Goal: Task Accomplishment & Management: Manage account settings

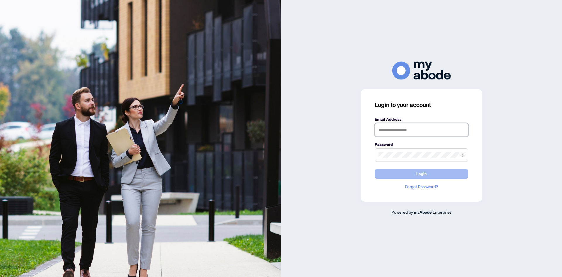
type input "**********"
drag, startPoint x: 413, startPoint y: 173, endPoint x: 363, endPoint y: 4, distance: 176.2
click at [413, 173] on button "Login" at bounding box center [422, 174] width 94 height 10
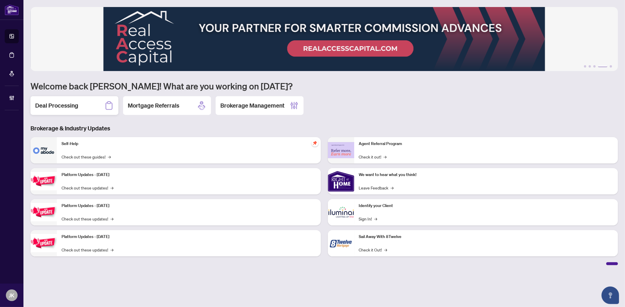
click at [74, 100] on div "Deal Processing" at bounding box center [74, 105] width 88 height 19
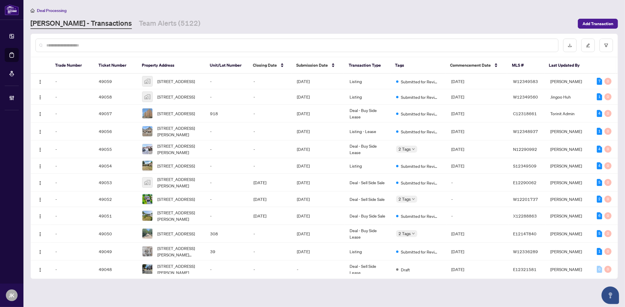
click at [94, 43] on input "text" at bounding box center [299, 45] width 507 height 6
click at [102, 45] on input "text" at bounding box center [299, 45] width 507 height 6
click at [83, 43] on input "text" at bounding box center [299, 45] width 507 height 6
click at [99, 44] on input "text" at bounding box center [299, 45] width 507 height 6
paste input "**********"
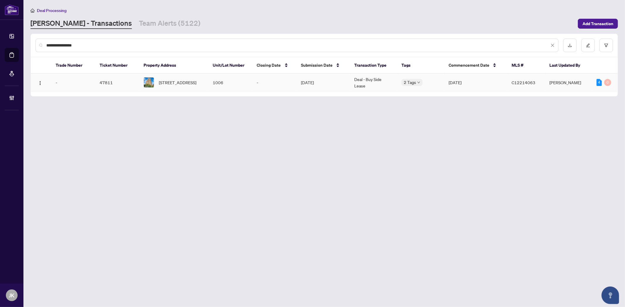
type input "**********"
click at [214, 82] on td "1006" at bounding box center [230, 83] width 44 height 18
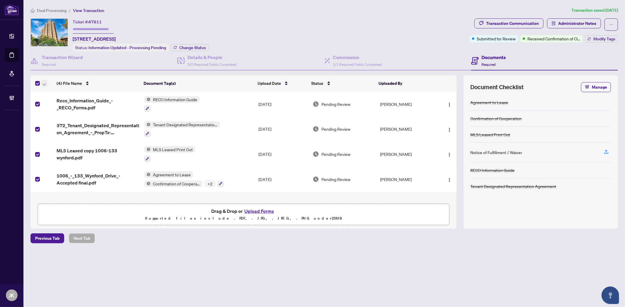
click at [45, 83] on icon "button" at bounding box center [44, 84] width 4 height 2
click at [57, 90] on span "Open Selected in New Tab(s)" at bounding box center [72, 92] width 52 height 6
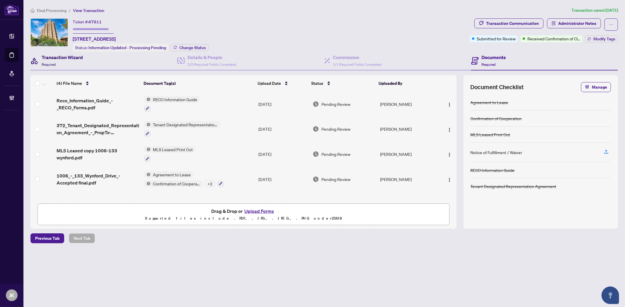
click at [61, 54] on h4 "Transaction Wizard" at bounding box center [62, 57] width 41 height 7
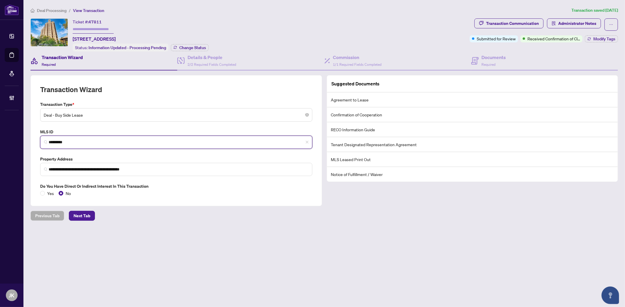
drag, startPoint x: 79, startPoint y: 143, endPoint x: 76, endPoint y: 141, distance: 3.6
click at [77, 142] on input "*********" at bounding box center [179, 142] width 260 height 6
drag, startPoint x: 74, startPoint y: 139, endPoint x: 37, endPoint y: 138, distance: 36.9
click at [38, 138] on div "MLS ID C12214063 *********" at bounding box center [176, 139] width 277 height 20
drag, startPoint x: 349, startPoint y: 58, endPoint x: 5, endPoint y: 83, distance: 345.3
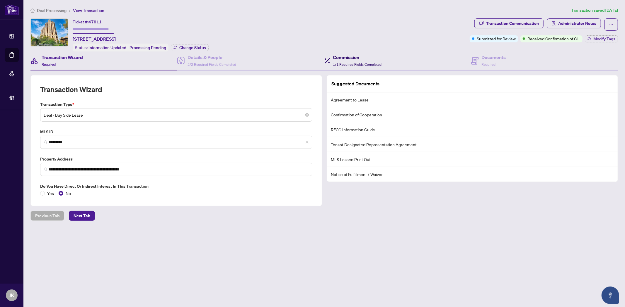
click at [310, 58] on h4 "Commission" at bounding box center [357, 57] width 49 height 7
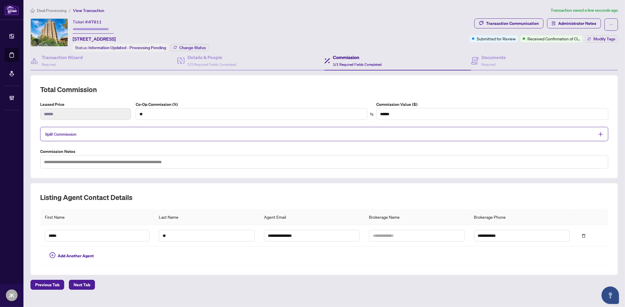
click at [215, 131] on span "Split Commission" at bounding box center [319, 134] width 549 height 7
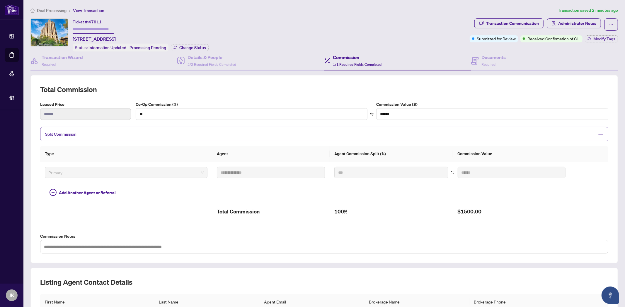
click at [81, 30] on input "text" at bounding box center [93, 29] width 41 height 8
type input "*******"
click at [191, 46] on span "Change Status" at bounding box center [192, 48] width 27 height 4
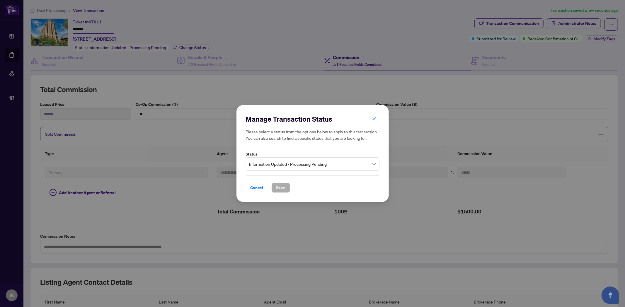
click at [284, 166] on span "Information Updated - Processing Pending" at bounding box center [312, 164] width 126 height 11
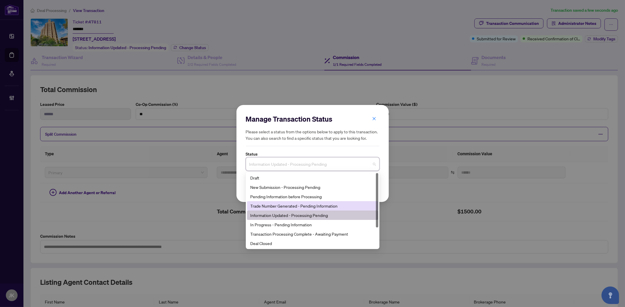
click at [281, 183] on div "Trade Number Generated - Pending Information" at bounding box center [312, 206] width 124 height 6
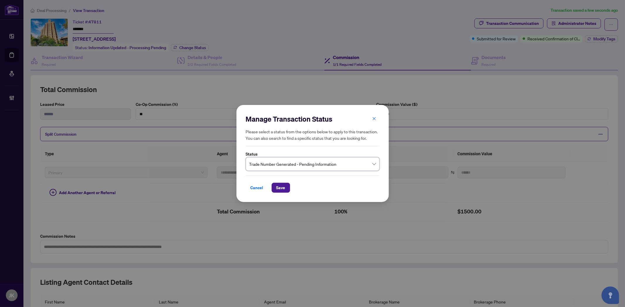
click at [277, 183] on span "Save" at bounding box center [280, 187] width 9 height 9
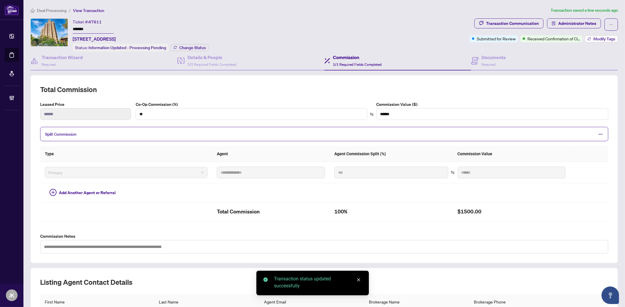
click at [310, 38] on span "Modify Tags" at bounding box center [604, 39] width 22 height 4
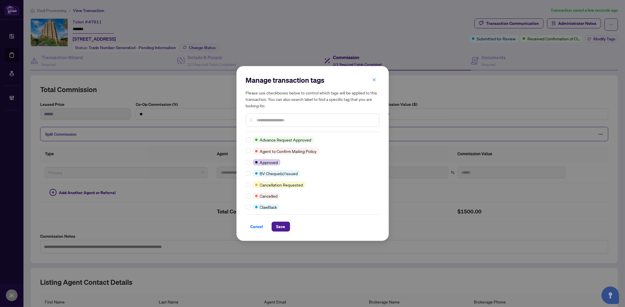
click at [269, 121] on input "text" at bounding box center [315, 120] width 118 height 6
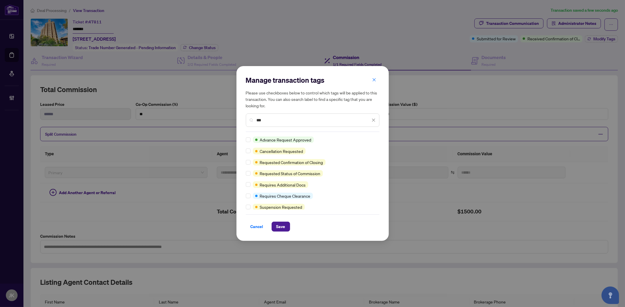
type input "***"
drag, startPoint x: 274, startPoint y: 229, endPoint x: 304, endPoint y: 220, distance: 30.6
click at [277, 183] on button "Save" at bounding box center [280, 227] width 18 height 10
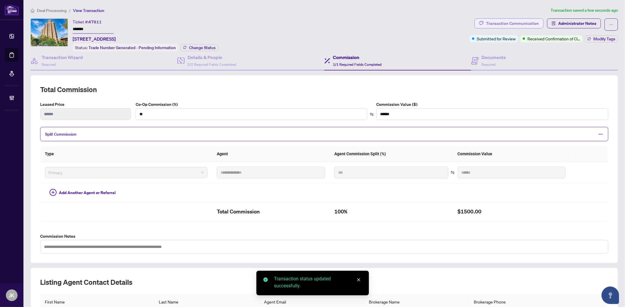
click at [310, 25] on div "Transaction Communication" at bounding box center [512, 23] width 53 height 9
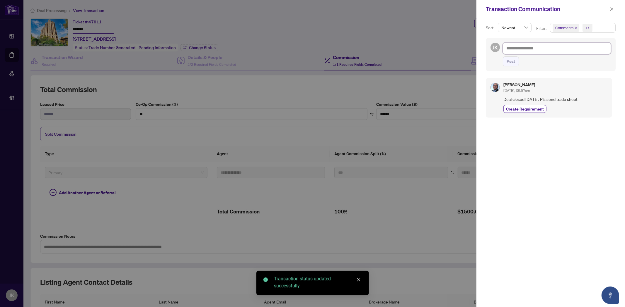
click at [310, 47] on textarea at bounding box center [556, 48] width 108 height 11
type textarea "*"
type textarea "**"
type textarea "***"
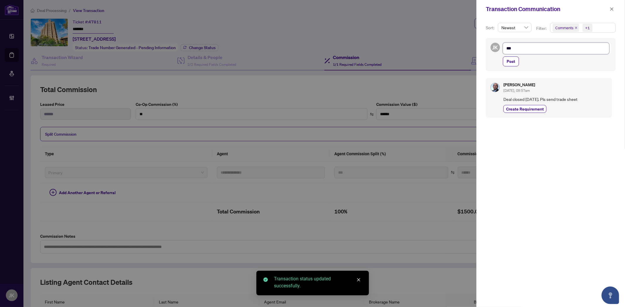
type textarea "****"
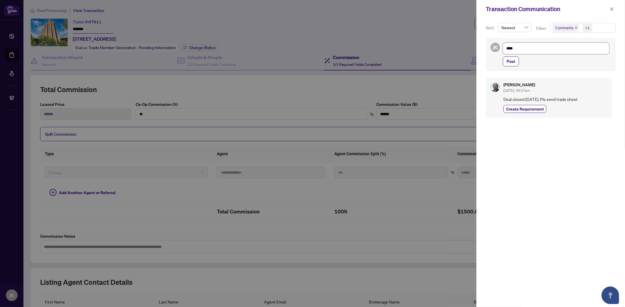
type textarea "*****"
type textarea "******"
type textarea "*******"
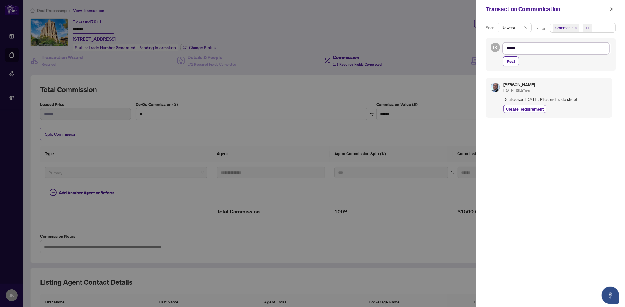
type textarea "*******"
type textarea "********"
type textarea "*********"
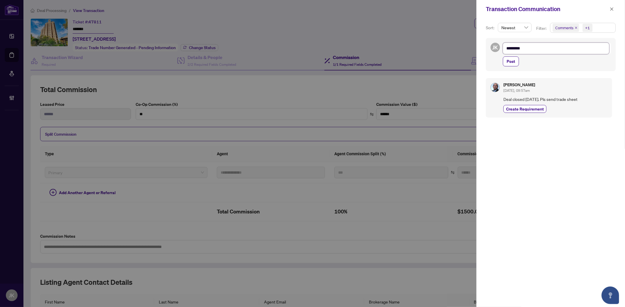
type textarea "**********"
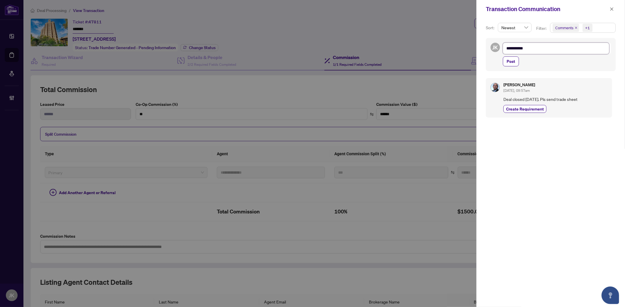
type textarea "**********"
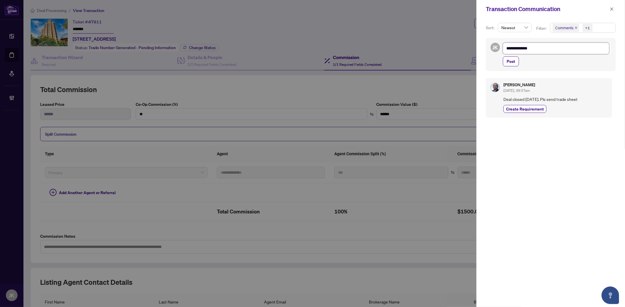
type textarea "**********"
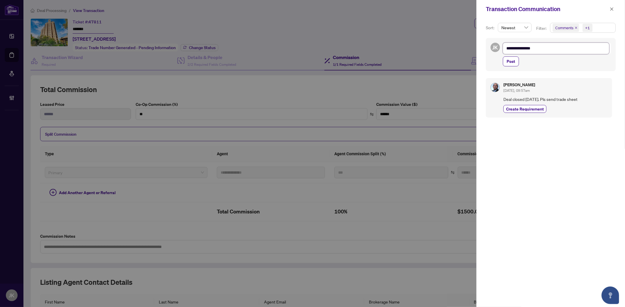
type textarea "**********"
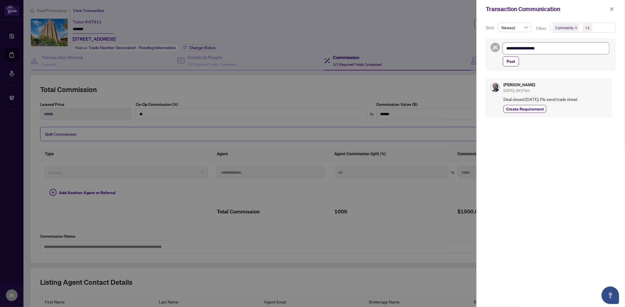
type textarea "**********"
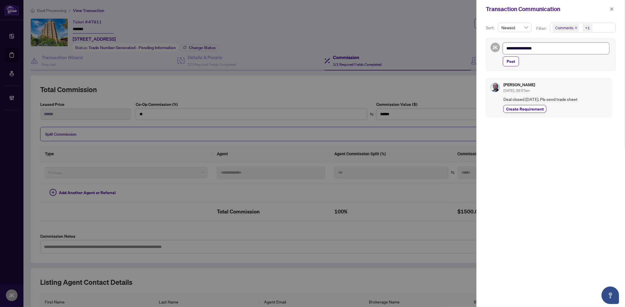
type textarea "**********"
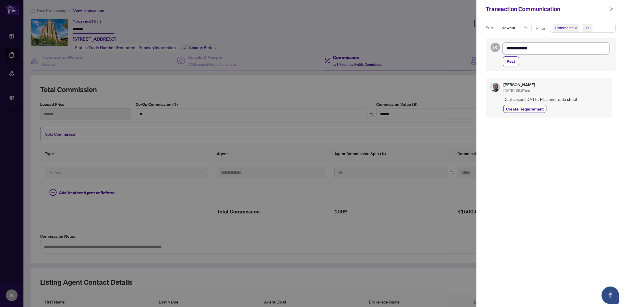
type textarea "**********"
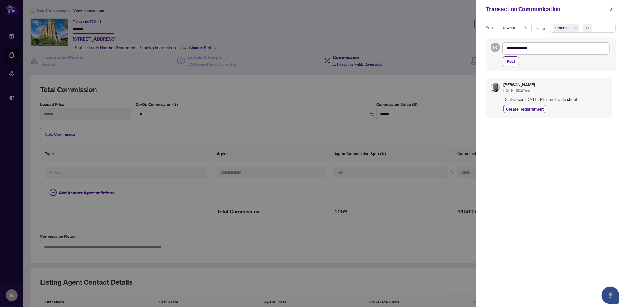
type textarea "**********"
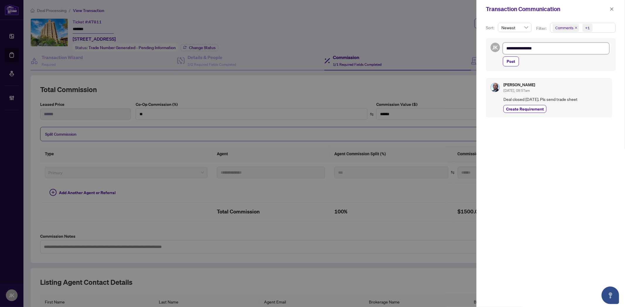
type textarea "**********"
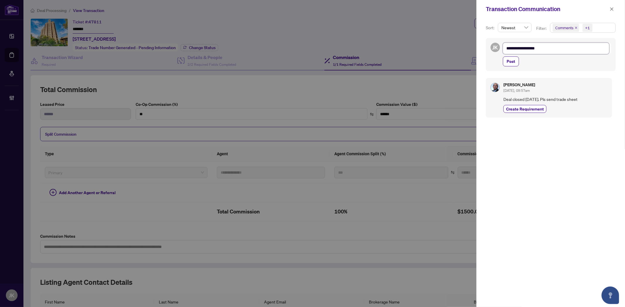
type textarea "**********"
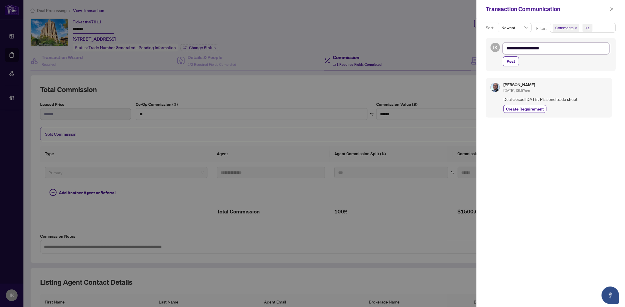
type textarea "**********"
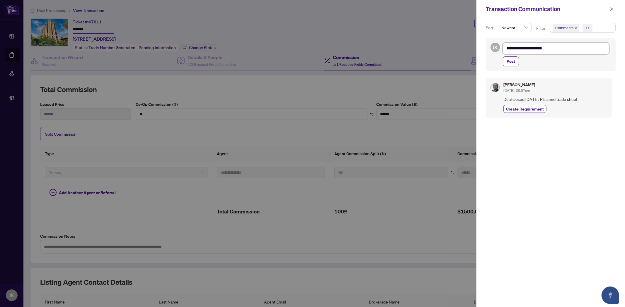
type textarea "**********"
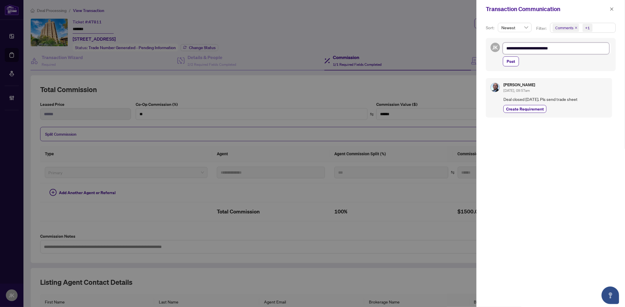
type textarea "**********"
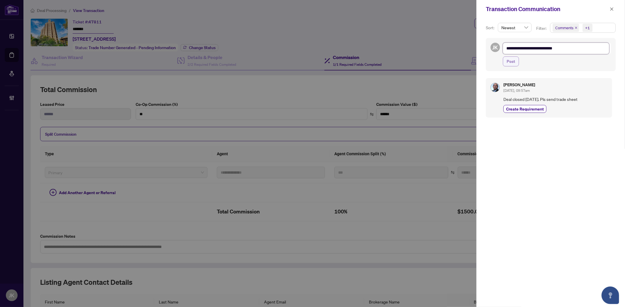
type textarea "**********"
drag, startPoint x: 510, startPoint y: 63, endPoint x: 516, endPoint y: 83, distance: 21.2
click at [310, 63] on span "Post" at bounding box center [510, 61] width 8 height 9
type textarea "**********"
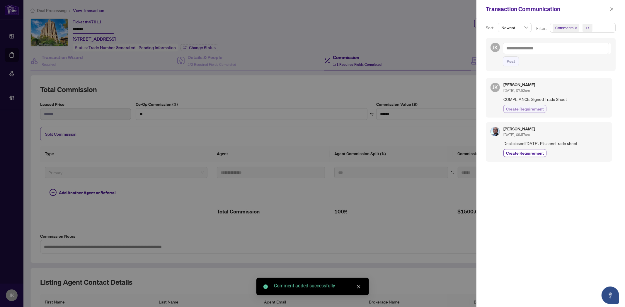
click at [310, 111] on span "Create Requirement" at bounding box center [525, 109] width 38 height 6
click at [310, 46] on textarea at bounding box center [555, 48] width 106 height 11
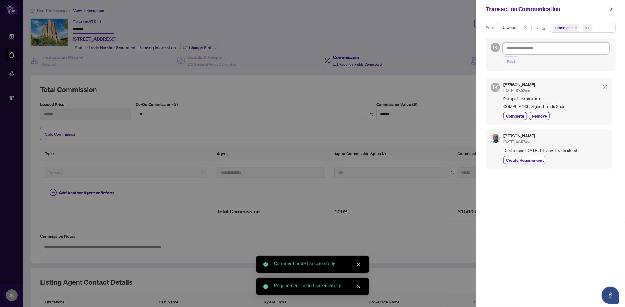
type textarea "*"
type textarea "**"
type textarea "***"
type textarea "****"
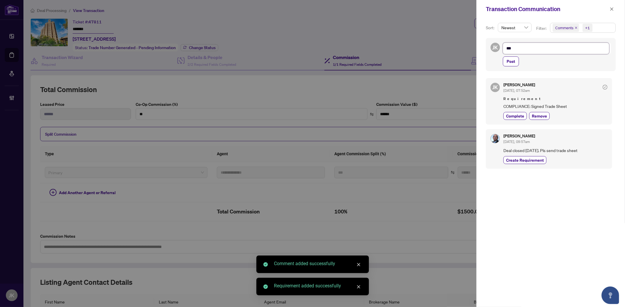
type textarea "****"
type textarea "*****"
type textarea "******"
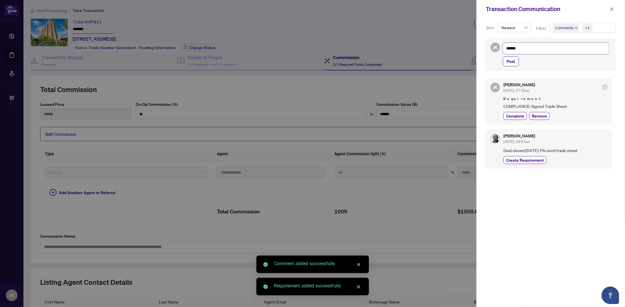
type textarea "*****"
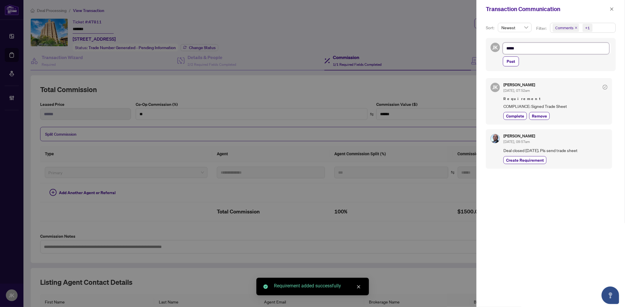
type textarea "****"
type textarea "***"
type textarea "****"
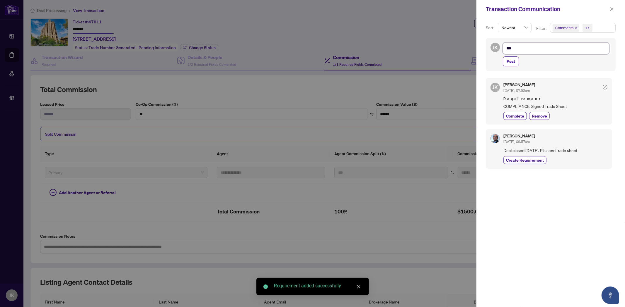
type textarea "****"
type textarea "*****"
type textarea "******"
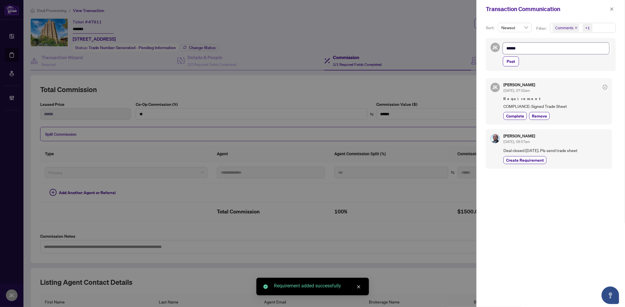
type textarea "*******"
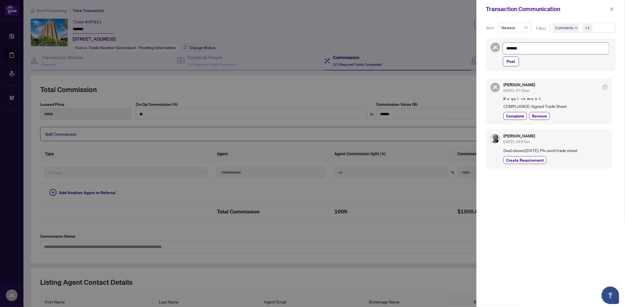
type textarea "*******"
type textarea "*********"
type textarea "**********"
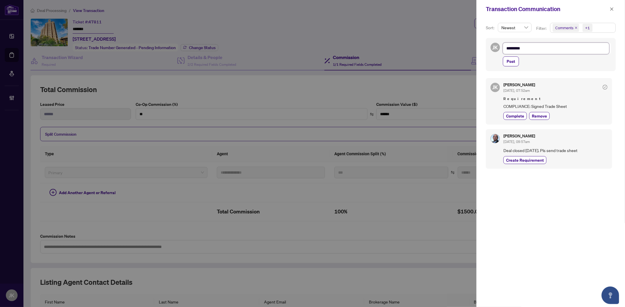
type textarea "**********"
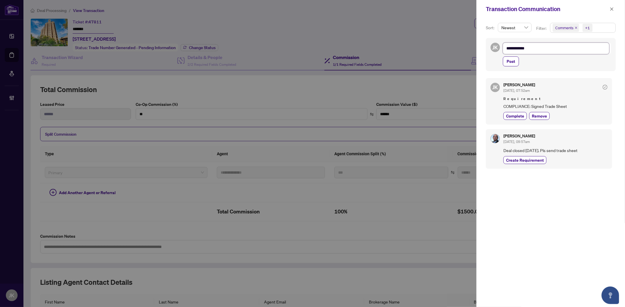
type textarea "**********"
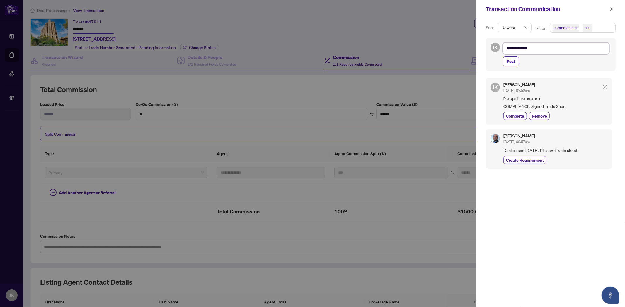
type textarea "**********"
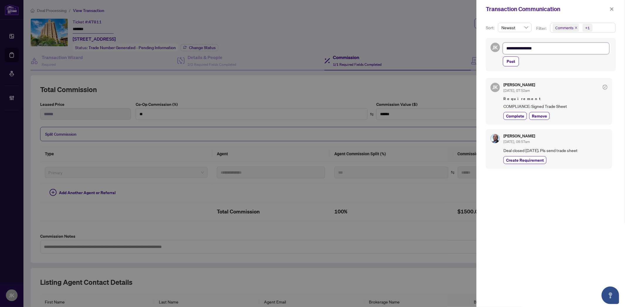
type textarea "**********"
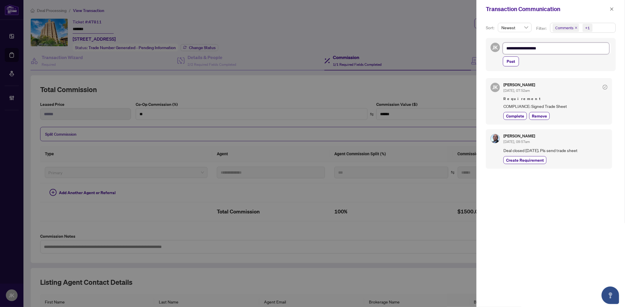
type textarea "**********"
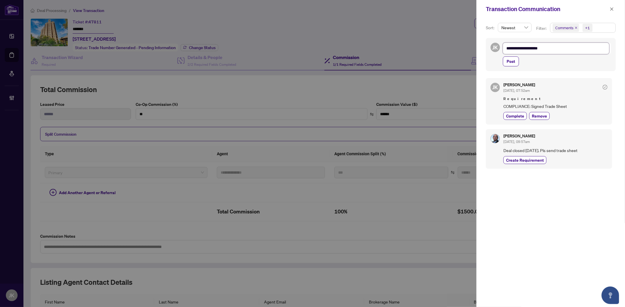
type textarea "**********"
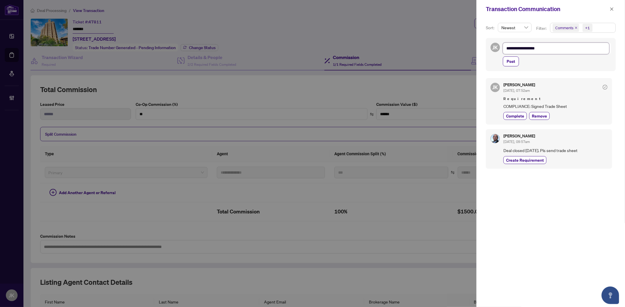
type textarea "**********"
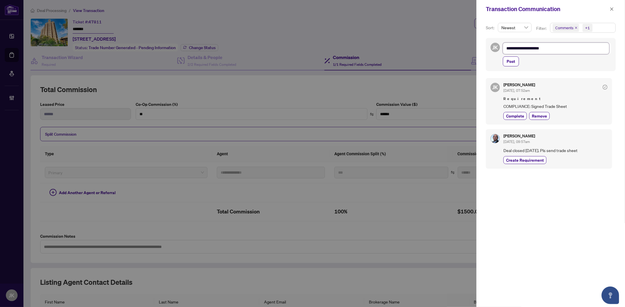
type textarea "**********"
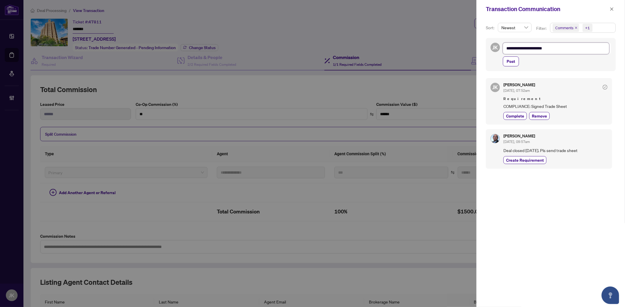
type textarea "**********"
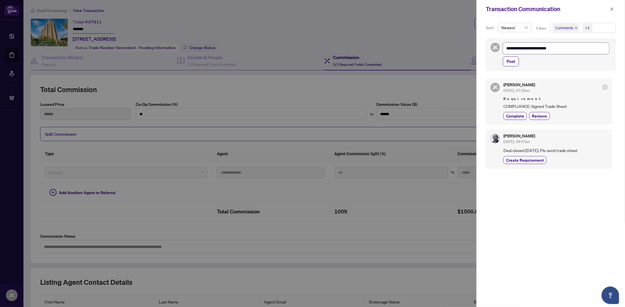
type textarea "**********"
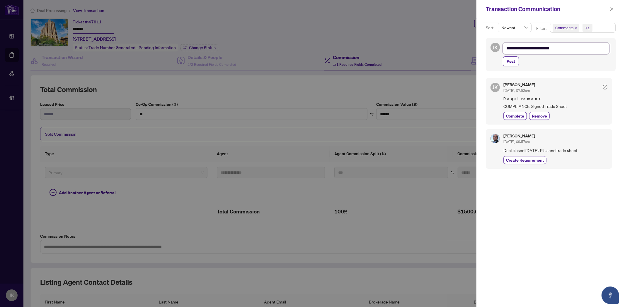
type textarea "**********"
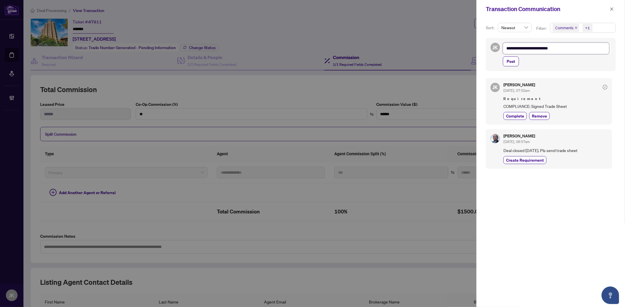
type textarea "**********"
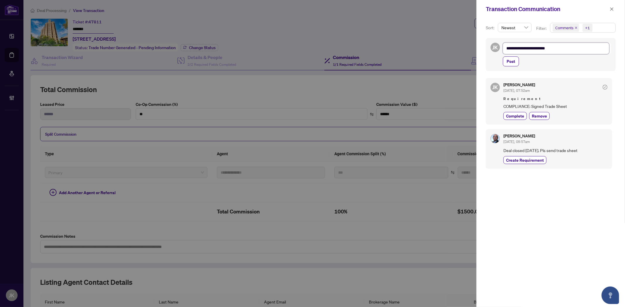
type textarea "**********"
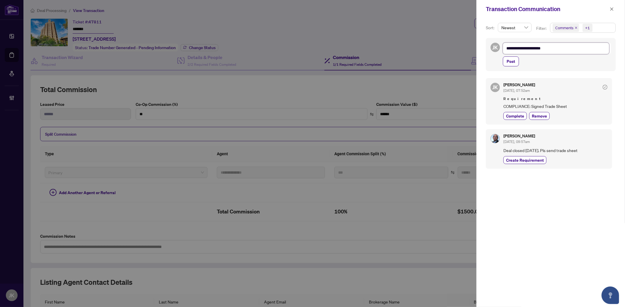
type textarea "**********"
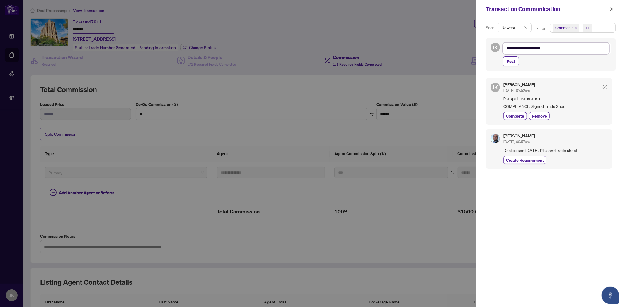
type textarea "**********"
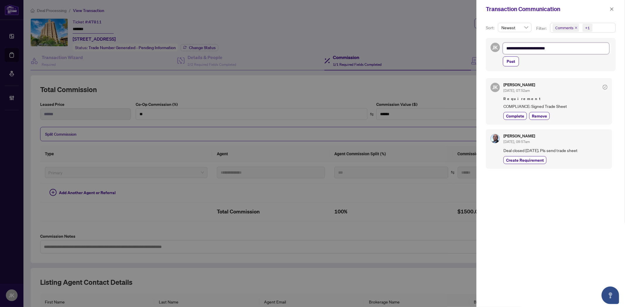
type textarea "**********"
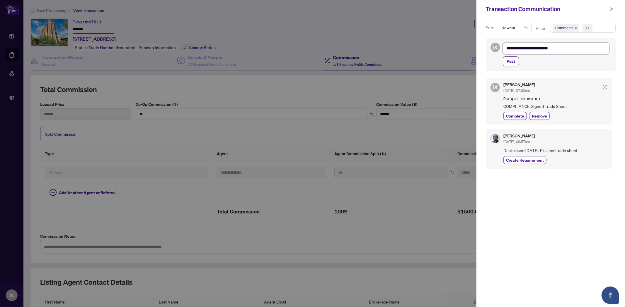
type textarea "**********"
click at [310, 59] on span "Post" at bounding box center [510, 61] width 8 height 9
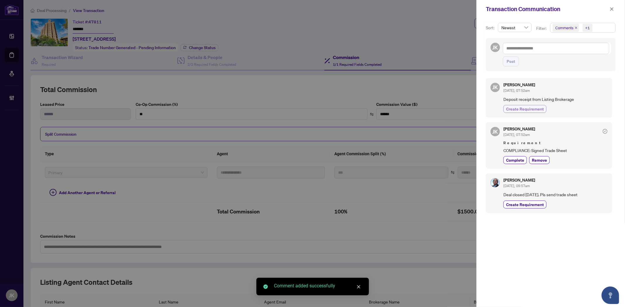
click at [310, 112] on span "Create Requirement" at bounding box center [525, 109] width 38 height 6
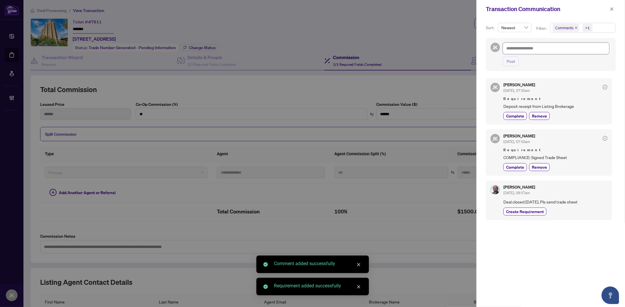
click at [310, 51] on textarea at bounding box center [555, 48] width 106 height 11
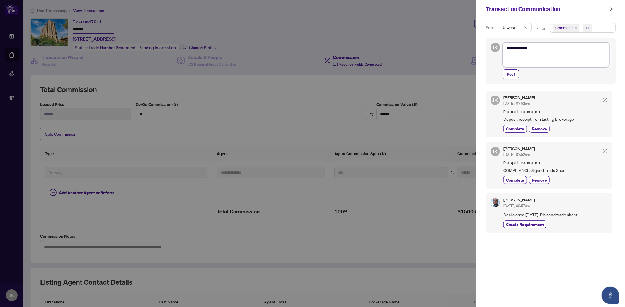
click at [310, 59] on textarea "**********" at bounding box center [555, 55] width 106 height 24
paste textarea "**********"
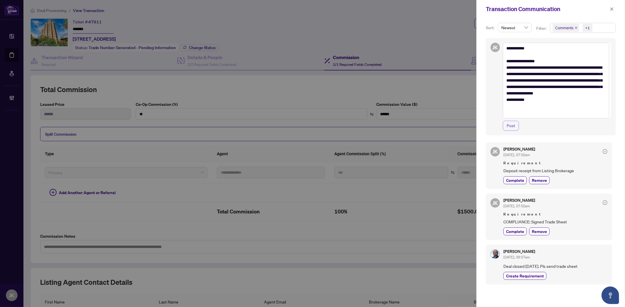
click at [310, 124] on span "Post" at bounding box center [510, 125] width 8 height 9
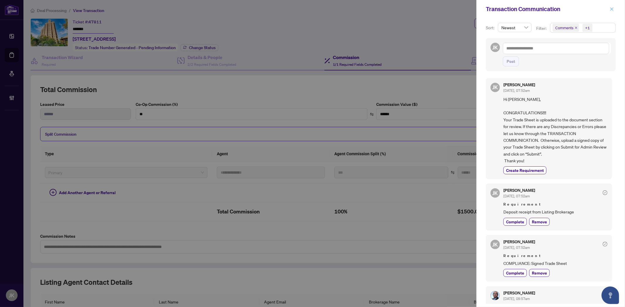
drag, startPoint x: 610, startPoint y: 10, endPoint x: 185, endPoint y: 19, distance: 425.3
click at [310, 10] on icon "close" at bounding box center [611, 9] width 4 height 4
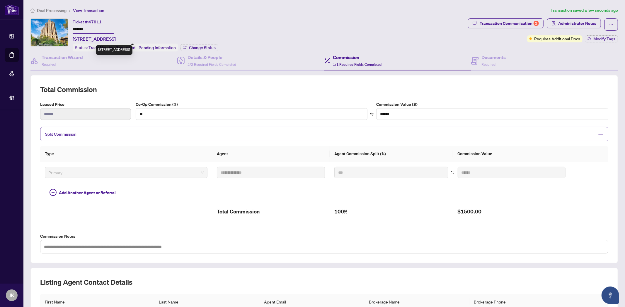
drag, startPoint x: 118, startPoint y: 37, endPoint x: 72, endPoint y: 36, distance: 45.7
click at [73, 36] on span "1006-133 Wynford Dr, Toronto, Ontario M3C 0J4, Canada" at bounding box center [94, 38] width 43 height 7
copy span "1006-133 Wynford Dr"
click at [310, 58] on div "Documents Required" at bounding box center [488, 61] width 35 height 14
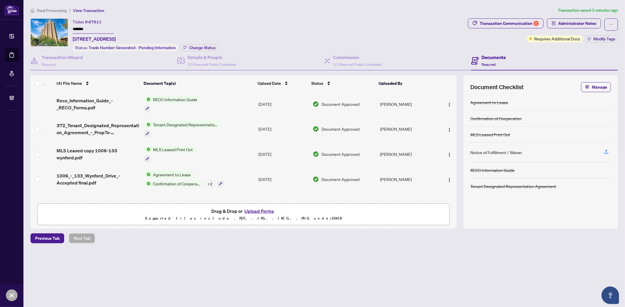
click at [258, 183] on button "Upload Forms" at bounding box center [258, 212] width 33 height 8
drag, startPoint x: 611, startPoint y: 21, endPoint x: 613, endPoint y: 25, distance: 4.5
click at [310, 21] on span "button" at bounding box center [611, 24] width 4 height 9
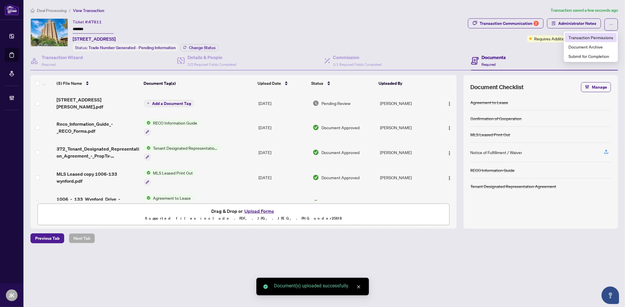
click at [310, 36] on span "Transaction Permissions" at bounding box center [590, 37] width 45 height 6
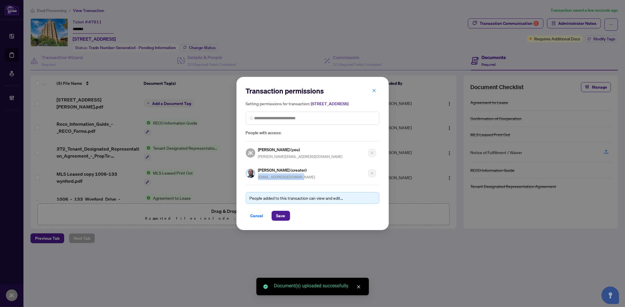
drag, startPoint x: 301, startPoint y: 182, endPoint x: 258, endPoint y: 183, distance: 42.8
click at [258, 183] on div "Transaction permissions Setting permissions for transaction: 1006-133 Wynford D…" at bounding box center [313, 153] width 134 height 134
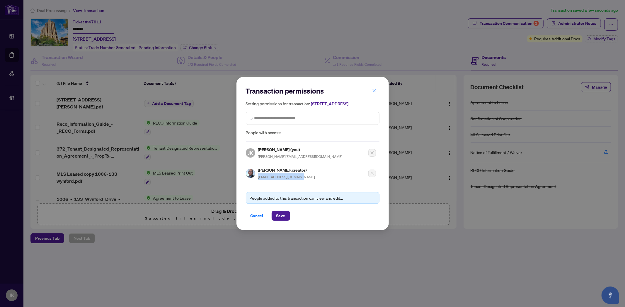
copy span "alnasirdhanji@gmail.com"
click at [255, 183] on span "Cancel" at bounding box center [256, 215] width 13 height 9
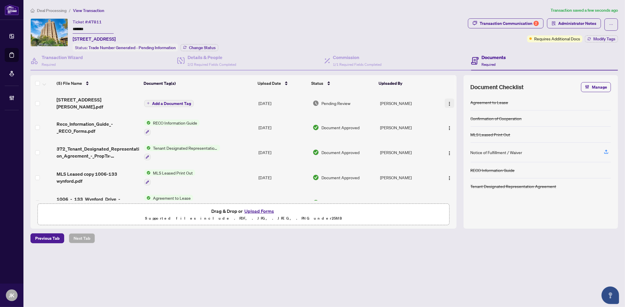
click at [310, 102] on img "button" at bounding box center [449, 104] width 5 height 5
click at [310, 148] on span "Document Permissions" at bounding box center [475, 149] width 56 height 6
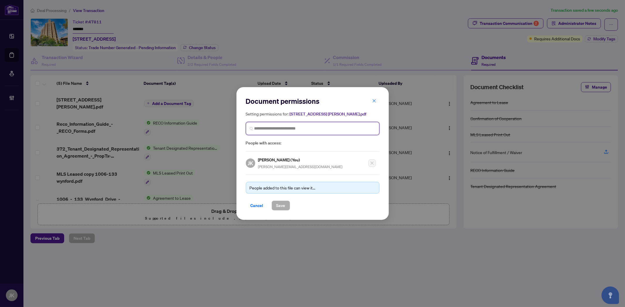
click at [276, 126] on input "search" at bounding box center [314, 129] width 121 height 6
paste input "**********"
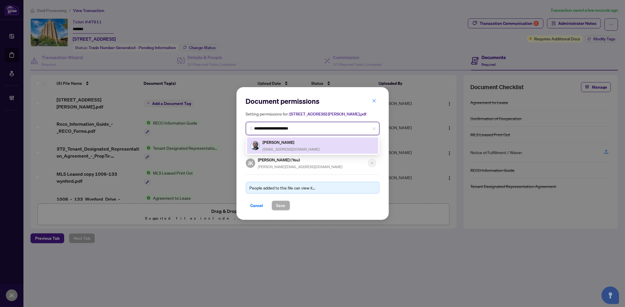
click at [293, 147] on span "alnasirdhanji@gmail.com" at bounding box center [291, 149] width 57 height 4
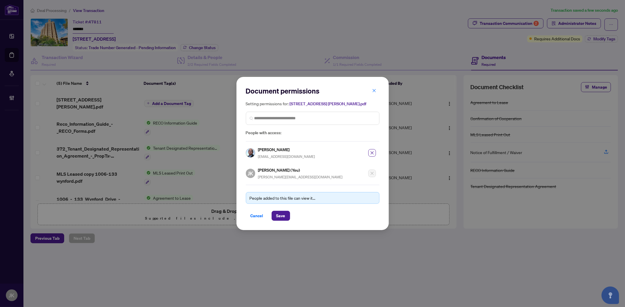
click at [282, 183] on div "People added to this file can view it..." at bounding box center [313, 198] width 134 height 12
click at [280, 183] on span "Save" at bounding box center [280, 215] width 9 height 9
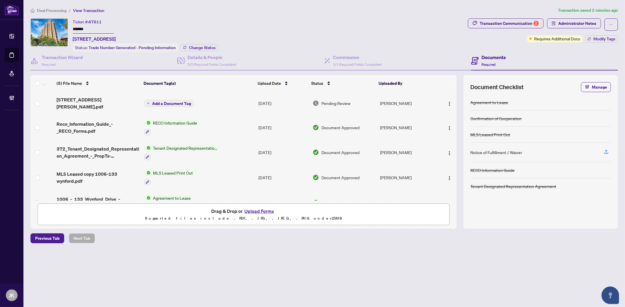
drag, startPoint x: 90, startPoint y: 27, endPoint x: 33, endPoint y: 25, distance: 56.5
click at [33, 25] on div "Ticket #: 47811 ******* 1006-133 Wynford Dr, Toronto, Ontario M3C 0J4, Canada S…" at bounding box center [247, 34] width 435 height 33
drag, startPoint x: 74, startPoint y: 30, endPoint x: 37, endPoint y: 27, distance: 37.0
click at [37, 27] on div "Ticket #: 47811 * 1006-133 Wynford Dr, Toronto, Ontario M3C 0J4, Canada Status:…" at bounding box center [247, 34] width 435 height 33
click at [117, 100] on span "1006-133 Wynford Dr TS.pdf" at bounding box center [98, 103] width 83 height 14
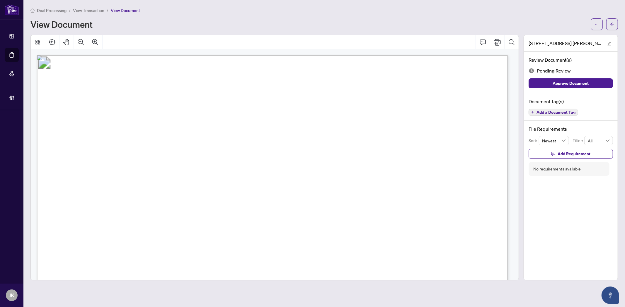
drag, startPoint x: 611, startPoint y: 24, endPoint x: 3, endPoint y: 172, distance: 625.9
click at [310, 24] on icon "arrow-left" at bounding box center [612, 24] width 4 height 4
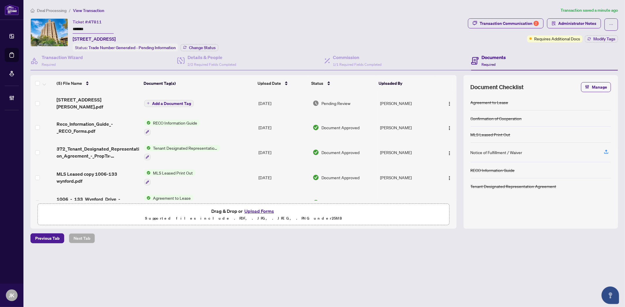
drag, startPoint x: 118, startPoint y: 38, endPoint x: 73, endPoint y: 42, distance: 45.8
click at [73, 42] on div "Ticket #: 47811 ******* 1006-133 Wynford Dr, Toronto, Ontario M3C 0J4, Canada S…" at bounding box center [146, 34] width 146 height 33
copy span "1006-133 Wynford Dr"
click at [262, 183] on button "Upload Forms" at bounding box center [258, 212] width 33 height 8
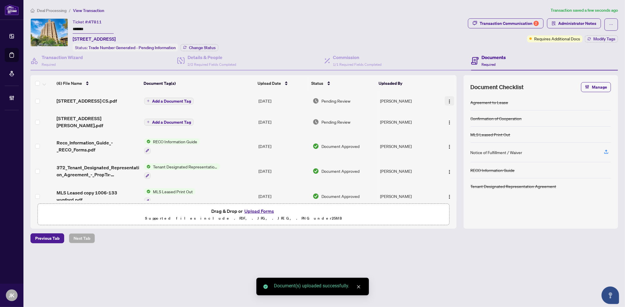
click at [310, 99] on img "button" at bounding box center [449, 101] width 5 height 5
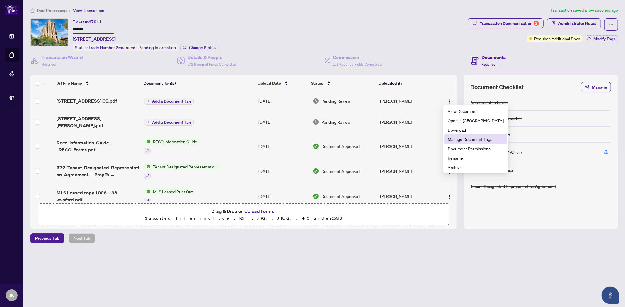
click at [310, 138] on span "Manage Document Tags" at bounding box center [475, 139] width 56 height 6
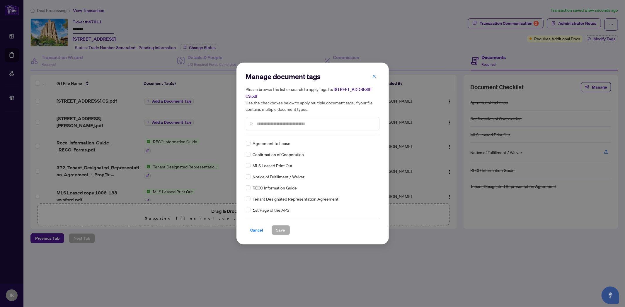
click at [270, 123] on input "text" at bounding box center [315, 124] width 118 height 6
click at [310, 144] on div at bounding box center [369, 144] width 11 height 6
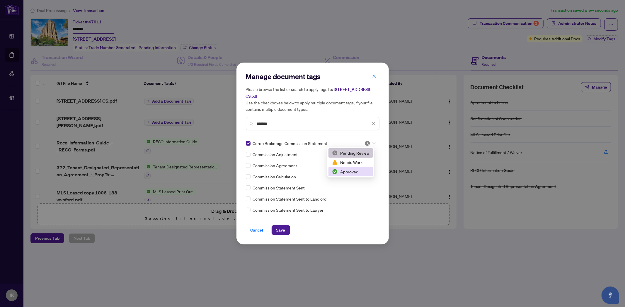
click at [310, 171] on div "Approved" at bounding box center [350, 172] width 37 height 6
click at [282, 183] on span "Save" at bounding box center [280, 230] width 9 height 9
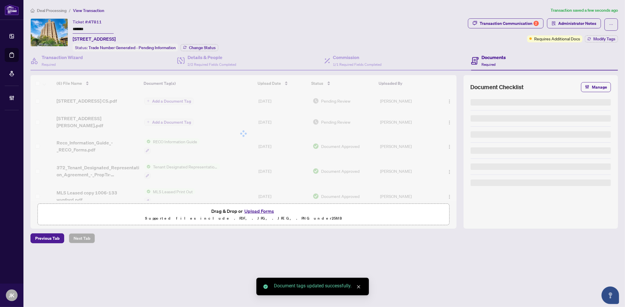
click at [310, 21] on span "Administrator Notes" at bounding box center [577, 23] width 38 height 9
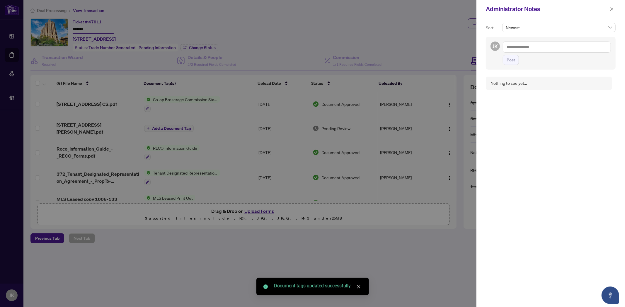
click at [310, 48] on textarea at bounding box center [556, 47] width 108 height 11
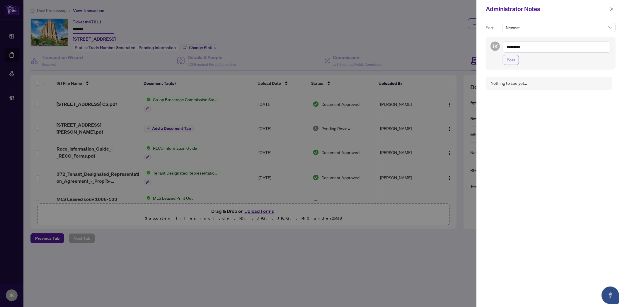
click at [310, 64] on span "Post" at bounding box center [510, 59] width 8 height 9
click at [259, 183] on div at bounding box center [312, 153] width 625 height 307
click at [310, 9] on icon "close" at bounding box center [611, 9] width 4 height 4
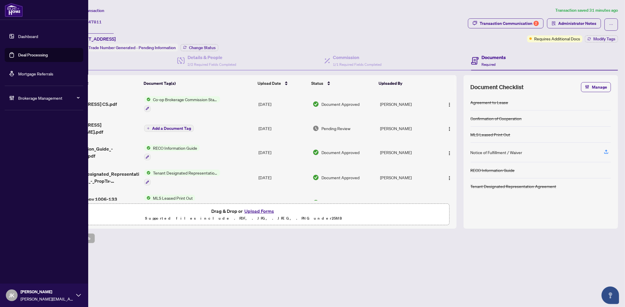
click at [24, 53] on link "Deal Processing" at bounding box center [33, 54] width 30 height 5
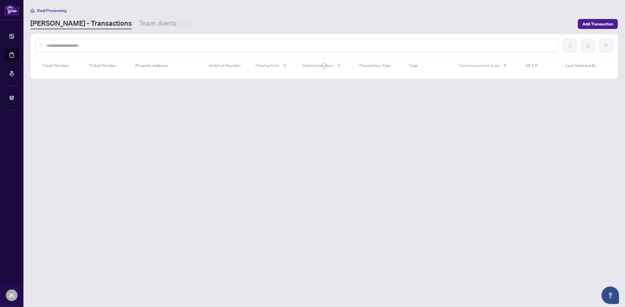
click at [115, 46] on input "text" at bounding box center [299, 45] width 507 height 6
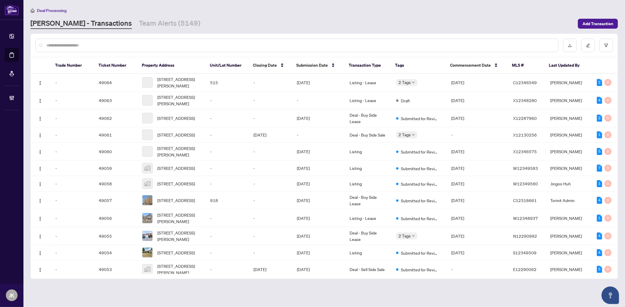
paste input "**********"
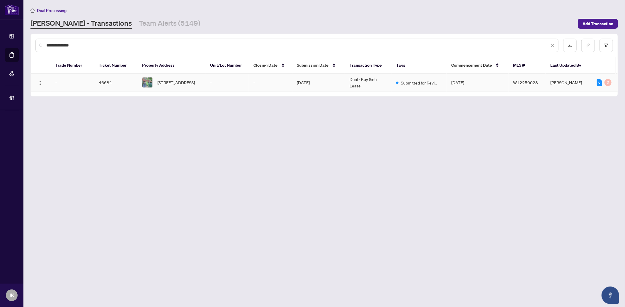
click at [292, 81] on td "Aug/08/2025" at bounding box center [318, 83] width 53 height 18
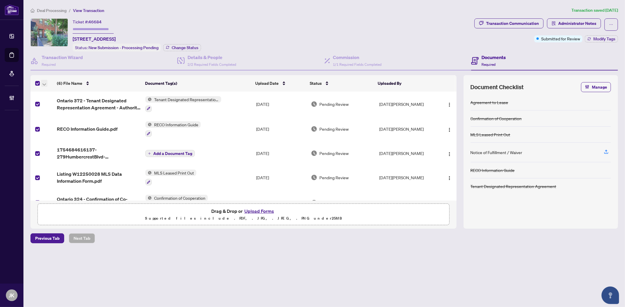
click at [46, 83] on icon "button" at bounding box center [44, 84] width 4 height 2
click at [68, 93] on span "Open Selected in New Tab(s)" at bounding box center [72, 92] width 52 height 6
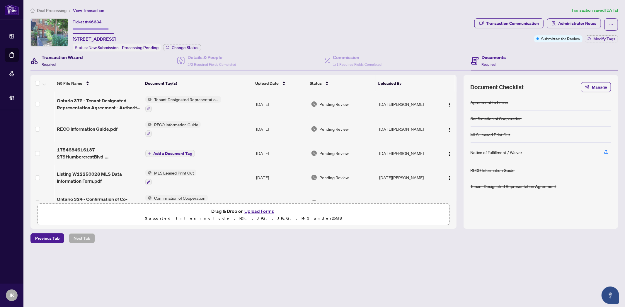
click at [46, 60] on div "Transaction Wizard Required" at bounding box center [62, 61] width 41 height 14
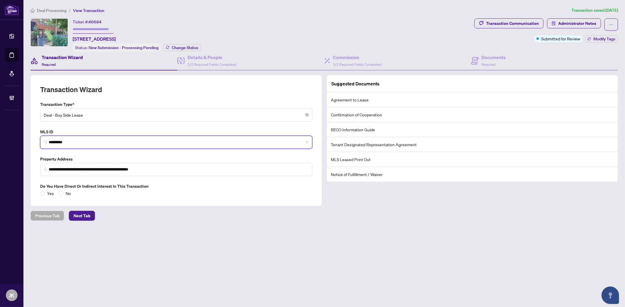
drag, startPoint x: 77, startPoint y: 139, endPoint x: 42, endPoint y: 143, distance: 35.1
click at [42, 143] on span "*********" at bounding box center [176, 142] width 272 height 13
click at [310, 62] on span "1/1 Required Fields Completed" at bounding box center [357, 64] width 49 height 4
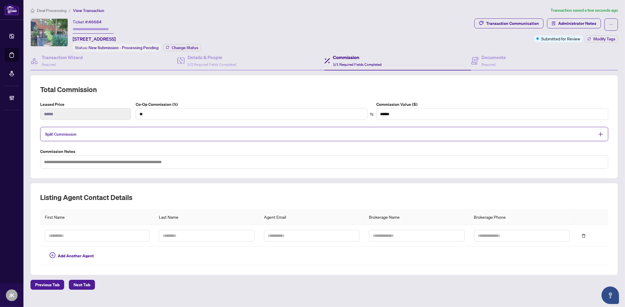
click at [245, 136] on div "Split Commission" at bounding box center [324, 134] width 568 height 14
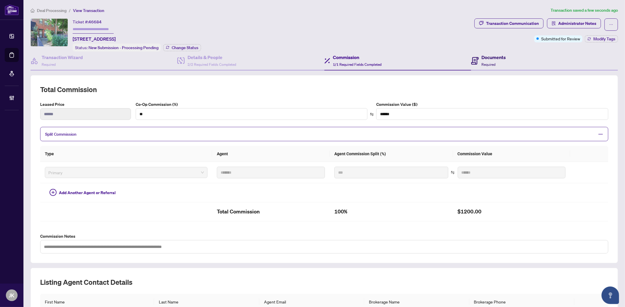
click at [310, 62] on span "Required" at bounding box center [488, 64] width 14 height 4
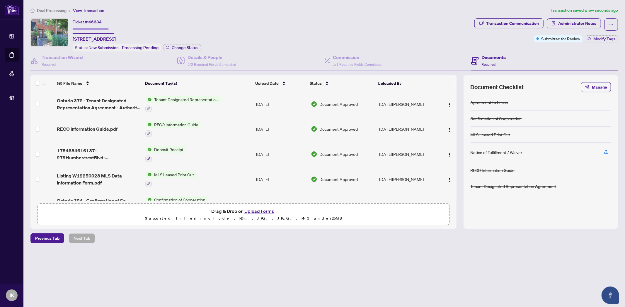
click at [84, 29] on input "text" at bounding box center [93, 29] width 41 height 8
click at [189, 49] on span "Change Status" at bounding box center [185, 48] width 27 height 4
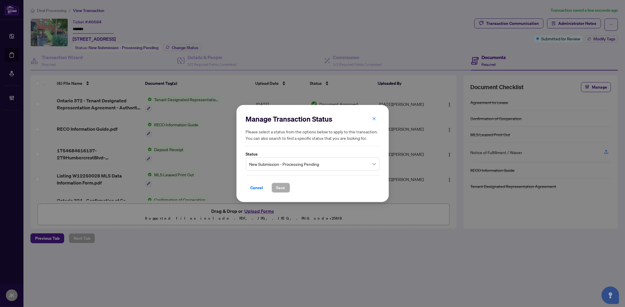
click at [264, 162] on span "New Submission - Processing Pending" at bounding box center [312, 164] width 126 height 11
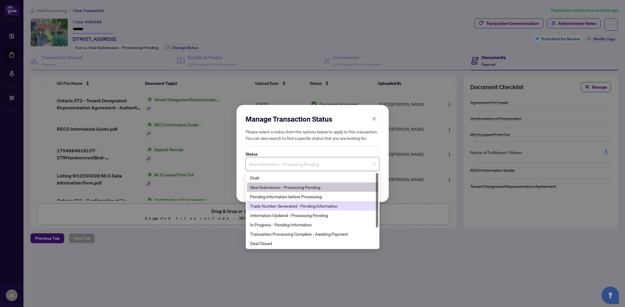
click at [281, 183] on div "Trade Number Generated - Pending Information" at bounding box center [312, 206] width 124 height 6
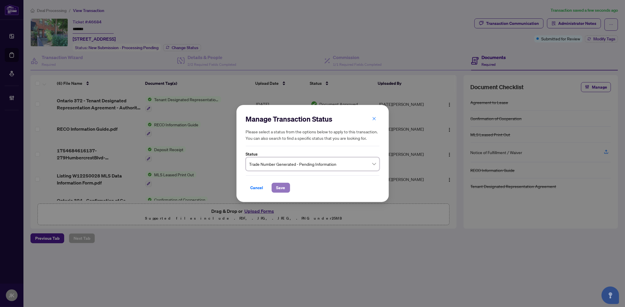
click at [280, 183] on span "Save" at bounding box center [280, 187] width 9 height 9
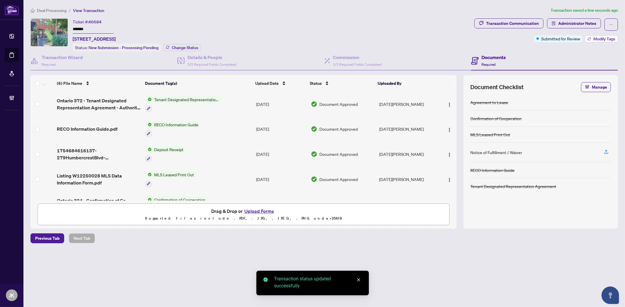
click at [310, 37] on span "Modify Tags" at bounding box center [604, 39] width 22 height 4
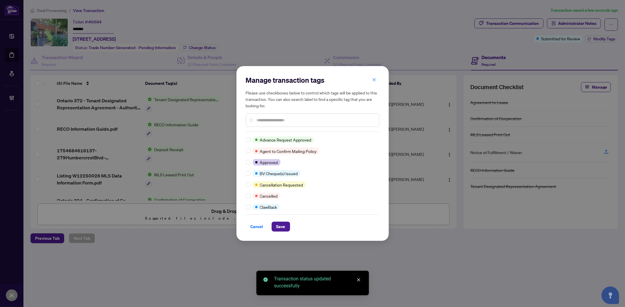
click at [270, 122] on input "text" at bounding box center [315, 120] width 118 height 6
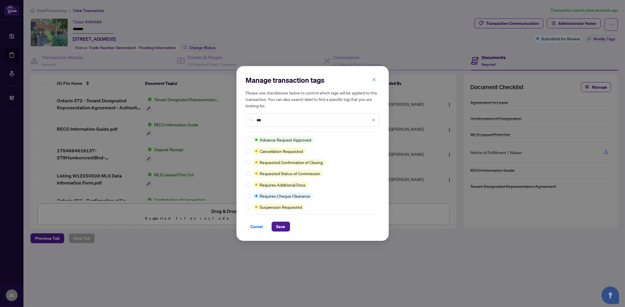
click at [250, 183] on div at bounding box center [249, 185] width 7 height 6
click at [278, 183] on span "Save" at bounding box center [280, 226] width 9 height 9
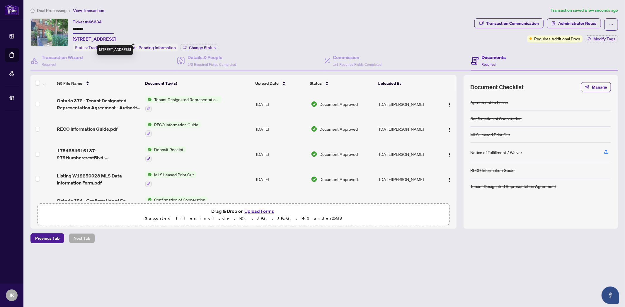
drag, startPoint x: 120, startPoint y: 37, endPoint x: 72, endPoint y: 40, distance: 47.8
click at [73, 40] on span "279 Humbercrest Blvd, Toronto, Ontario M6S 4L5, Canada" at bounding box center [94, 38] width 43 height 7
copy span "279 Humbercrest Blvd"
click at [305, 183] on div "Deal Processing / View Transaction Transaction saved 3 minutes ago Ticket #: 46…" at bounding box center [324, 135] width 592 height 257
click at [262, 183] on button "Upload Forms" at bounding box center [258, 212] width 33 height 8
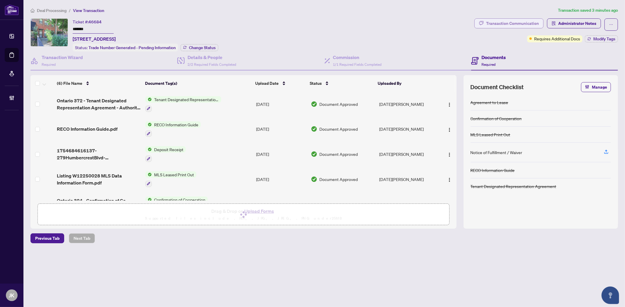
click at [310, 21] on div "Transaction Communication" at bounding box center [512, 23] width 53 height 9
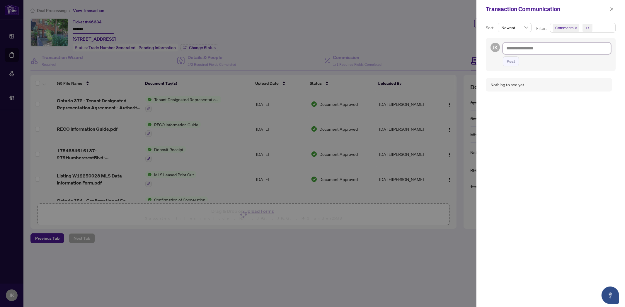
click at [310, 47] on textarea at bounding box center [556, 48] width 108 height 11
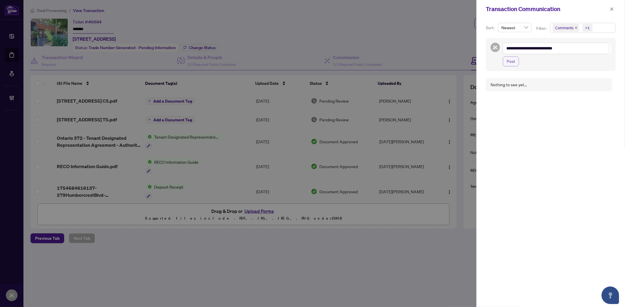
click at [310, 64] on span "Post" at bounding box center [510, 61] width 8 height 9
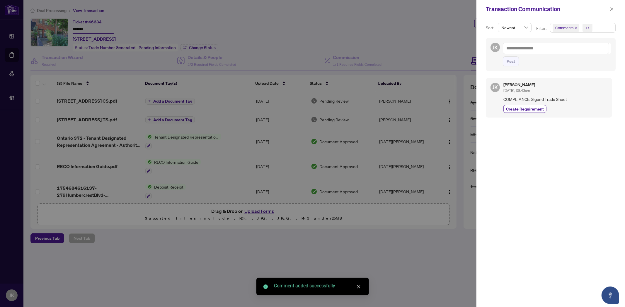
drag, startPoint x: 525, startPoint y: 107, endPoint x: 525, endPoint y: 98, distance: 9.1
click at [310, 109] on span "Create Requirement" at bounding box center [525, 109] width 38 height 6
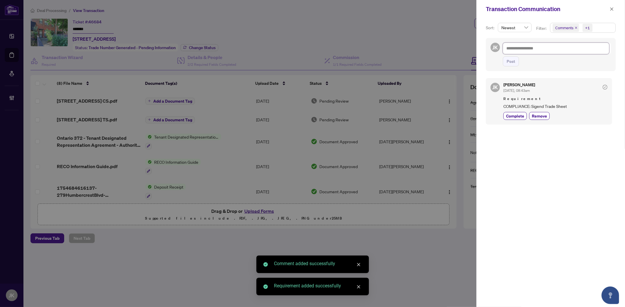
drag, startPoint x: 517, startPoint y: 50, endPoint x: 509, endPoint y: 53, distance: 7.9
click at [310, 50] on textarea at bounding box center [555, 48] width 106 height 11
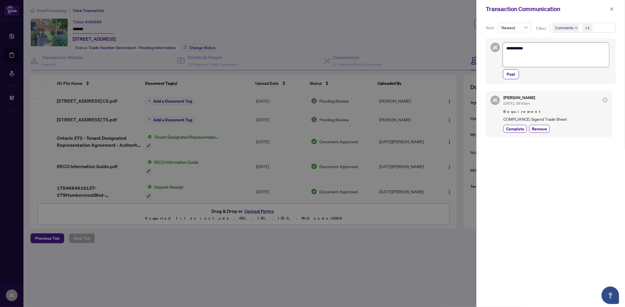
click at [310, 59] on textarea "********" at bounding box center [555, 55] width 106 height 24
paste textarea "**********"
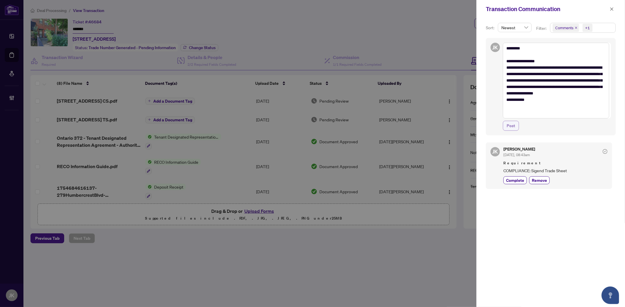
click at [310, 126] on span "Post" at bounding box center [510, 125] width 8 height 9
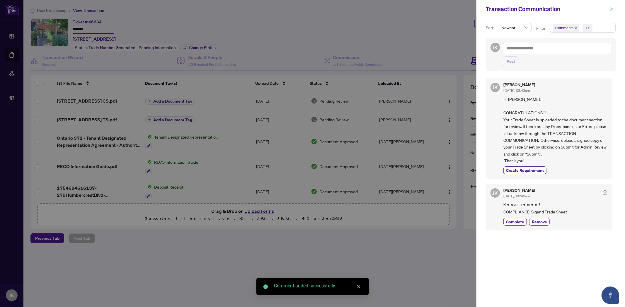
click at [310, 7] on button "button" at bounding box center [612, 9] width 8 height 7
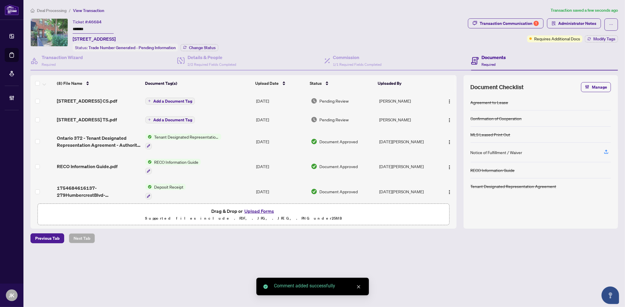
click at [262, 183] on button "Upload Forms" at bounding box center [258, 212] width 33 height 8
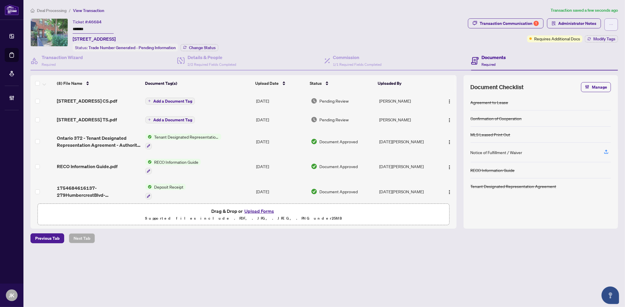
click at [310, 23] on button "button" at bounding box center [610, 24] width 13 height 12
click at [310, 36] on span "Transaction Permissions" at bounding box center [590, 37] width 45 height 6
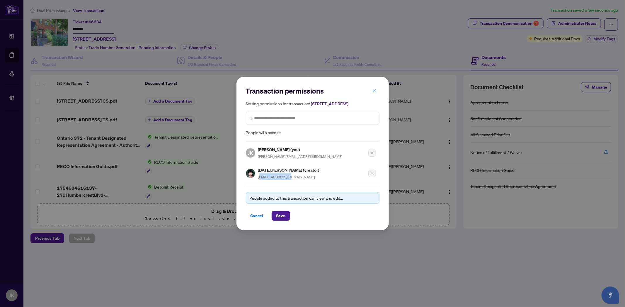
drag, startPoint x: 304, startPoint y: 179, endPoint x: 261, endPoint y: 182, distance: 43.4
click at [261, 180] on div "Noel Lu (creator) noeljlu@gmail.com" at bounding box center [311, 171] width 130 height 17
copy span "oeljlu@gmail.com"
click at [253, 183] on span "Cancel" at bounding box center [256, 215] width 13 height 9
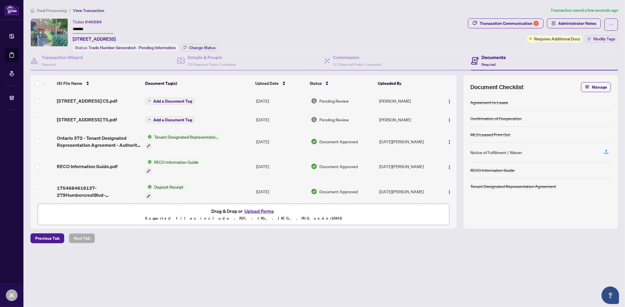
click at [310, 121] on div "(8) File Name Document Tag(s) Upload Date Status Uploaded By 279 Humbercrest Bl…" at bounding box center [323, 152] width 587 height 154
click at [310, 119] on img "button" at bounding box center [449, 120] width 5 height 5
click at [310, 166] on span "Document Permissions" at bounding box center [475, 167] width 56 height 6
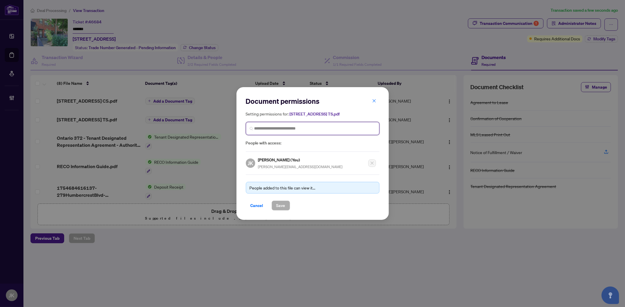
click at [278, 126] on input "search" at bounding box center [314, 129] width 121 height 6
paste input "**********"
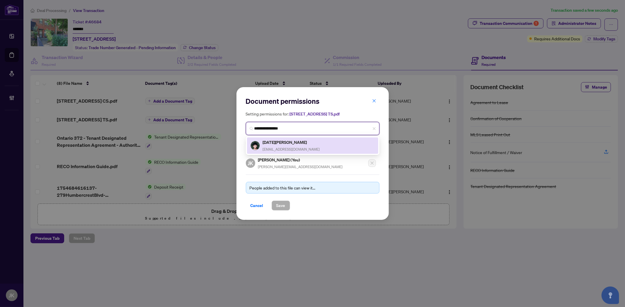
click at [288, 149] on span "noeljlu@gmail.com" at bounding box center [291, 149] width 57 height 4
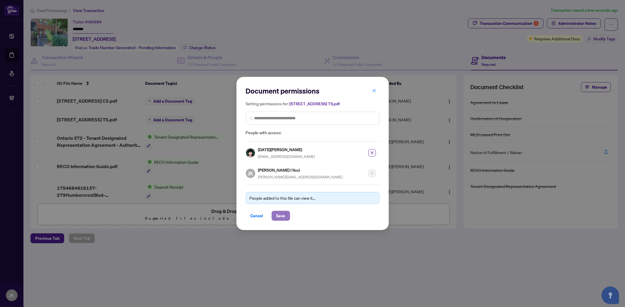
click at [283, 183] on span "Save" at bounding box center [280, 215] width 9 height 9
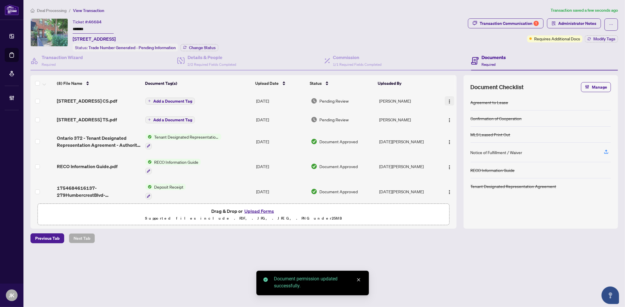
click at [310, 101] on img "button" at bounding box center [449, 101] width 5 height 5
click at [310, 142] on span "Manage Document Tags" at bounding box center [475, 139] width 56 height 6
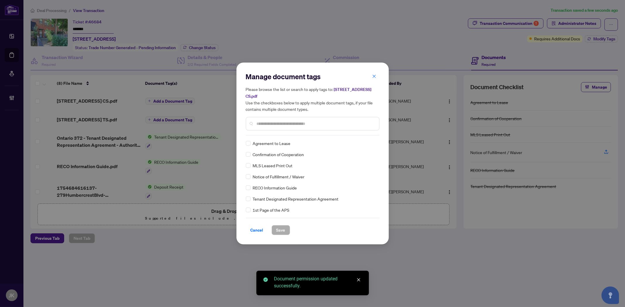
click at [271, 131] on div "Manage document tags Please browse the list or search to apply tags to: 279 Hum…" at bounding box center [313, 104] width 134 height 64
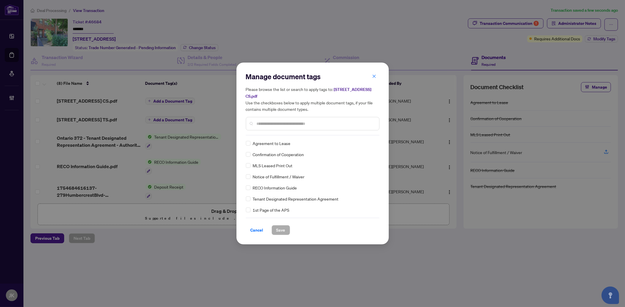
click at [267, 123] on input "text" at bounding box center [315, 124] width 118 height 6
click at [310, 142] on img at bounding box center [367, 144] width 6 height 6
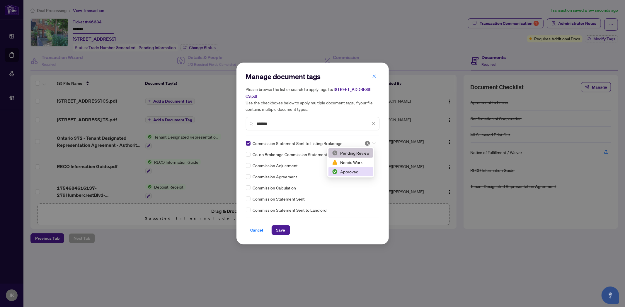
click at [310, 171] on div "Approved" at bounding box center [350, 172] width 37 height 6
click at [257, 183] on span "Cancel" at bounding box center [256, 230] width 13 height 9
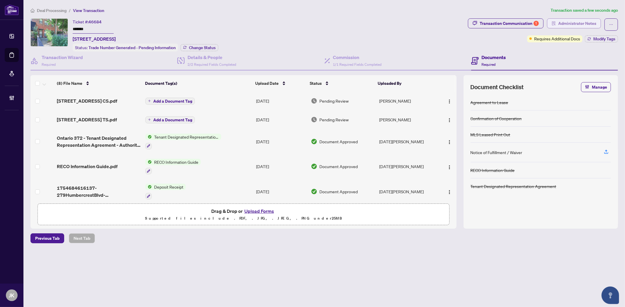
click at [310, 26] on span "Administrator Notes" at bounding box center [577, 23] width 38 height 9
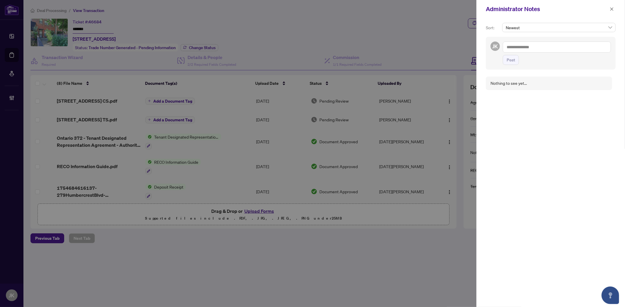
click at [310, 45] on textarea at bounding box center [556, 47] width 108 height 11
click at [310, 57] on span "Post" at bounding box center [510, 59] width 8 height 9
drag, startPoint x: 611, startPoint y: 10, endPoint x: 260, endPoint y: 30, distance: 351.6
click at [310, 9] on icon "close" at bounding box center [611, 9] width 4 height 4
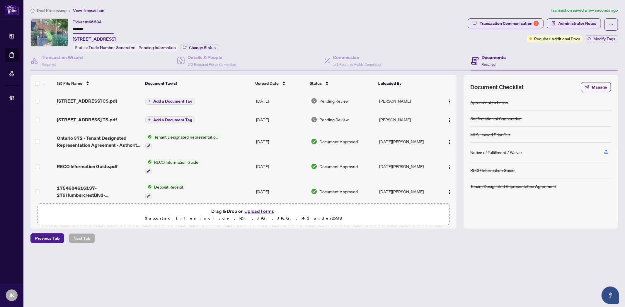
drag, startPoint x: 89, startPoint y: 28, endPoint x: 64, endPoint y: 31, distance: 25.6
click at [62, 28] on div "Ticket #: 46684 ******* 279 Humbercrest Blvd, Toronto, Ontario M6S 4L5, Canada …" at bounding box center [247, 34] width 435 height 33
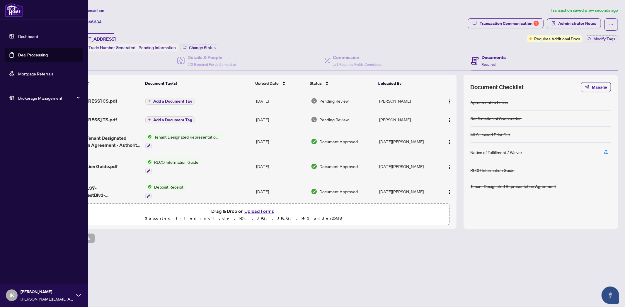
click at [28, 52] on link "Deal Processing" at bounding box center [33, 54] width 30 height 5
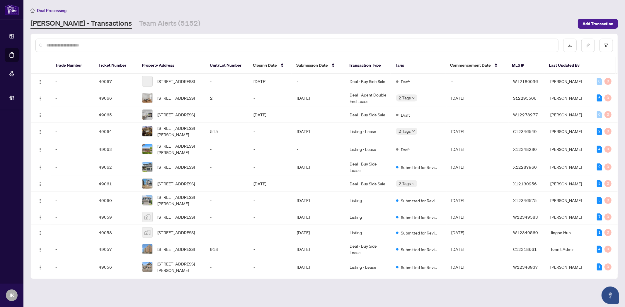
click at [109, 46] on input "text" at bounding box center [299, 45] width 507 height 6
paste input "**********"
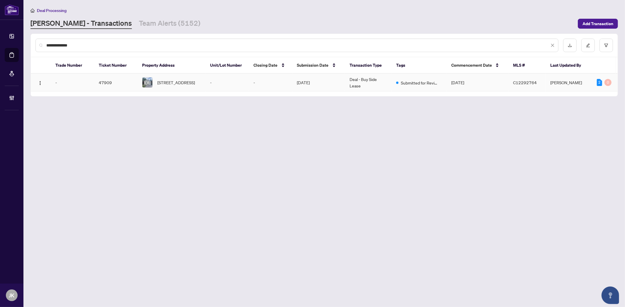
click at [210, 77] on td "-" at bounding box center [226, 83] width 43 height 18
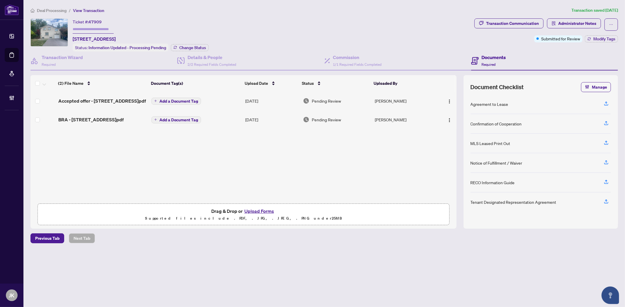
drag, startPoint x: 34, startPoint y: 82, endPoint x: 45, endPoint y: 82, distance: 10.5
click at [34, 82] on th at bounding box center [42, 83] width 25 height 16
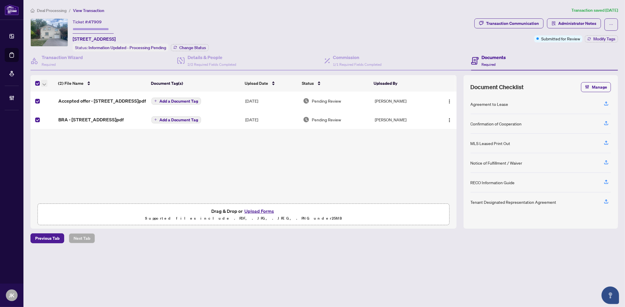
click at [46, 84] on span "button" at bounding box center [44, 83] width 4 height 6
click at [71, 93] on span "Open Selected in New Tab(s)" at bounding box center [72, 92] width 52 height 6
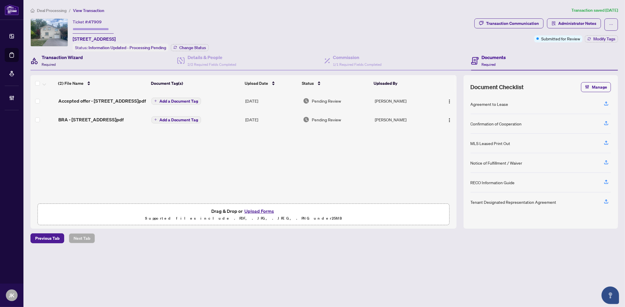
drag, startPoint x: 50, startPoint y: 59, endPoint x: 70, endPoint y: 69, distance: 22.0
click at [53, 61] on div "Transaction Wizard Required" at bounding box center [62, 61] width 41 height 14
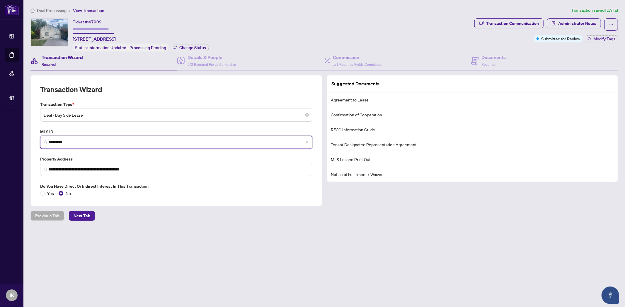
click at [49, 141] on input "*********" at bounding box center [179, 142] width 260 height 6
click at [92, 30] on input "text" at bounding box center [93, 29] width 41 height 8
click at [188, 46] on span "Change Status" at bounding box center [192, 48] width 27 height 4
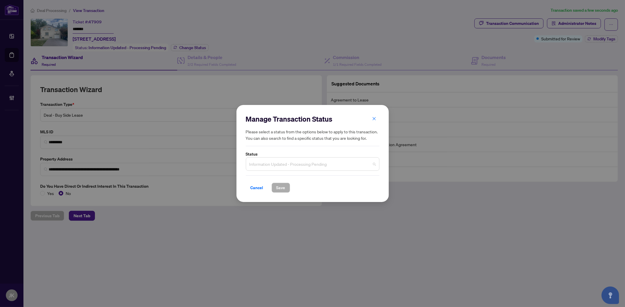
click at [294, 165] on span "Information Updated - Processing Pending" at bounding box center [312, 164] width 126 height 11
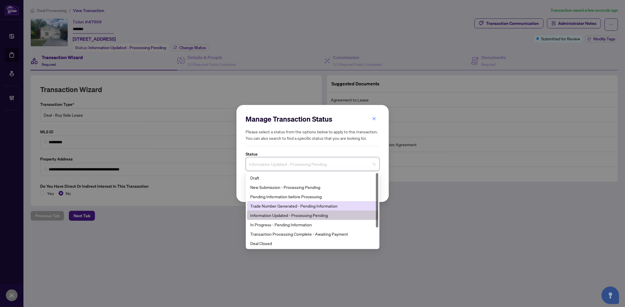
click at [285, 183] on div "Trade Number Generated - Pending Information" at bounding box center [312, 206] width 124 height 6
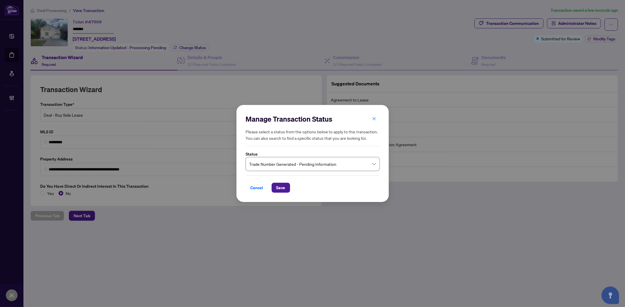
drag, startPoint x: 280, startPoint y: 187, endPoint x: 307, endPoint y: 174, distance: 29.9
click at [280, 183] on span "Save" at bounding box center [280, 187] width 9 height 9
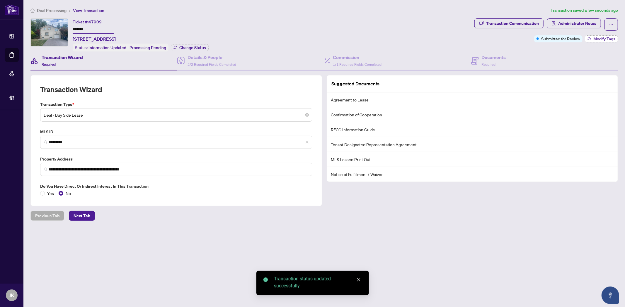
click at [310, 40] on span "Modify Tags" at bounding box center [604, 39] width 22 height 4
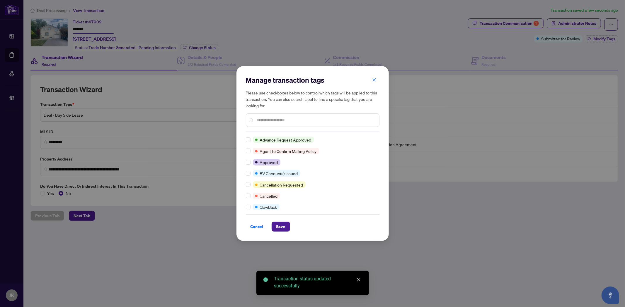
click at [261, 122] on input "text" at bounding box center [315, 120] width 118 height 6
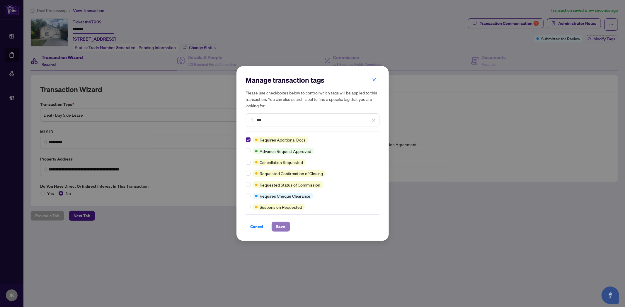
drag, startPoint x: 276, startPoint y: 226, endPoint x: 277, endPoint y: 223, distance: 3.4
click at [276, 183] on span "Save" at bounding box center [280, 226] width 9 height 9
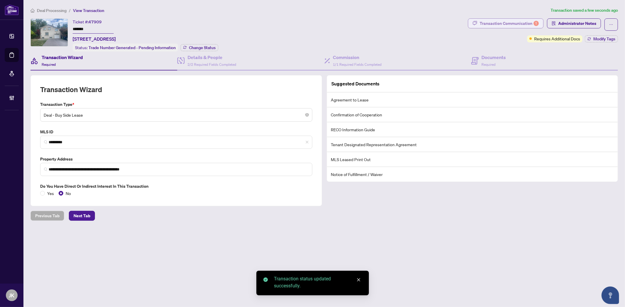
click at [310, 25] on div "Transaction Communication 1" at bounding box center [508, 23] width 59 height 9
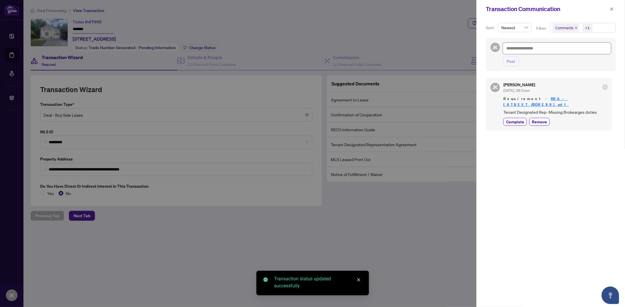
click at [310, 49] on textarea at bounding box center [556, 48] width 108 height 11
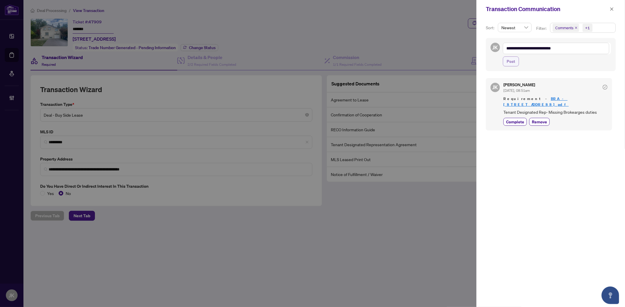
click at [310, 60] on span "Post" at bounding box center [510, 61] width 8 height 9
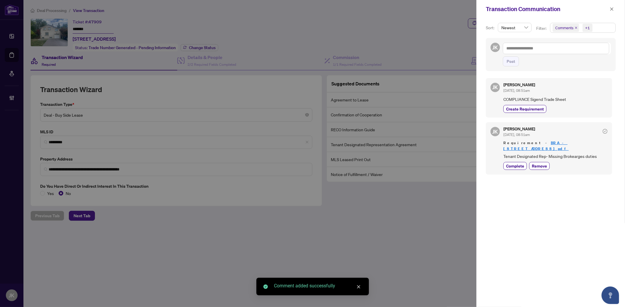
drag, startPoint x: 521, startPoint y: 111, endPoint x: 519, endPoint y: 83, distance: 28.2
click at [310, 111] on span "Create Requirement" at bounding box center [525, 109] width 38 height 6
click at [310, 50] on textarea at bounding box center [555, 48] width 106 height 11
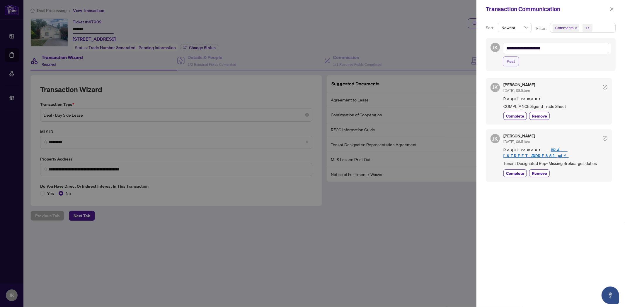
click at [310, 61] on span "Post" at bounding box center [510, 61] width 8 height 9
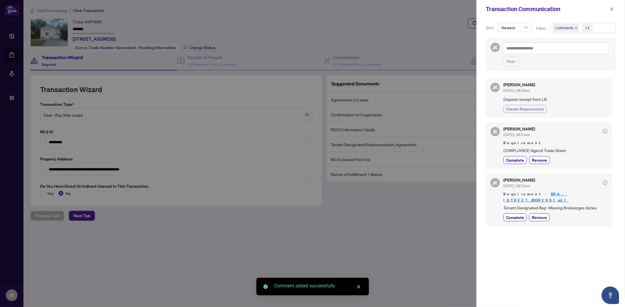
click at [310, 108] on span "Create Requirement" at bounding box center [525, 109] width 38 height 6
click at [310, 51] on textarea at bounding box center [555, 48] width 106 height 11
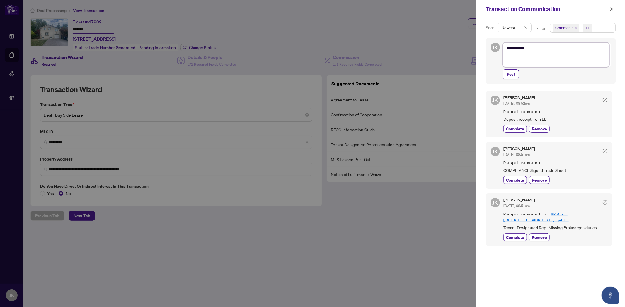
click at [310, 49] on textarea "*********" at bounding box center [555, 55] width 106 height 24
click at [310, 59] on textarea "*********" at bounding box center [555, 55] width 106 height 24
click at [310, 61] on textarea "*********" at bounding box center [555, 55] width 106 height 24
paste textarea "**********"
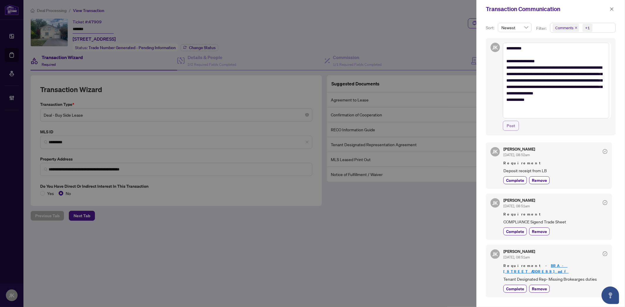
click at [310, 126] on button "Post" at bounding box center [510, 126] width 16 height 10
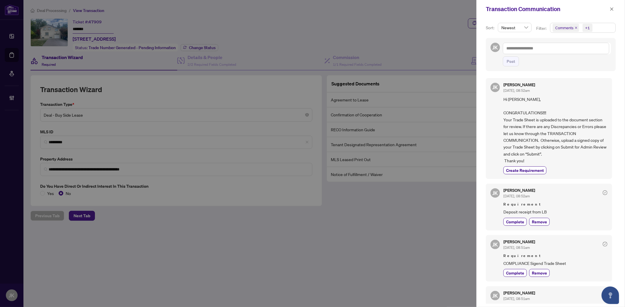
drag, startPoint x: 610, startPoint y: 9, endPoint x: 477, endPoint y: 14, distance: 133.3
click at [310, 9] on div "Transaction Communication" at bounding box center [550, 9] width 148 height 18
click at [310, 10] on icon "close" at bounding box center [611, 9] width 4 height 4
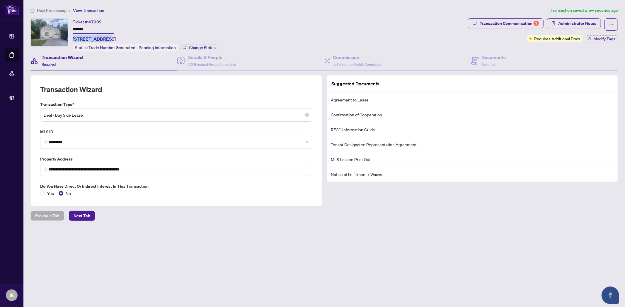
drag, startPoint x: 106, startPoint y: 37, endPoint x: 71, endPoint y: 37, distance: 35.1
click at [71, 37] on div "Ticket #: 47909 ******* 52 Empress Ave, Toronto, Ontario M2N 3T4, Canada Status…" at bounding box center [247, 34] width 435 height 33
copy span "52 Empress Ave"
drag, startPoint x: 360, startPoint y: 261, endPoint x: 256, endPoint y: 195, distance: 122.8
click at [310, 183] on main "**********" at bounding box center [323, 153] width 601 height 307
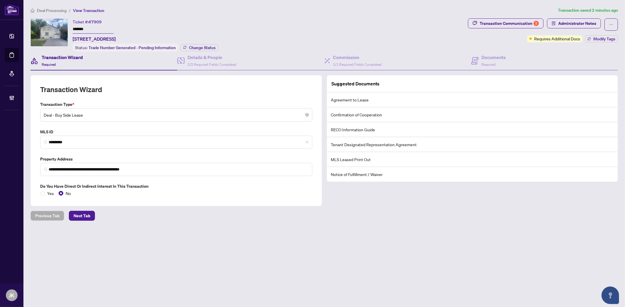
drag, startPoint x: 101, startPoint y: 26, endPoint x: 57, endPoint y: 29, distance: 44.0
click at [57, 29] on div "Ticket #: 47909 ******* 52 Empress Ave, Toronto, Ontario M2N 3T4, Canada Status…" at bounding box center [247, 34] width 435 height 33
click at [310, 19] on span "Administrator Notes" at bounding box center [577, 23] width 38 height 9
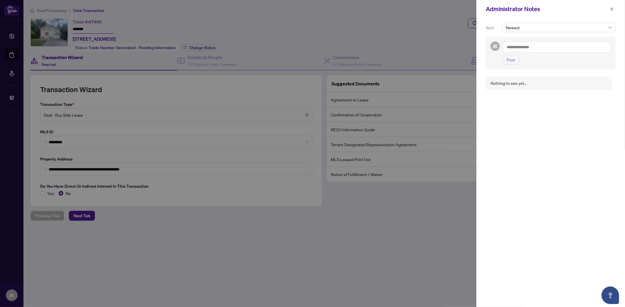
click at [310, 48] on textarea at bounding box center [556, 47] width 108 height 11
click at [310, 57] on button "Post" at bounding box center [510, 60] width 16 height 10
click at [310, 6] on span "button" at bounding box center [611, 8] width 4 height 9
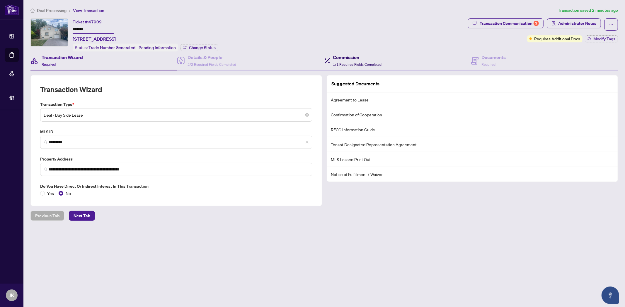
drag, startPoint x: 343, startPoint y: 59, endPoint x: 378, endPoint y: 64, distance: 34.5
click at [310, 59] on h4 "Commission" at bounding box center [357, 57] width 49 height 7
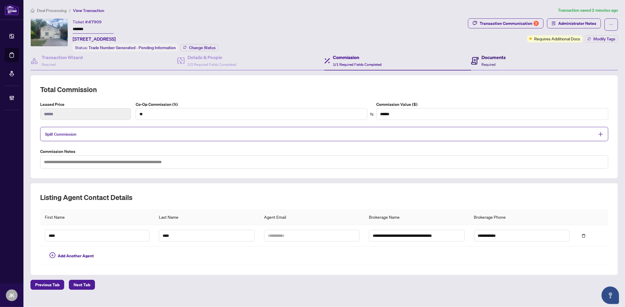
click at [310, 59] on h4 "Documents" at bounding box center [493, 57] width 24 height 7
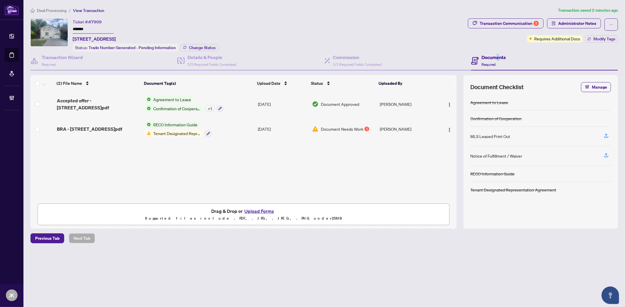
click at [247, 183] on button "Upload Forms" at bounding box center [258, 212] width 33 height 8
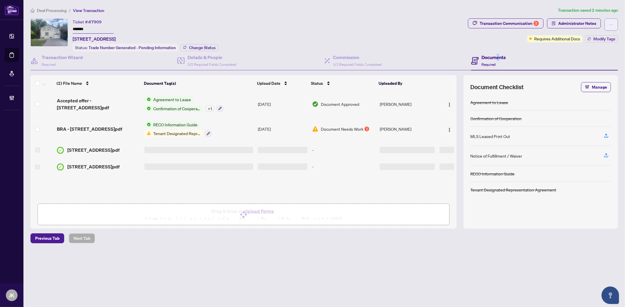
click at [310, 23] on button "button" at bounding box center [610, 24] width 13 height 12
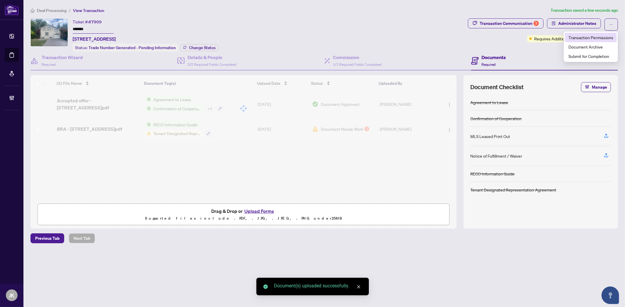
click at [310, 37] on span "Transaction Permissions" at bounding box center [590, 37] width 45 height 6
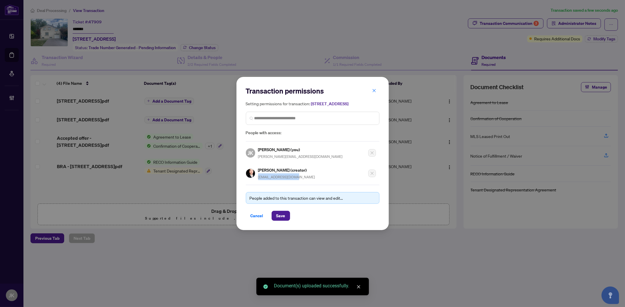
drag, startPoint x: 302, startPoint y: 179, endPoint x: 257, endPoint y: 183, distance: 44.9
click at [257, 183] on div "Transaction permissions Setting permissions for transaction: 52 Empress Ave, To…" at bounding box center [313, 153] width 134 height 134
copy span "[EMAIL_ADDRESS][DOMAIN_NAME]"
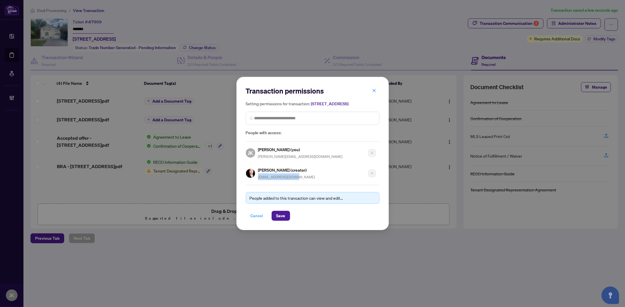
click at [262, 183] on span "Cancel" at bounding box center [256, 215] width 13 height 9
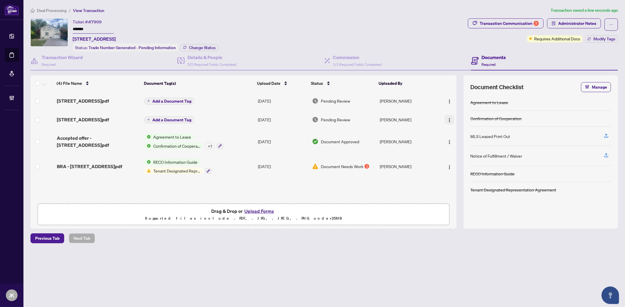
click at [310, 118] on img "button" at bounding box center [449, 120] width 5 height 5
click at [310, 166] on span "Document Permissions" at bounding box center [475, 167] width 56 height 6
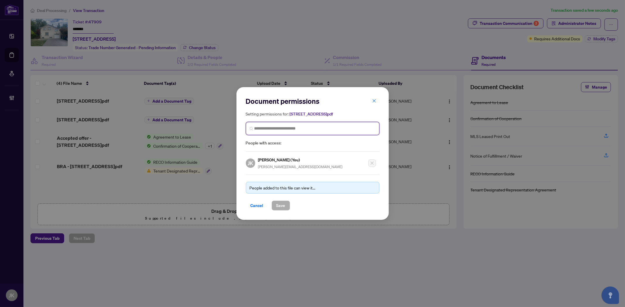
click at [271, 129] on input "search" at bounding box center [314, 129] width 121 height 6
paste input "**********"
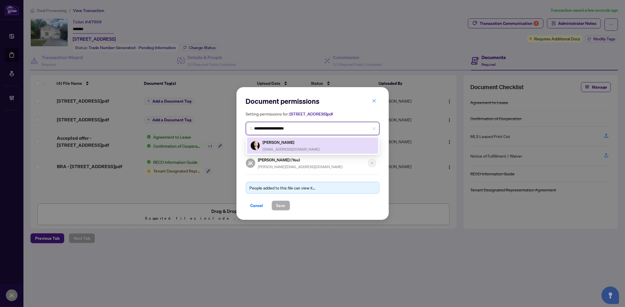
click at [273, 148] on span "[EMAIL_ADDRESS][DOMAIN_NAME]" at bounding box center [291, 149] width 57 height 4
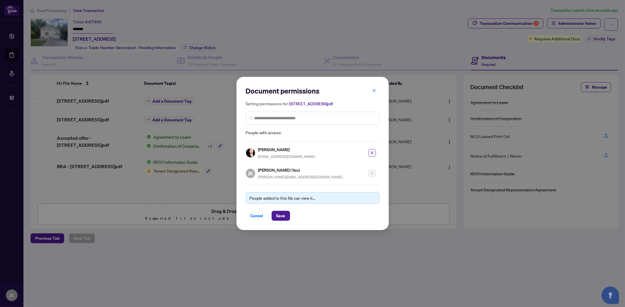
drag, startPoint x: 283, startPoint y: 211, endPoint x: 384, endPoint y: 133, distance: 128.6
click at [284, 183] on span "Save" at bounding box center [280, 215] width 9 height 9
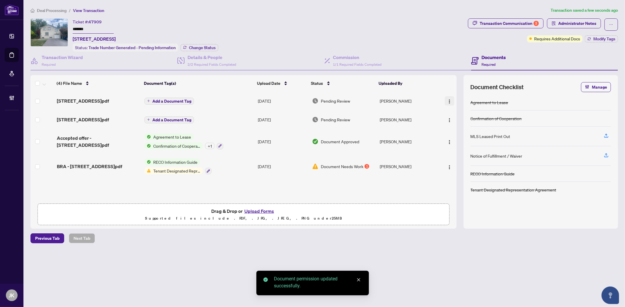
click at [310, 99] on button "button" at bounding box center [448, 100] width 9 height 9
click at [310, 141] on span "Manage Document Tags" at bounding box center [475, 139] width 56 height 6
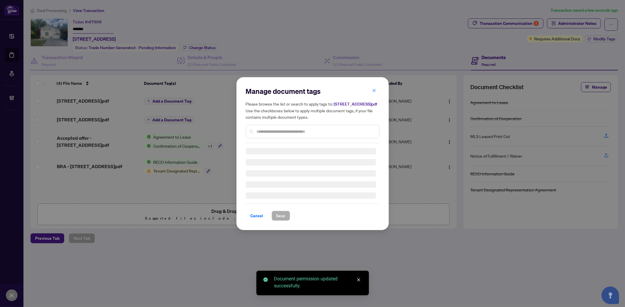
click at [271, 134] on div "Manage document tags Please browse the list or search to apply tags to: 52 Empr…" at bounding box center [313, 154] width 134 height 134
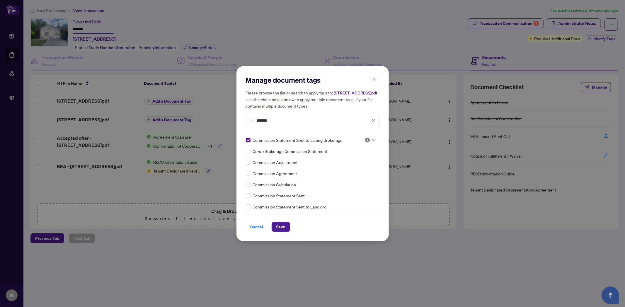
click at [310, 140] on img at bounding box center [367, 140] width 6 height 6
click at [310, 170] on div "Approved" at bounding box center [350, 168] width 37 height 6
click at [276, 183] on span "Save" at bounding box center [280, 227] width 9 height 9
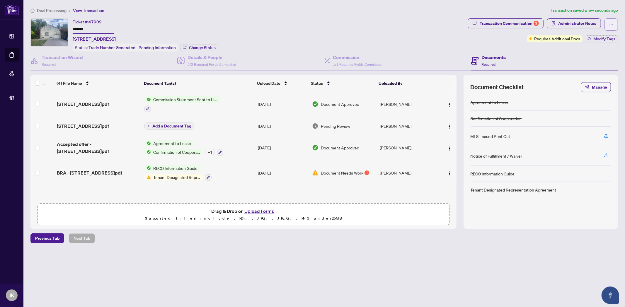
click at [310, 27] on button "button" at bounding box center [610, 24] width 13 height 12
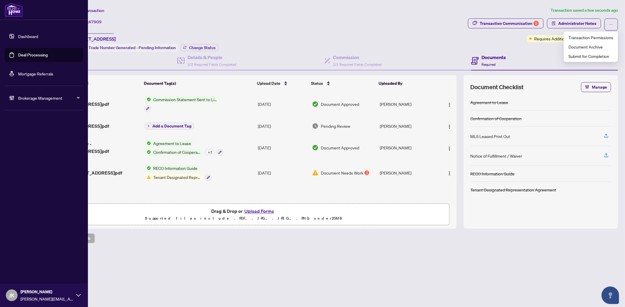
click at [31, 54] on link "Deal Processing" at bounding box center [33, 54] width 30 height 5
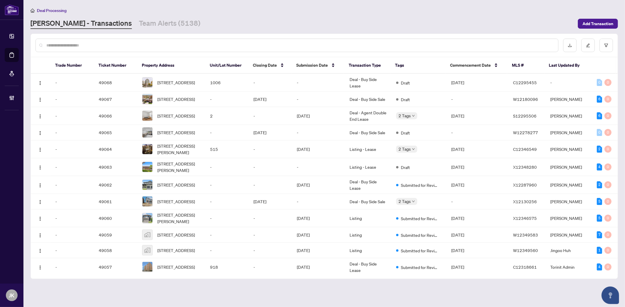
click at [310, 44] on div at bounding box center [324, 45] width 586 height 23
click at [310, 47] on button "button" at bounding box center [605, 45] width 13 height 13
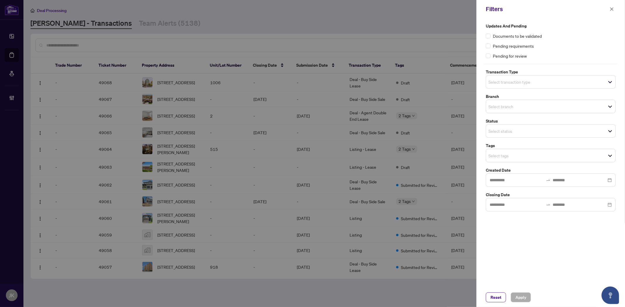
click at [310, 83] on div "Select transaction type" at bounding box center [550, 81] width 130 height 13
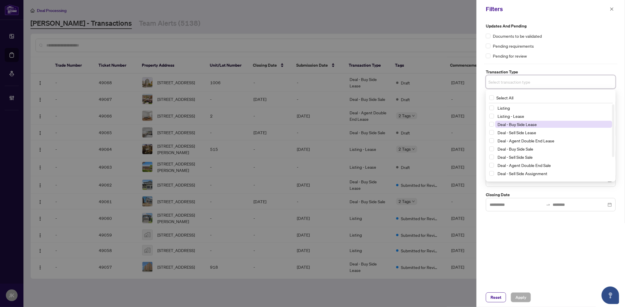
click at [310, 123] on span "Deal - Buy Side Lease" at bounding box center [516, 124] width 39 height 5
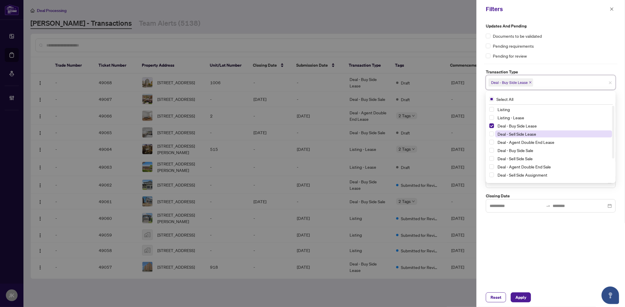
click at [310, 133] on span "Deal - Sell Side Lease" at bounding box center [516, 133] width 39 height 5
click at [310, 140] on span "Deal - Agent Double End Lease" at bounding box center [525, 142] width 57 height 5
click at [310, 148] on span "Deal - Buy Side Sale" at bounding box center [515, 150] width 36 height 5
click at [310, 157] on span "Deal - Sell Side Sale" at bounding box center [514, 158] width 35 height 5
click at [310, 164] on span "Deal - Agent Double End Sale" at bounding box center [523, 166] width 53 height 5
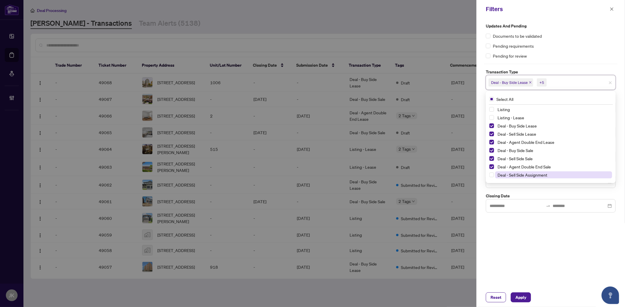
click at [310, 174] on span "Deal - Sell Side Assignment" at bounding box center [522, 174] width 50 height 5
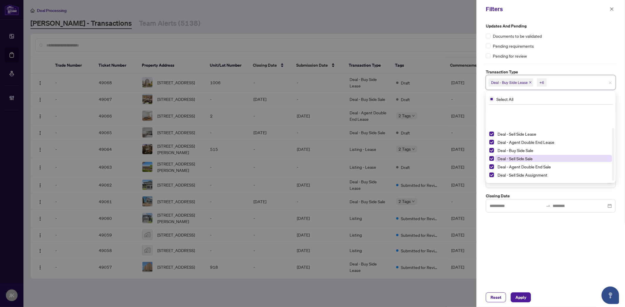
scroll to position [31, 0]
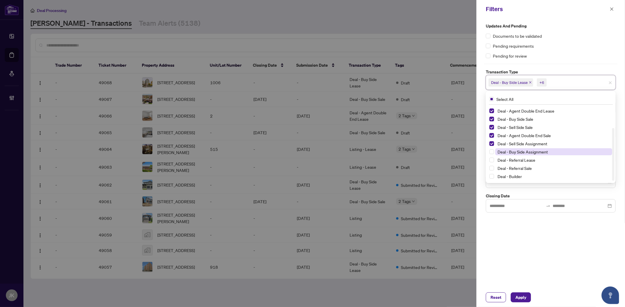
click at [310, 151] on span "Deal - Buy Side Assignment" at bounding box center [522, 151] width 50 height 5
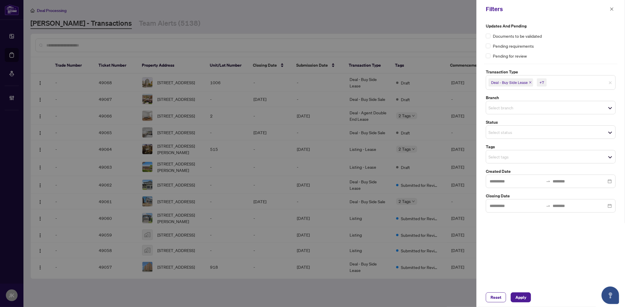
click at [310, 183] on div "Updates and Pending Documents to be validated Pending requirements Pending for …" at bounding box center [550, 153] width 148 height 270
drag, startPoint x: 508, startPoint y: 105, endPoint x: 511, endPoint y: 105, distance: 3.6
click at [310, 105] on input "search" at bounding box center [508, 107] width 41 height 7
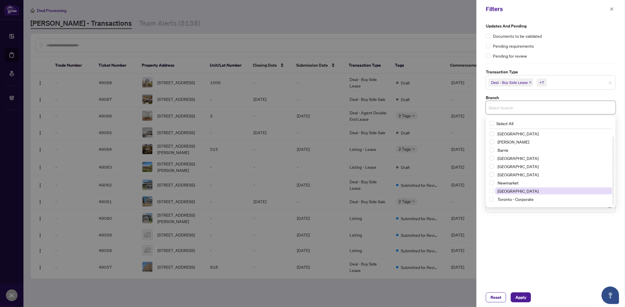
scroll to position [7, 0]
drag, startPoint x: 532, startPoint y: 190, endPoint x: 532, endPoint y: 203, distance: 12.9
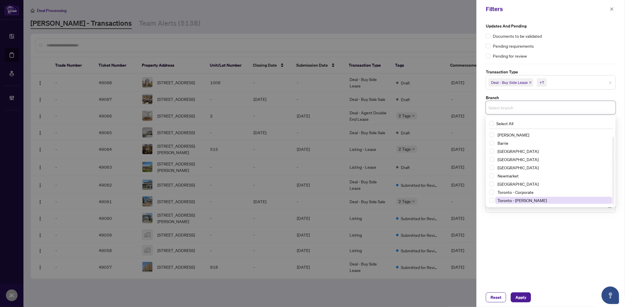
click at [310, 183] on span "Toronto - Corporate" at bounding box center [515, 192] width 36 height 5
drag, startPoint x: 531, startPoint y: 203, endPoint x: 532, endPoint y: 217, distance: 14.7
click at [310, 183] on span "Toronto - Don Mills" at bounding box center [521, 201] width 49 height 5
click at [310, 183] on div "Updates and Pending Documents to be validated Pending requirements Pending for …" at bounding box center [550, 153] width 148 height 270
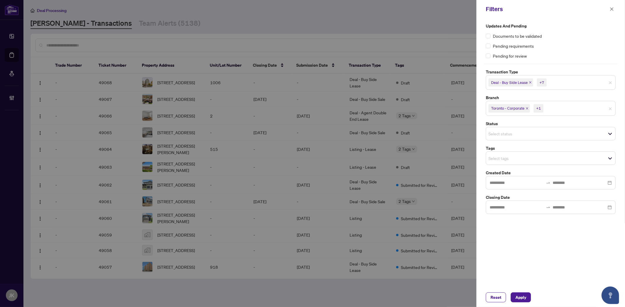
click at [310, 134] on input "search" at bounding box center [508, 133] width 41 height 7
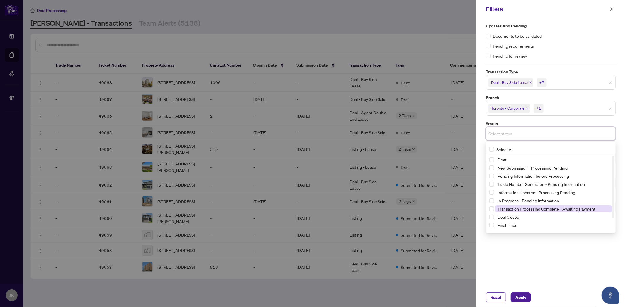
scroll to position [15, 0]
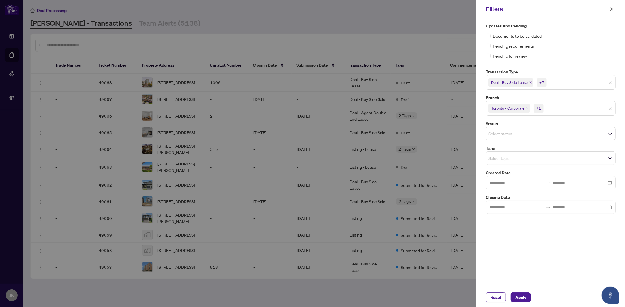
click at [310, 183] on div "Updates and Pending Documents to be validated Pending requirements Pending for …" at bounding box center [550, 153] width 148 height 270
click at [310, 158] on input "search" at bounding box center [508, 158] width 41 height 7
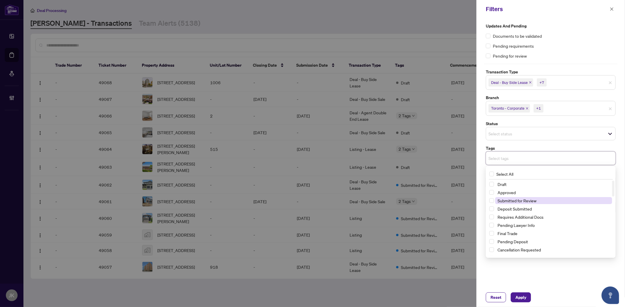
click at [310, 183] on span "Submitted for Review" at bounding box center [516, 200] width 39 height 5
click at [310, 183] on div "Updates and Pending Documents to be validated Pending requirements Pending for …" at bounding box center [550, 153] width 148 height 270
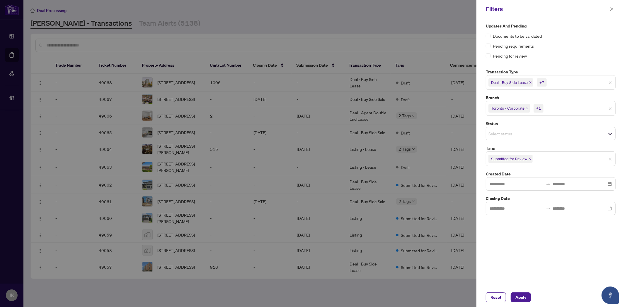
click at [310, 183] on span "Apply" at bounding box center [520, 297] width 11 height 9
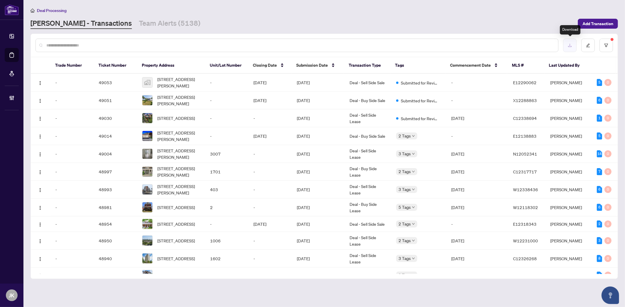
click at [310, 48] on button "button" at bounding box center [569, 45] width 13 height 13
click at [310, 45] on button "button" at bounding box center [605, 45] width 13 height 13
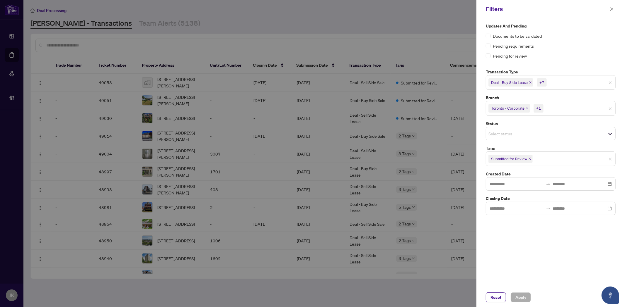
click at [310, 108] on icon "close" at bounding box center [527, 108] width 2 height 2
click at [310, 107] on icon "close" at bounding box center [539, 108] width 3 height 3
click at [310, 109] on input "search" at bounding box center [508, 107] width 41 height 7
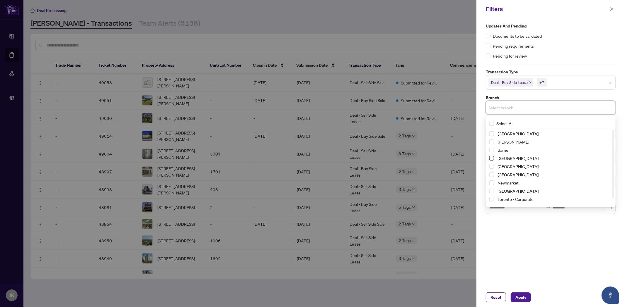
click at [310, 159] on span "Select Burlington" at bounding box center [491, 158] width 5 height 5
click at [310, 175] on span "Select Mississauga" at bounding box center [491, 176] width 5 height 5
click at [310, 183] on span "Apply" at bounding box center [520, 297] width 11 height 9
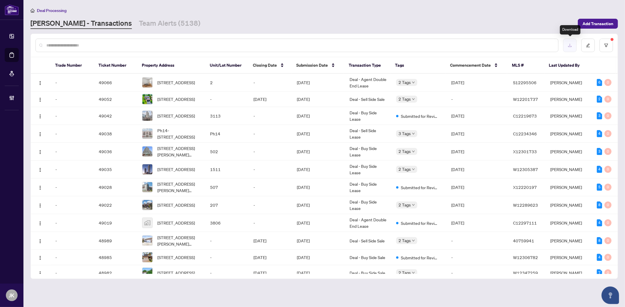
click at [310, 43] on icon "download" at bounding box center [569, 45] width 4 height 4
click at [126, 44] on input "text" at bounding box center [299, 45] width 507 height 6
click at [310, 45] on icon "filter" at bounding box center [606, 45] width 4 height 4
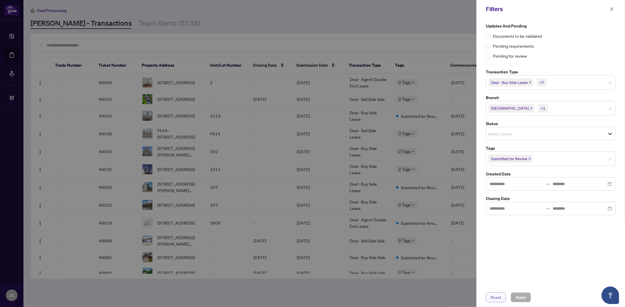
click at [310, 183] on span "Reset" at bounding box center [495, 297] width 11 height 9
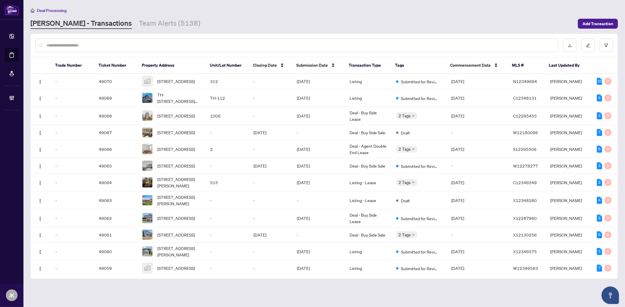
click at [143, 48] on input "text" at bounding box center [299, 45] width 507 height 6
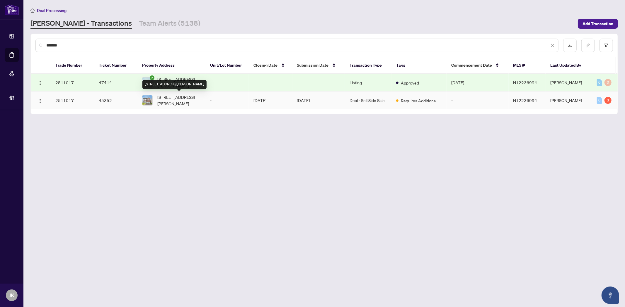
click at [179, 105] on span "236 Bellefond St, Vaughan, Ontario L4H 5C4, Canada" at bounding box center [179, 100] width 44 height 13
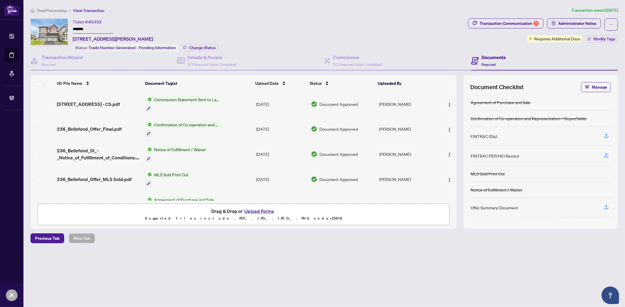
click at [310, 183] on div "Deal Processing / View Transaction Transaction saved 11 days ago Ticket #: 4535…" at bounding box center [324, 135] width 592 height 257
click at [310, 58] on h4 "Documents" at bounding box center [493, 57] width 24 height 7
click at [271, 183] on button "Upload Forms" at bounding box center [258, 212] width 33 height 8
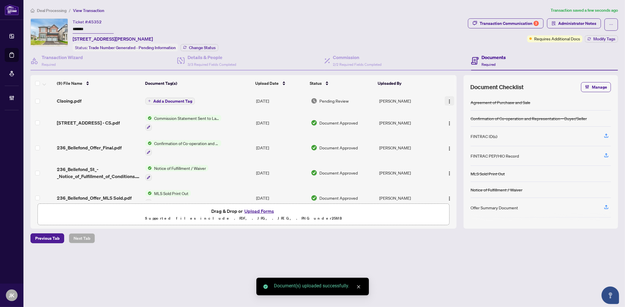
click at [310, 101] on img "button" at bounding box center [449, 101] width 5 height 5
click at [310, 138] on span "Manage Document Tags" at bounding box center [475, 139] width 56 height 6
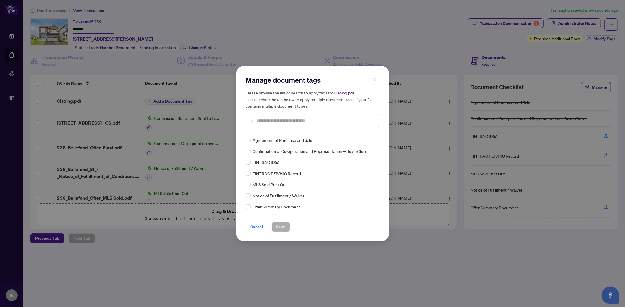
drag, startPoint x: 266, startPoint y: 127, endPoint x: 267, endPoint y: 131, distance: 3.8
click at [266, 129] on div "Manage document tags Please browse the list or search to apply tags to: Clsoing…" at bounding box center [313, 104] width 134 height 57
click at [261, 120] on input "text" at bounding box center [315, 120] width 118 height 6
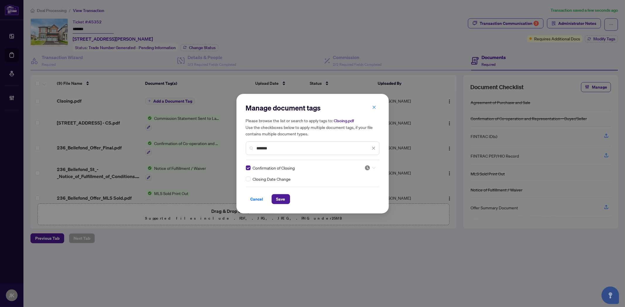
click at [310, 169] on div at bounding box center [368, 168] width 15 height 6
click at [310, 183] on div "Approved" at bounding box center [351, 196] width 37 height 6
click at [277, 183] on span "Save" at bounding box center [280, 199] width 9 height 9
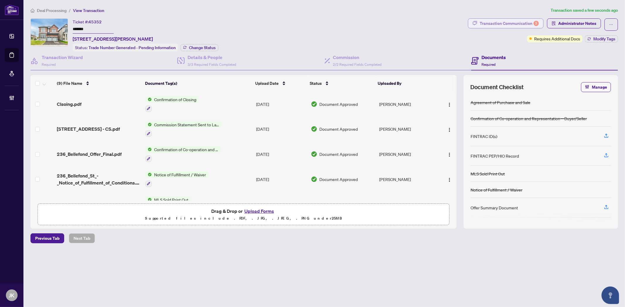
click at [310, 26] on div "Transaction Communication 3" at bounding box center [508, 23] width 59 height 9
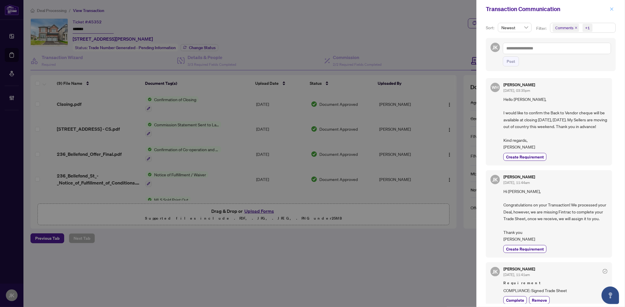
click at [310, 11] on button "button" at bounding box center [612, 9] width 8 height 7
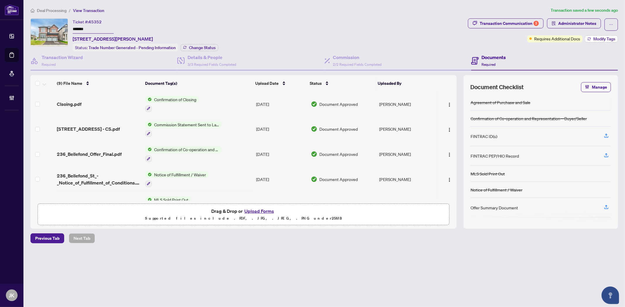
click at [310, 40] on span "Modify Tags" at bounding box center [604, 39] width 22 height 4
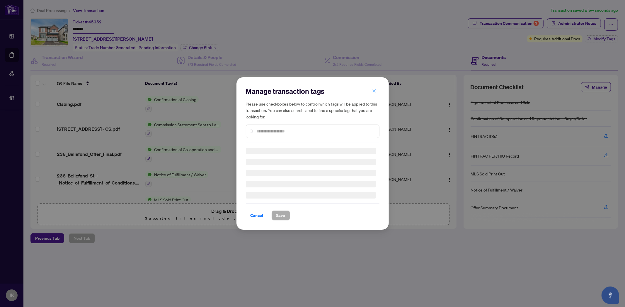
drag, startPoint x: 370, startPoint y: 91, endPoint x: 515, endPoint y: 75, distance: 145.2
click at [310, 91] on button "button" at bounding box center [374, 91] width 12 height 10
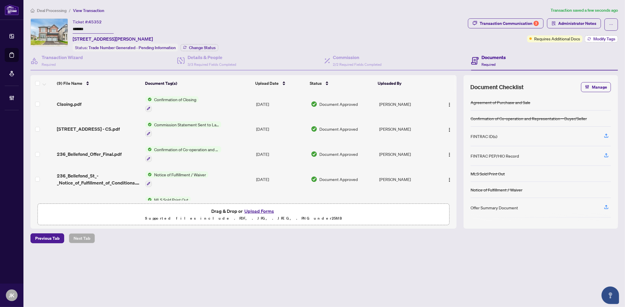
click at [310, 39] on button "Modify Tags" at bounding box center [600, 38] width 33 height 7
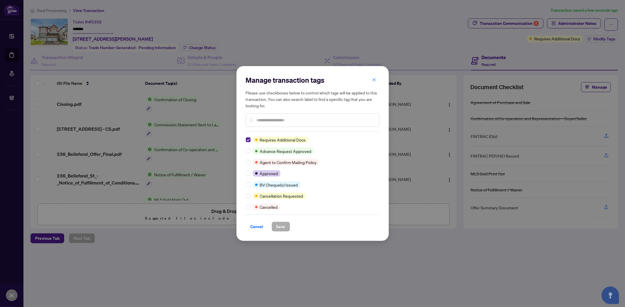
drag, startPoint x: 271, startPoint y: 122, endPoint x: 277, endPoint y: 113, distance: 10.7
click at [277, 116] on div at bounding box center [313, 120] width 134 height 13
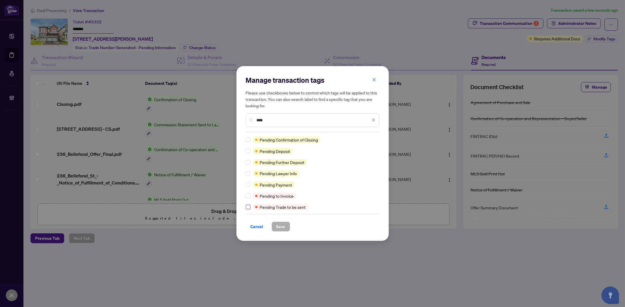
click at [249, 183] on label at bounding box center [248, 207] width 5 height 6
drag, startPoint x: 278, startPoint y: 224, endPoint x: 283, endPoint y: 217, distance: 9.1
click at [279, 183] on span "Save" at bounding box center [280, 226] width 9 height 9
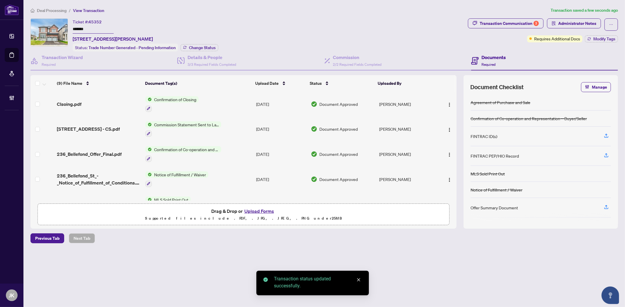
click at [310, 40] on div "Ticket #: 45352 ******* 236 Bellefond St, Vaughan, Ontario L4H 5C4, Canada Stat…" at bounding box center [247, 34] width 435 height 33
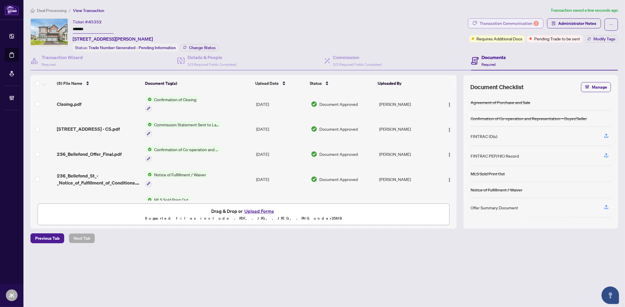
click at [310, 24] on div "Transaction Communication 3" at bounding box center [508, 23] width 59 height 9
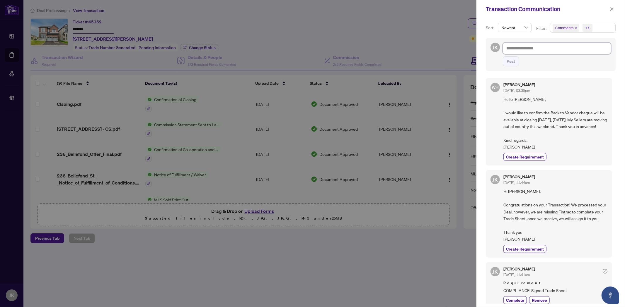
click at [310, 48] on textarea at bounding box center [556, 48] width 108 height 11
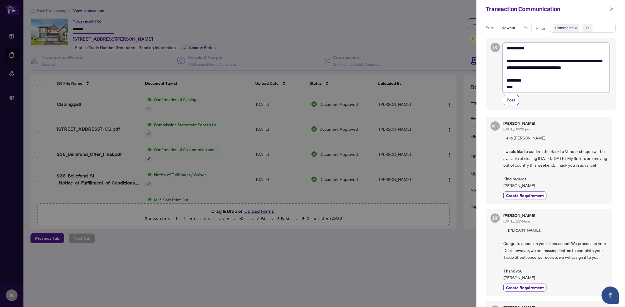
click at [310, 67] on textarea "**********" at bounding box center [555, 68] width 106 height 50
click at [310, 10] on icon "close" at bounding box center [611, 9] width 4 height 4
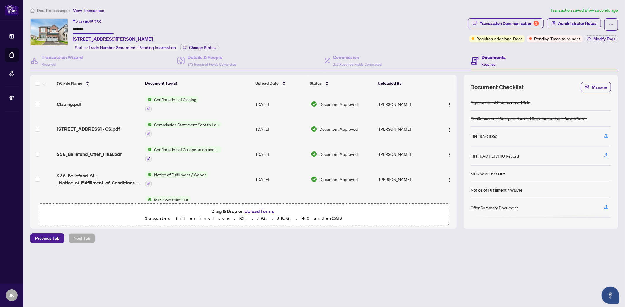
drag, startPoint x: 84, startPoint y: 28, endPoint x: 62, endPoint y: 26, distance: 22.6
click at [62, 26] on div "Ticket #: 45352 ******* 236 Bellefond St, Vaughan, Ontario L4H 5C4, Canada Stat…" at bounding box center [247, 34] width 435 height 33
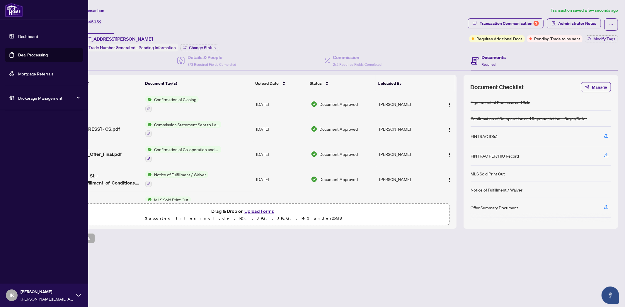
drag, startPoint x: 29, startPoint y: 51, endPoint x: 66, endPoint y: 57, distance: 38.3
click at [30, 52] on link "Deal Processing" at bounding box center [33, 54] width 30 height 5
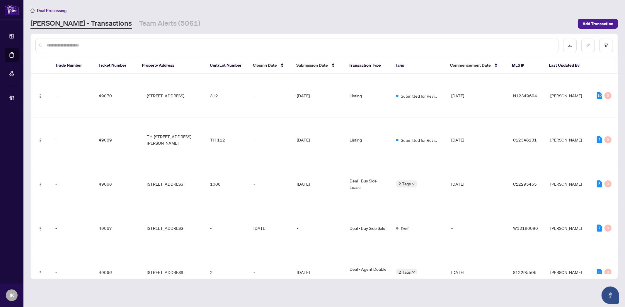
click at [105, 47] on input "text" at bounding box center [299, 45] width 507 height 6
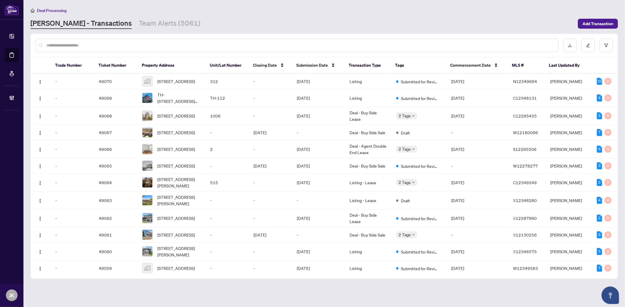
paste input "*******"
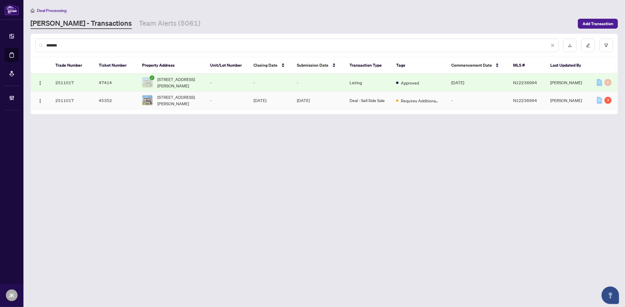
click at [310, 101] on td "Deal - Sell Side Sale" at bounding box center [368, 101] width 47 height 18
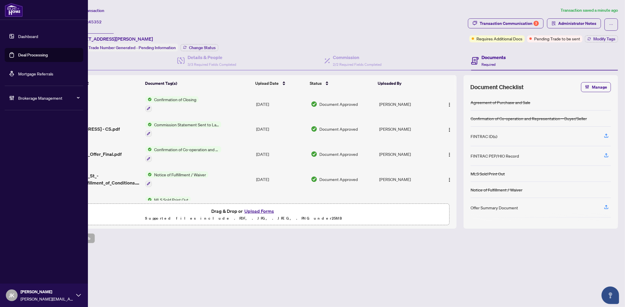
click at [26, 54] on link "Deal Processing" at bounding box center [33, 54] width 30 height 5
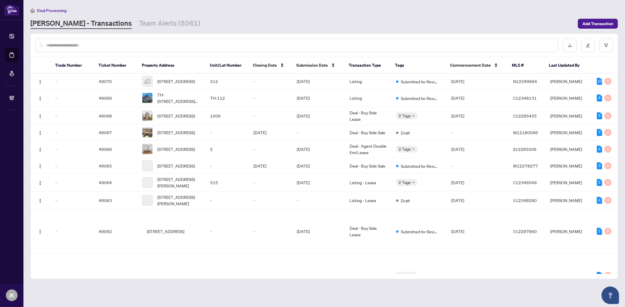
click at [98, 45] on input "text" at bounding box center [299, 45] width 507 height 6
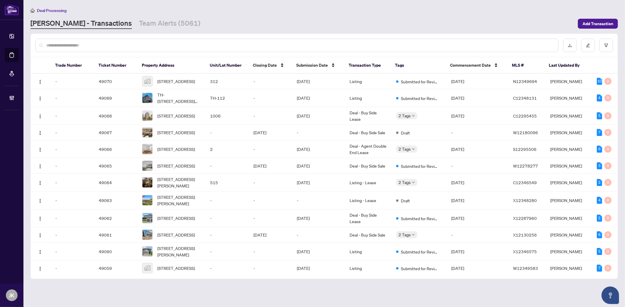
paste input "*******"
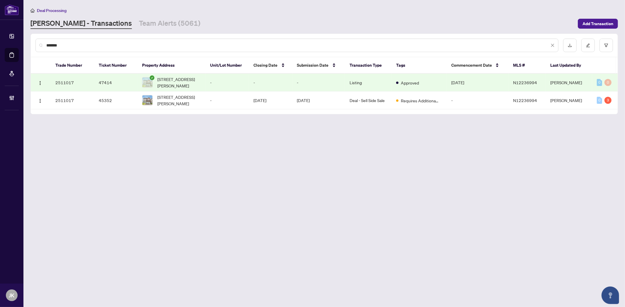
click at [310, 82] on td "-" at bounding box center [318, 83] width 53 height 18
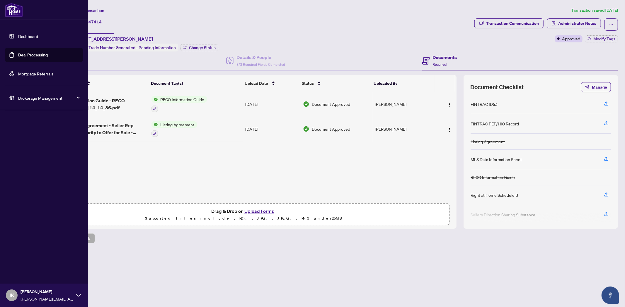
click at [23, 52] on link "Deal Processing" at bounding box center [33, 54] width 30 height 5
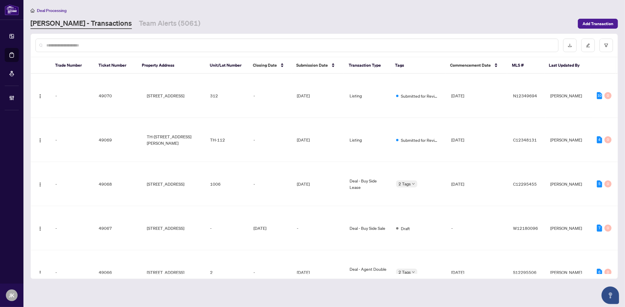
click at [107, 47] on input "text" at bounding box center [299, 45] width 507 height 6
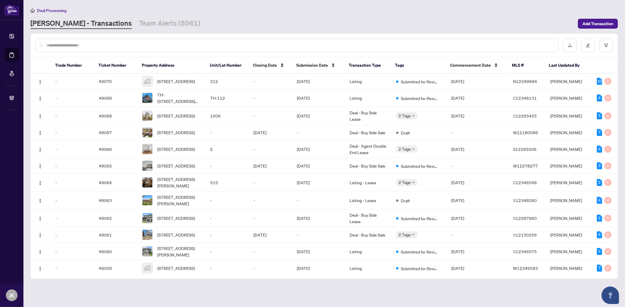
paste input "*******"
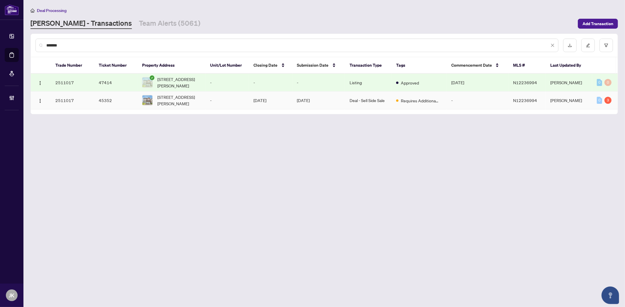
drag, startPoint x: 347, startPoint y: 102, endPoint x: 352, endPoint y: 102, distance: 5.0
click at [310, 102] on td "Deal - Sell Side Sale" at bounding box center [368, 101] width 47 height 18
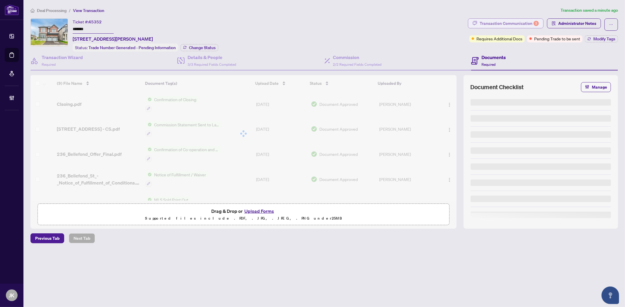
click at [310, 26] on div "Transaction Communication 3" at bounding box center [508, 23] width 59 height 9
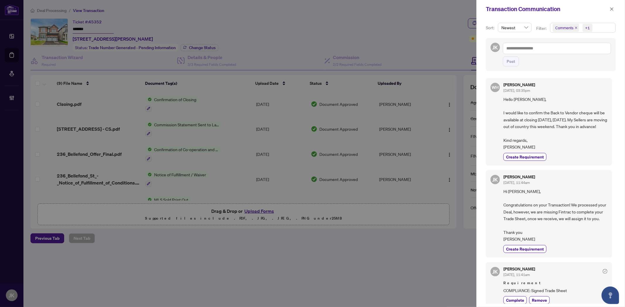
click at [310, 40] on div "JK Post" at bounding box center [550, 54] width 130 height 33
click at [310, 46] on textarea at bounding box center [556, 48] width 108 height 11
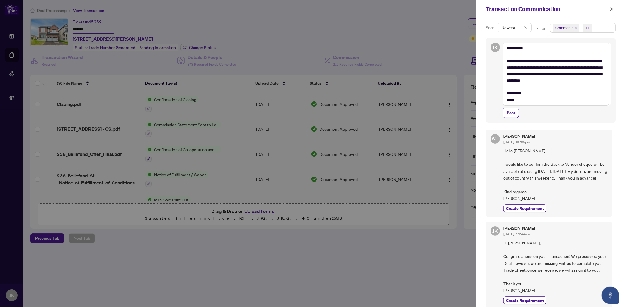
click at [310, 114] on span "Post" at bounding box center [510, 112] width 8 height 9
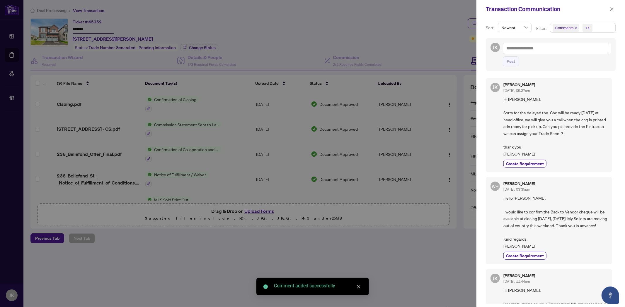
drag, startPoint x: 609, startPoint y: 8, endPoint x: 607, endPoint y: 12, distance: 4.3
click at [310, 9] on button "button" at bounding box center [612, 9] width 8 height 7
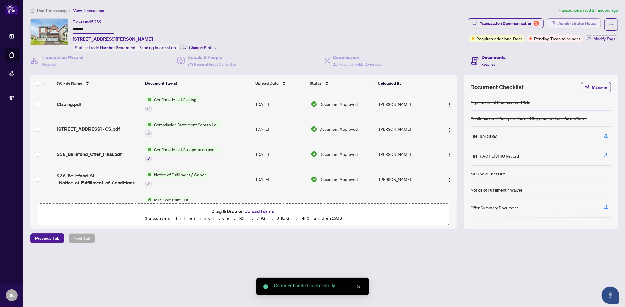
click at [310, 24] on span "Administrator Notes" at bounding box center [577, 23] width 38 height 9
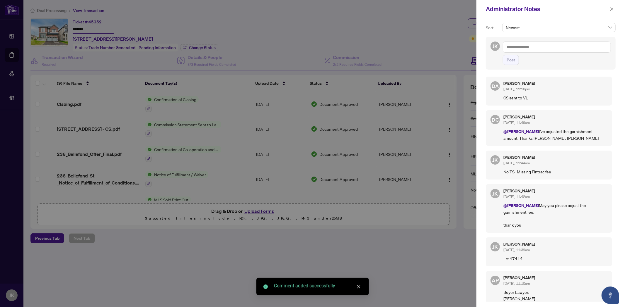
click at [310, 48] on textarea at bounding box center [556, 47] width 108 height 11
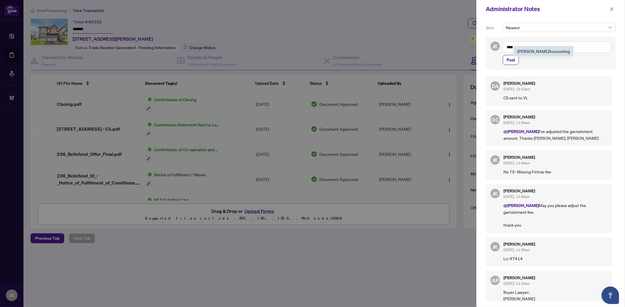
click at [310, 53] on b "Acc" at bounding box center [551, 51] width 7 height 5
click at [310, 52] on textarea "**********" at bounding box center [556, 47] width 108 height 11
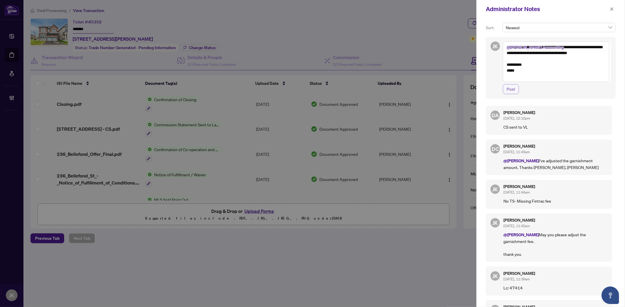
drag, startPoint x: 512, startPoint y: 93, endPoint x: 508, endPoint y: 89, distance: 5.8
click at [310, 93] on span "Post" at bounding box center [510, 89] width 8 height 9
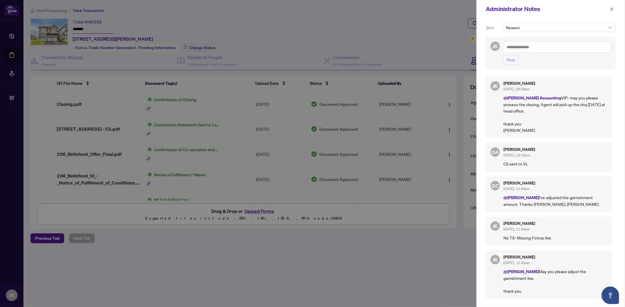
click at [310, 183] on div at bounding box center [312, 153] width 625 height 307
click at [310, 16] on div at bounding box center [312, 153] width 625 height 307
click at [310, 10] on icon "close" at bounding box center [611, 9] width 4 height 4
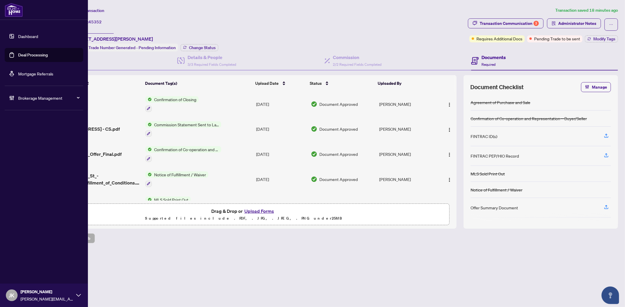
click at [18, 55] on link "Deal Processing" at bounding box center [33, 54] width 30 height 5
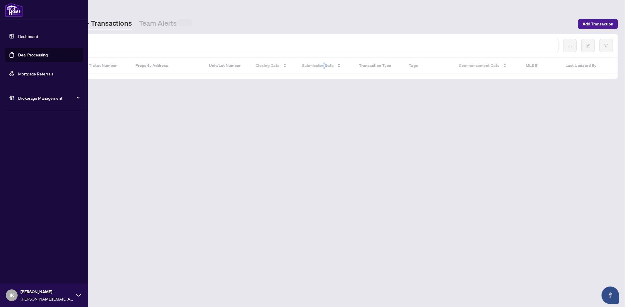
click at [99, 44] on input "text" at bounding box center [299, 45] width 507 height 6
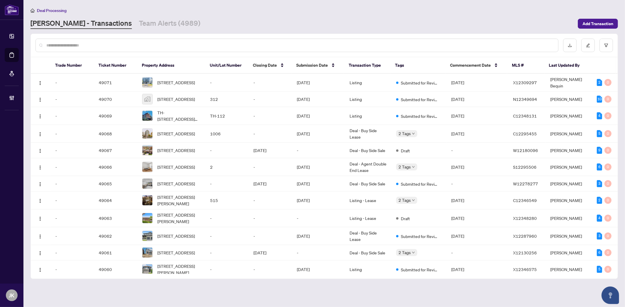
click at [99, 45] on input "text" at bounding box center [299, 45] width 507 height 6
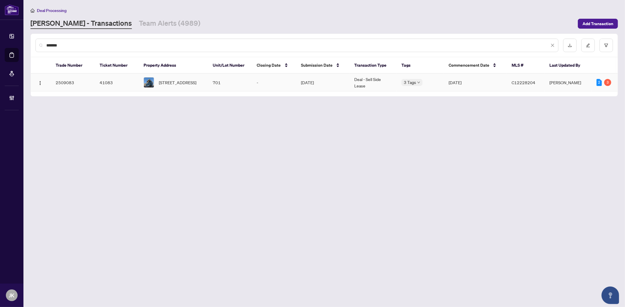
click at [310, 81] on td "Deal - Sell Side Lease" at bounding box center [372, 83] width 47 height 18
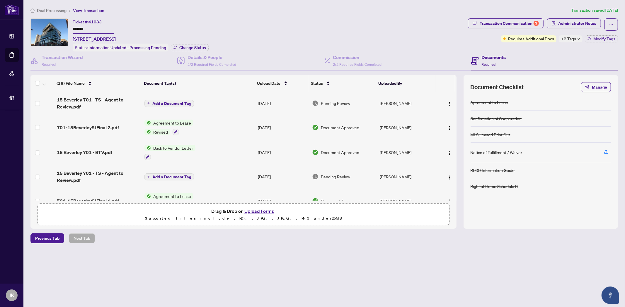
click at [310, 38] on icon "down" at bounding box center [578, 39] width 2 height 2
click at [310, 21] on span "Administrator Notes" at bounding box center [577, 23] width 38 height 9
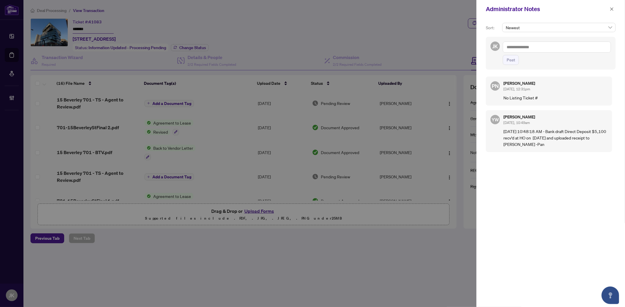
click at [310, 47] on textarea at bounding box center [556, 47] width 108 height 11
click at [310, 50] on span "RAHR Acc ounting" at bounding box center [543, 51] width 53 height 5
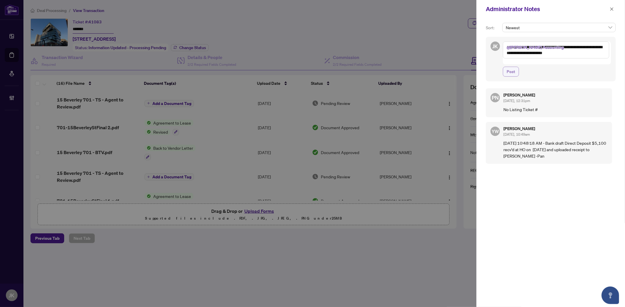
click at [310, 67] on span "Post" at bounding box center [510, 71] width 8 height 9
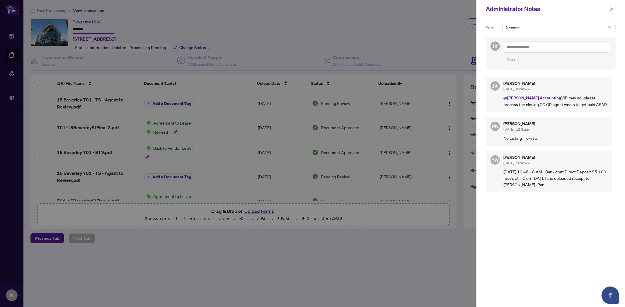
drag, startPoint x: 611, startPoint y: 11, endPoint x: 351, endPoint y: 8, distance: 259.4
click at [310, 11] on icon "close" at bounding box center [611, 9] width 4 height 4
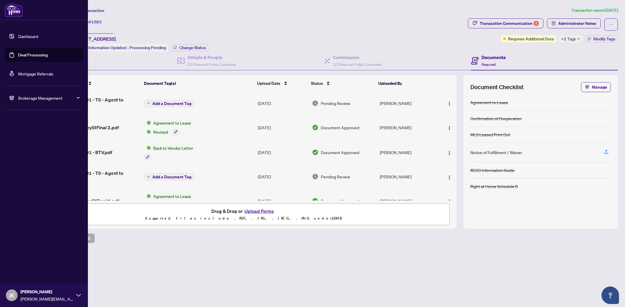
click at [28, 57] on link "Deal Processing" at bounding box center [33, 54] width 30 height 5
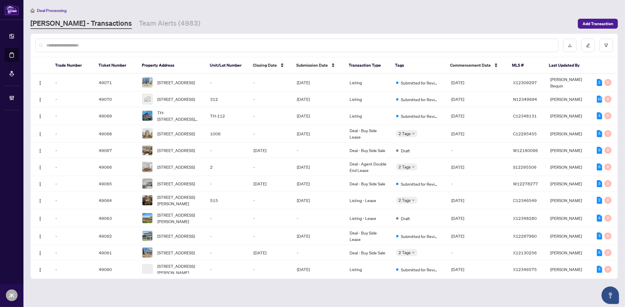
click at [110, 48] on input "text" at bounding box center [299, 45] width 507 height 6
drag, startPoint x: 111, startPoint y: 47, endPoint x: 117, endPoint y: 40, distance: 9.4
click at [116, 41] on div at bounding box center [296, 45] width 523 height 13
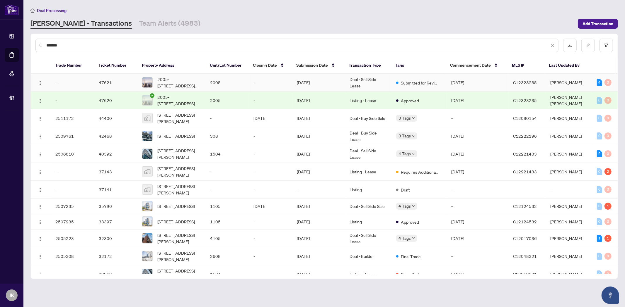
click at [300, 81] on td "Aug/07/2025" at bounding box center [318, 83] width 53 height 18
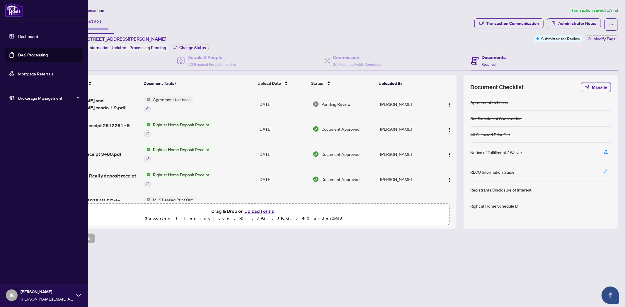
click at [33, 55] on link "Deal Processing" at bounding box center [33, 54] width 30 height 5
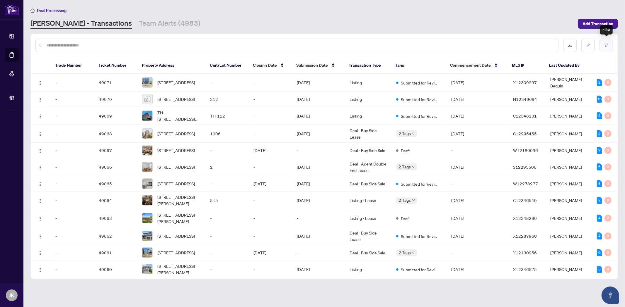
click at [310, 46] on icon "filter" at bounding box center [606, 45] width 4 height 4
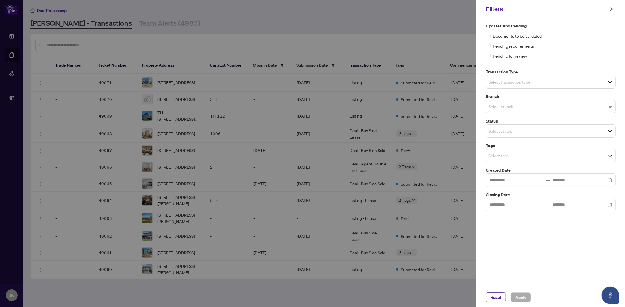
drag, startPoint x: 430, startPoint y: 27, endPoint x: 434, endPoint y: 25, distance: 4.1
click at [310, 26] on div at bounding box center [312, 153] width 625 height 307
click at [310, 14] on div "Filters" at bounding box center [550, 9] width 148 height 18
click at [310, 9] on button "button" at bounding box center [612, 9] width 8 height 7
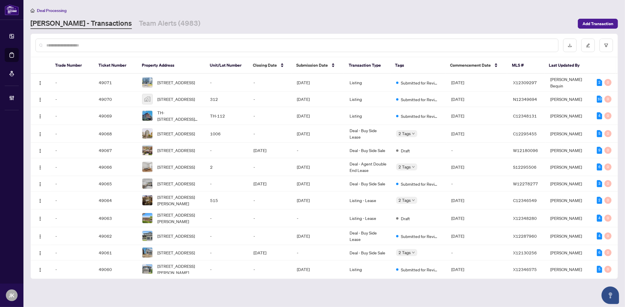
click at [51, 42] on input "text" at bounding box center [299, 45] width 507 height 6
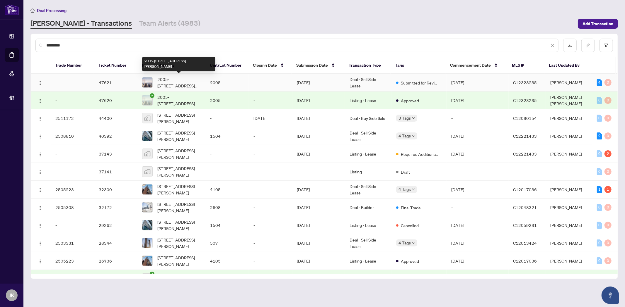
click at [196, 84] on span "2005-15 Mercer St, Toronto, Ontario M5V 0T8, Canada" at bounding box center [179, 82] width 44 height 13
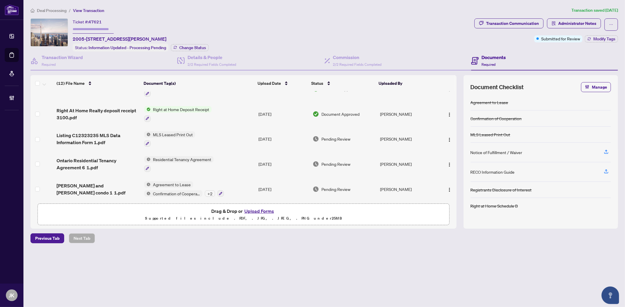
scroll to position [98, 0]
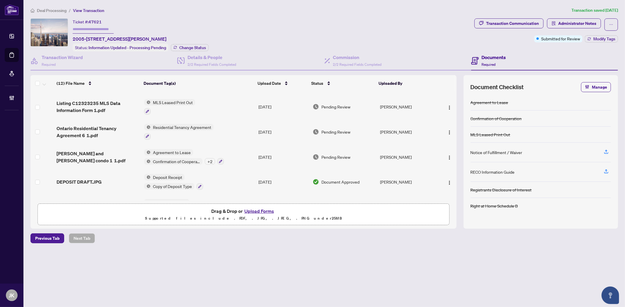
click at [177, 153] on div "Agreement to Lease Confirmation of Cooperation + 2" at bounding box center [184, 157] width 80 height 16
click at [189, 178] on span "Agreement to Lease" at bounding box center [175, 177] width 42 height 6
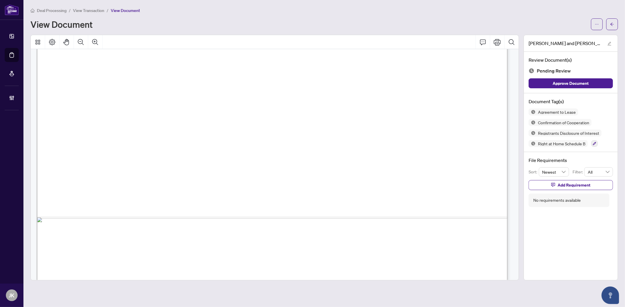
scroll to position [3622, 0]
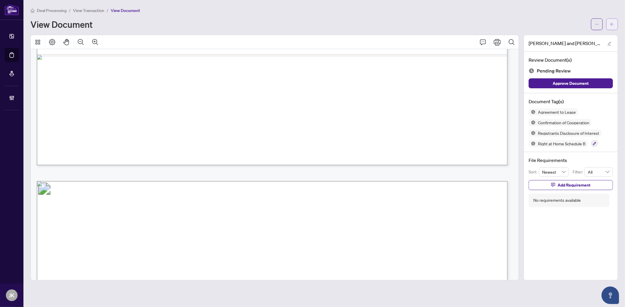
click at [310, 24] on icon "arrow-left" at bounding box center [612, 24] width 4 height 3
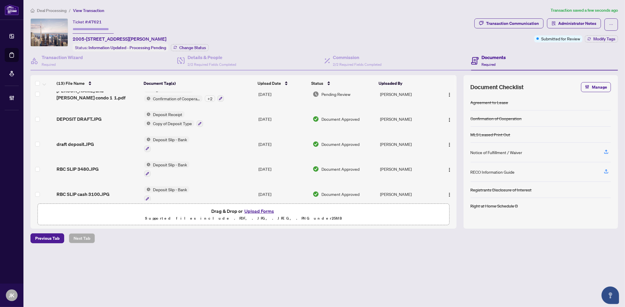
scroll to position [195, 0]
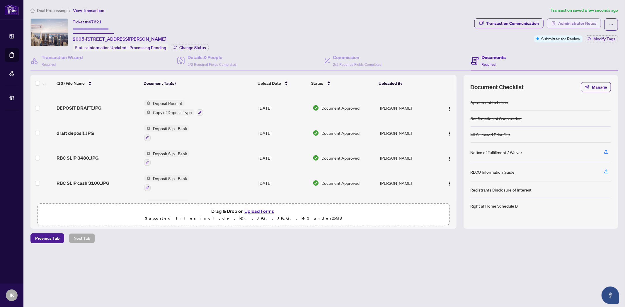
click at [310, 27] on span "Administrator Notes" at bounding box center [577, 23] width 38 height 9
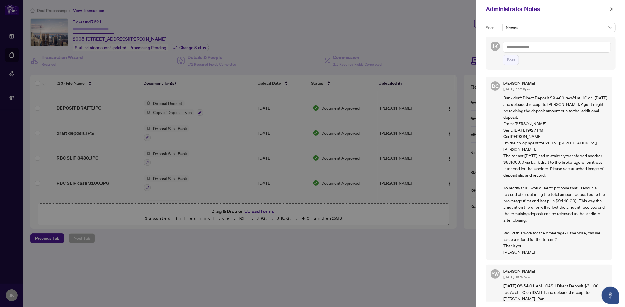
click at [310, 50] on textarea at bounding box center [556, 47] width 108 height 11
click at [310, 62] on span "Post" at bounding box center [510, 59] width 8 height 9
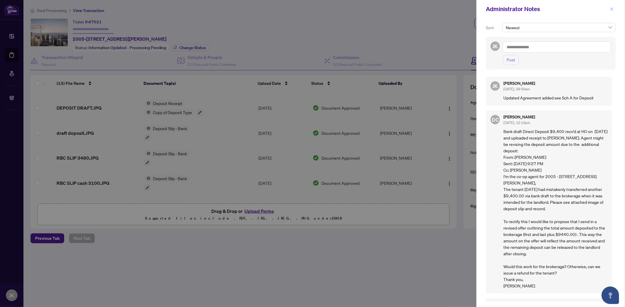
click at [310, 9] on icon "close" at bounding box center [611, 9] width 4 height 4
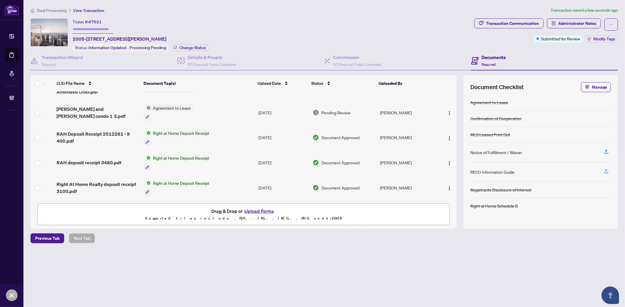
scroll to position [0, 0]
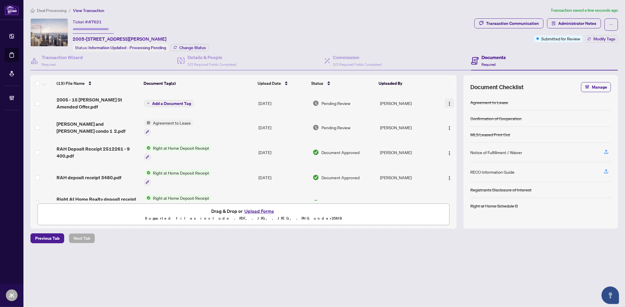
click at [310, 102] on button "button" at bounding box center [448, 103] width 9 height 9
click at [310, 161] on span "Rename" at bounding box center [475, 160] width 56 height 6
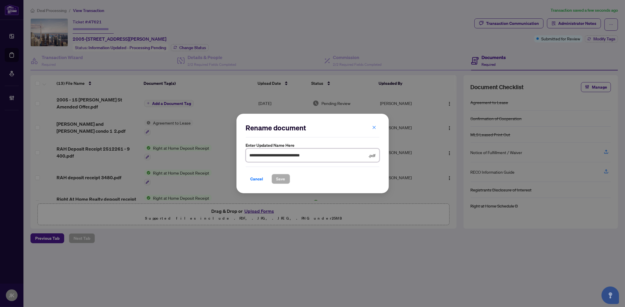
drag, startPoint x: 320, startPoint y: 153, endPoint x: 211, endPoint y: 150, distance: 109.0
click at [211, 150] on div "**********" at bounding box center [312, 153] width 625 height 307
click at [276, 176] on span "Save" at bounding box center [280, 179] width 9 height 9
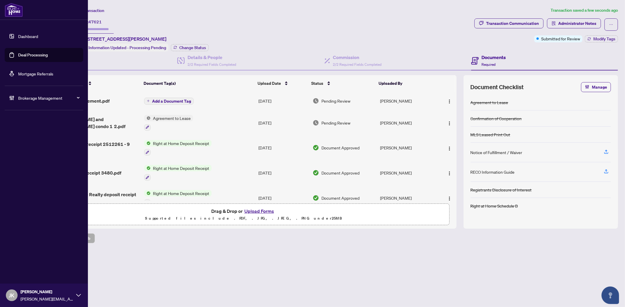
click at [25, 52] on link "Deal Processing" at bounding box center [33, 54] width 30 height 5
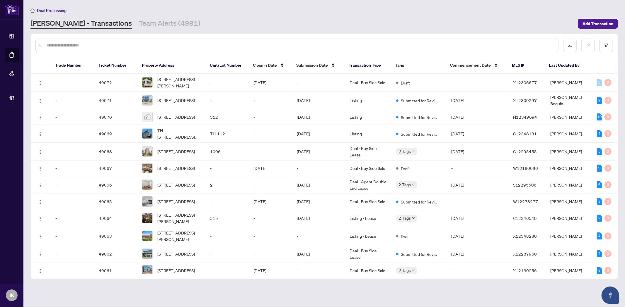
click at [73, 48] on input "text" at bounding box center [299, 45] width 507 height 6
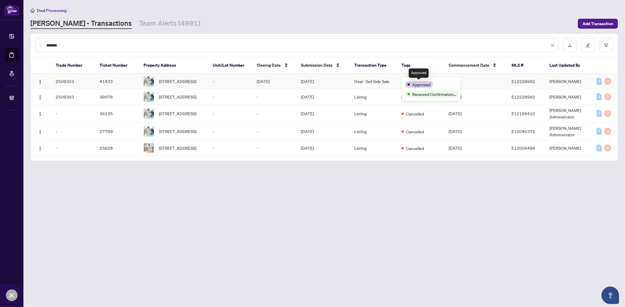
click at [310, 81] on div "Approved" at bounding box center [419, 84] width 28 height 6
click at [185, 83] on span "182 Crocus Dr, Toronto, Ontario M1R 4T7, Canada" at bounding box center [177, 81] width 37 height 6
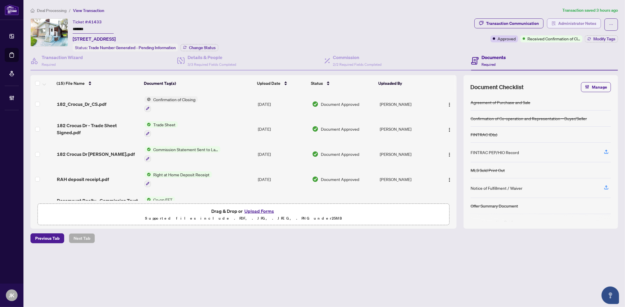
click at [310, 23] on span "Administrator Notes" at bounding box center [577, 23] width 38 height 9
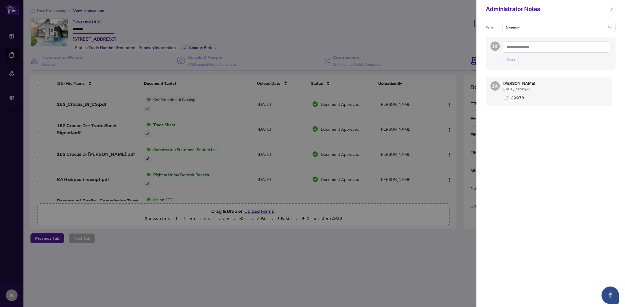
click at [310, 11] on button "button" at bounding box center [612, 9] width 8 height 7
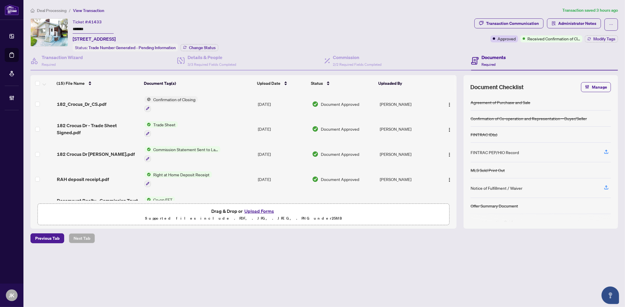
drag, startPoint x: 443, startPoint y: 103, endPoint x: 433, endPoint y: 119, distance: 18.5
click at [310, 103] on button "button" at bounding box center [448, 104] width 9 height 9
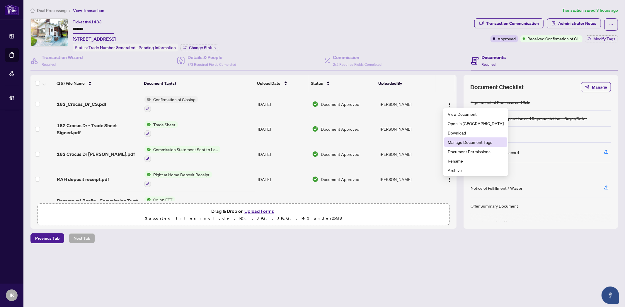
click at [310, 141] on span "Manage Document Tags" at bounding box center [475, 142] width 56 height 6
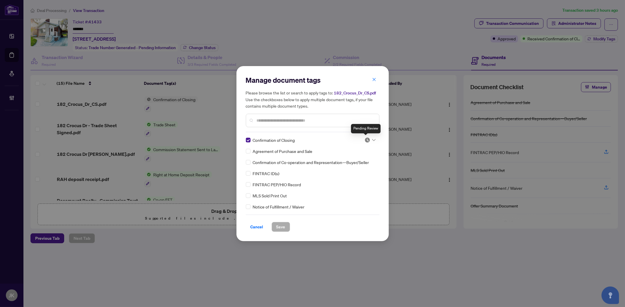
click at [310, 139] on img at bounding box center [367, 140] width 6 height 6
drag, startPoint x: 353, startPoint y: 168, endPoint x: 349, endPoint y: 172, distance: 5.4
click at [310, 168] on div "Approved" at bounding box center [350, 168] width 37 height 6
click at [280, 183] on span "Save" at bounding box center [280, 227] width 9 height 9
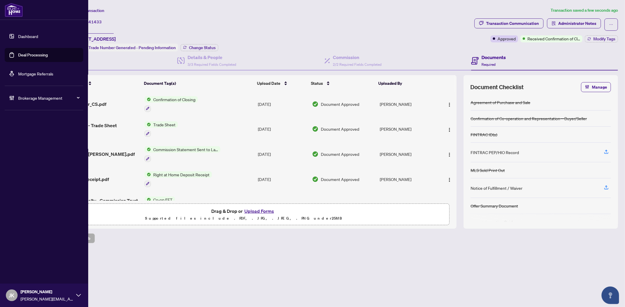
click at [28, 54] on link "Deal Processing" at bounding box center [33, 54] width 30 height 5
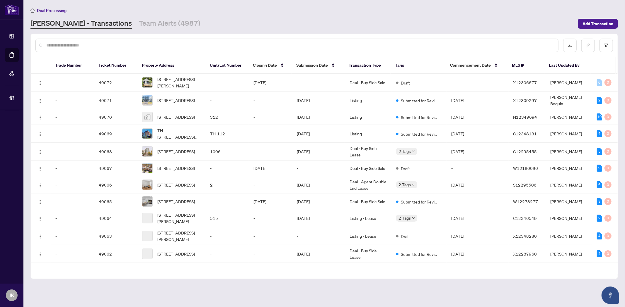
click at [65, 46] on input "text" at bounding box center [299, 45] width 507 height 6
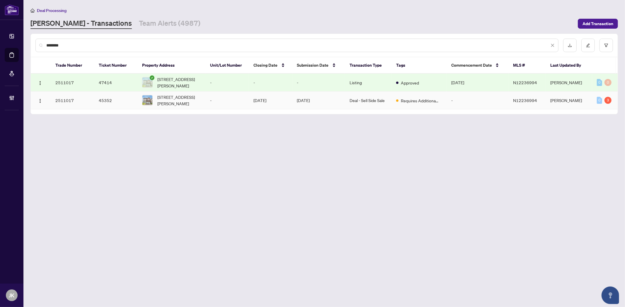
click at [310, 102] on td "Deal - Sell Side Sale" at bounding box center [368, 101] width 47 height 18
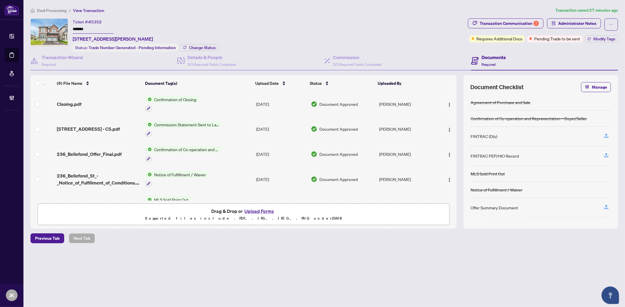
click at [256, 183] on button "Upload Forms" at bounding box center [258, 212] width 33 height 8
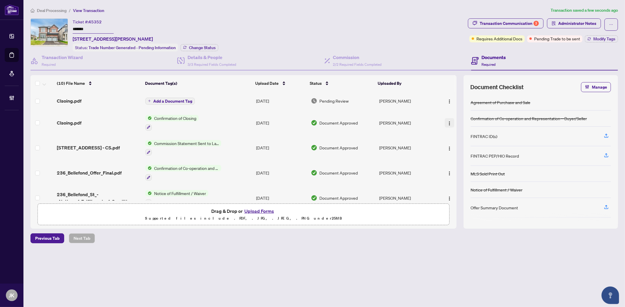
click at [310, 121] on button "button" at bounding box center [448, 122] width 9 height 9
click at [310, 183] on span "Archive" at bounding box center [475, 189] width 56 height 6
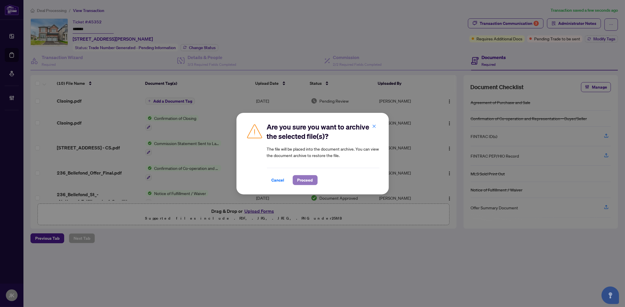
click at [297, 181] on button "Proceed" at bounding box center [305, 180] width 25 height 10
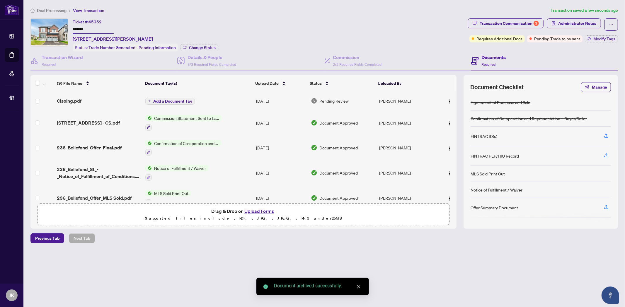
click at [310, 102] on img "button" at bounding box center [449, 101] width 5 height 5
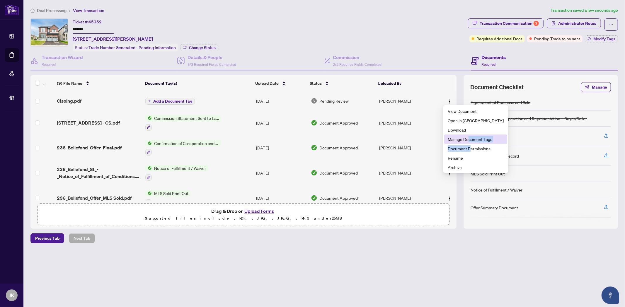
drag, startPoint x: 469, startPoint y: 150, endPoint x: 469, endPoint y: 138, distance: 11.4
click at [310, 138] on ul "View Document Open in New Tab Download Manage Document Tags Document Permission…" at bounding box center [475, 139] width 65 height 68
click at [310, 139] on span "Manage Document Tags" at bounding box center [475, 139] width 56 height 6
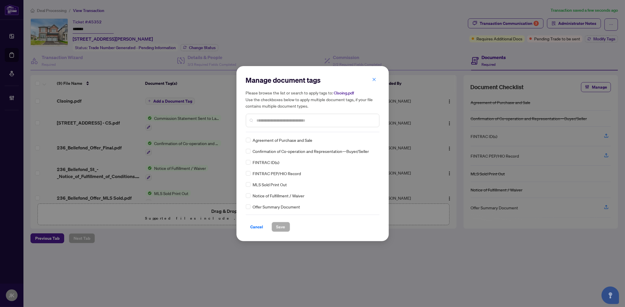
click at [277, 130] on div "Manage document tags Please browse the list or search to apply tags to: Clsoing…" at bounding box center [313, 104] width 134 height 57
click at [274, 121] on input "text" at bounding box center [315, 120] width 118 height 6
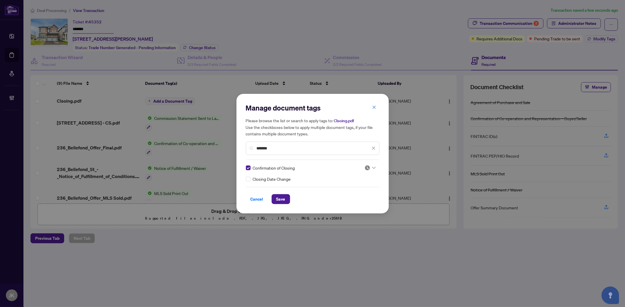
click at [310, 169] on img at bounding box center [367, 168] width 6 height 6
click at [310, 183] on div "Approved" at bounding box center [351, 196] width 37 height 6
click at [282, 183] on span "Save" at bounding box center [280, 199] width 9 height 9
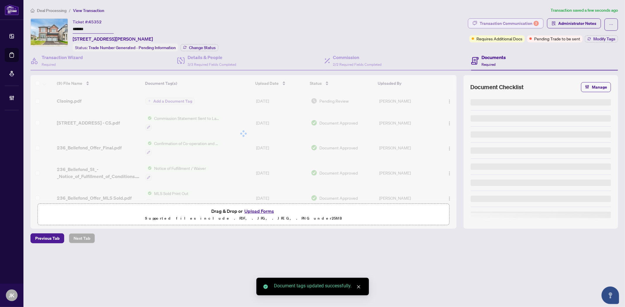
click at [310, 25] on div "Transaction Communication 3" at bounding box center [508, 23] width 59 height 9
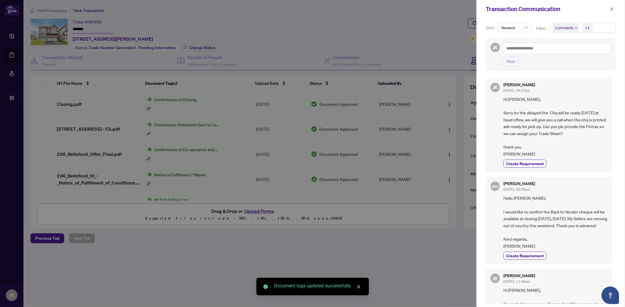
click at [310, 8] on icon "close" at bounding box center [611, 9] width 4 height 4
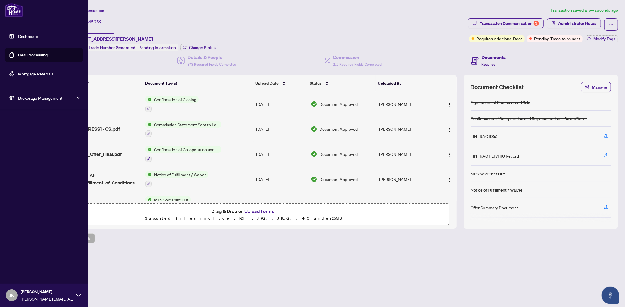
drag, startPoint x: 31, startPoint y: 55, endPoint x: 81, endPoint y: 53, distance: 50.7
click at [31, 55] on link "Deal Processing" at bounding box center [33, 54] width 30 height 5
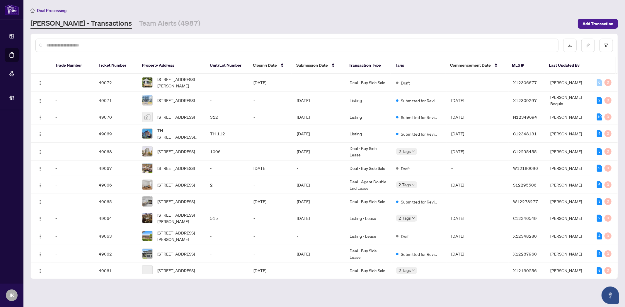
click at [105, 46] on input "text" at bounding box center [299, 45] width 507 height 6
drag, startPoint x: 105, startPoint y: 46, endPoint x: 105, endPoint y: 52, distance: 5.6
click at [105, 51] on div at bounding box center [296, 45] width 523 height 13
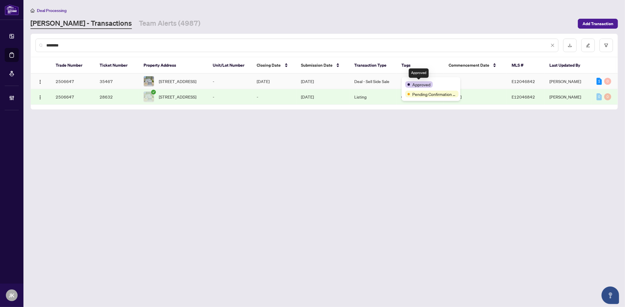
click at [310, 83] on span "Approved" at bounding box center [421, 84] width 18 height 6
click at [310, 82] on td "Deal - Sell Side Sale" at bounding box center [372, 82] width 47 height 16
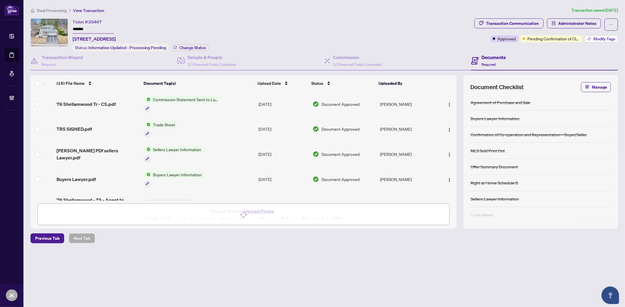
click at [310, 37] on span "Modify Tags" at bounding box center [604, 39] width 22 height 4
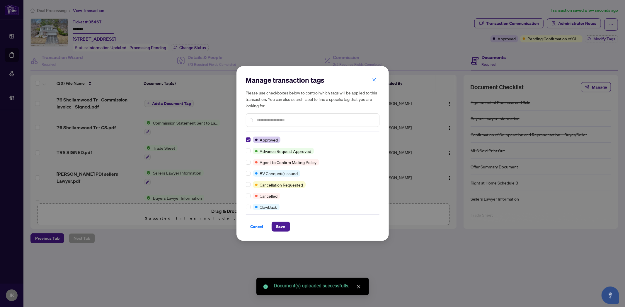
drag, startPoint x: 261, startPoint y: 122, endPoint x: 259, endPoint y: 124, distance: 3.2
click at [261, 122] on input "text" at bounding box center [315, 120] width 118 height 6
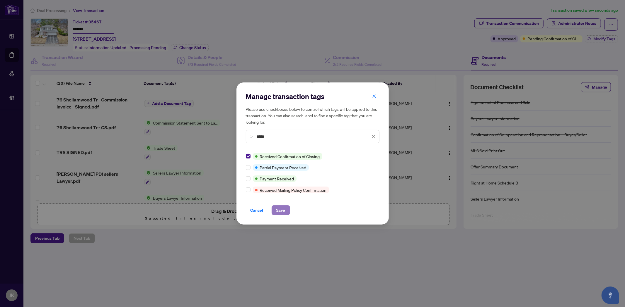
click at [282, 183] on span "Save" at bounding box center [280, 210] width 9 height 9
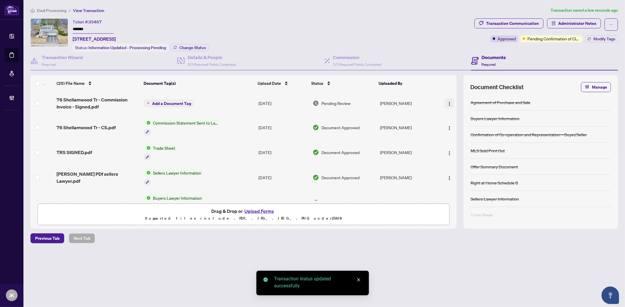
click at [310, 102] on img "button" at bounding box center [449, 104] width 5 height 5
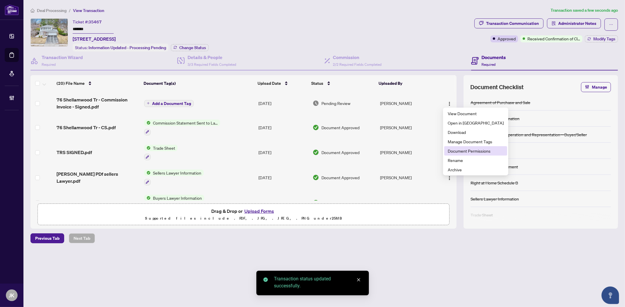
click at [310, 152] on span "Document Permissions" at bounding box center [475, 151] width 56 height 6
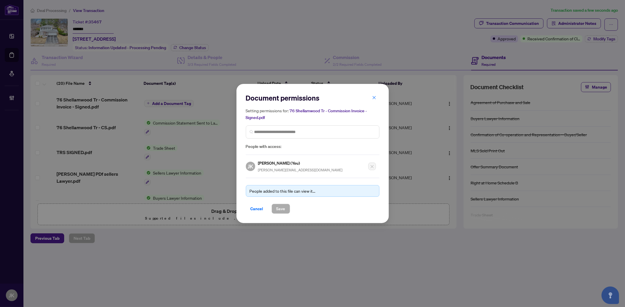
click at [310, 95] on button "button" at bounding box center [374, 98] width 12 height 10
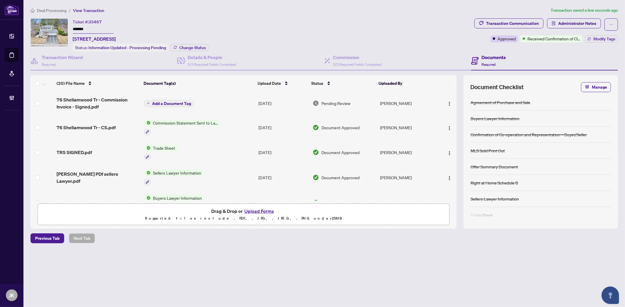
click at [310, 105] on span "button" at bounding box center [449, 103] width 5 height 6
click at [310, 141] on span "Manage Document Tags" at bounding box center [475, 141] width 56 height 6
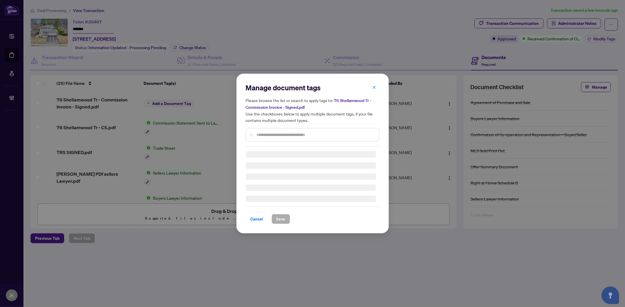
click at [245, 131] on div "Manage document tags Please browse the list or search to apply tags to: 76 Shel…" at bounding box center [312, 154] width 152 height 160
click at [260, 128] on div at bounding box center [313, 134] width 134 height 13
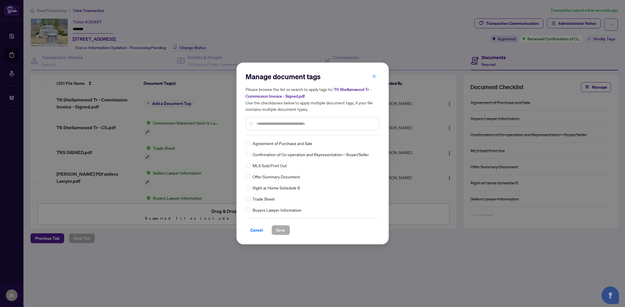
drag, startPoint x: 261, startPoint y: 126, endPoint x: 264, endPoint y: 123, distance: 4.2
click at [262, 126] on input "text" at bounding box center [315, 124] width 118 height 6
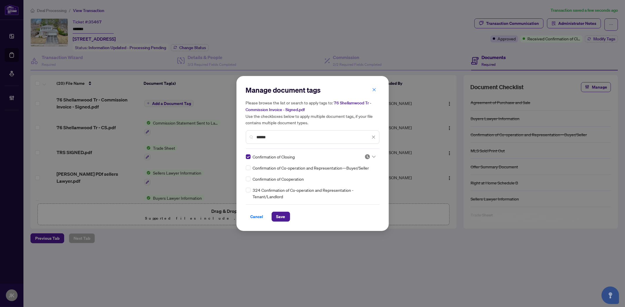
click at [310, 157] on img at bounding box center [367, 157] width 6 height 6
drag, startPoint x: 362, startPoint y: 183, endPoint x: 320, endPoint y: 206, distance: 47.5
click at [310, 183] on div "Approved" at bounding box center [351, 185] width 37 height 6
click at [276, 183] on button "Save" at bounding box center [280, 217] width 18 height 10
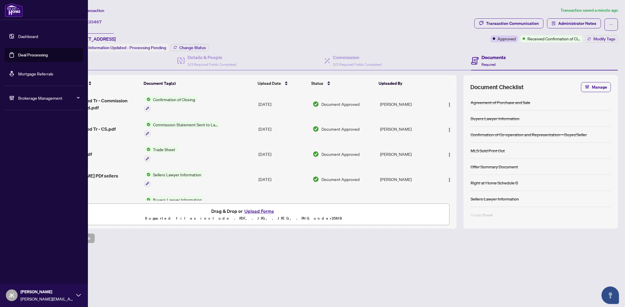
drag, startPoint x: 30, startPoint y: 54, endPoint x: 24, endPoint y: 57, distance: 7.2
click at [30, 54] on link "Deal Processing" at bounding box center [33, 54] width 30 height 5
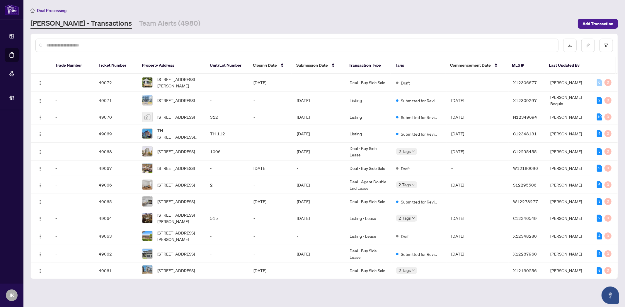
click at [104, 42] on input "text" at bounding box center [299, 45] width 507 height 6
click at [100, 40] on div at bounding box center [296, 45] width 523 height 13
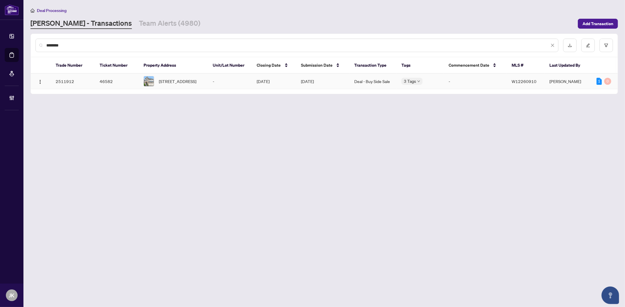
click at [310, 86] on div "Approved Pending Payment Requested Status of Commission" at bounding box center [401, 86] width 0 height 0
click at [310, 83] on td "Jul/31/2025" at bounding box center [322, 82] width 53 height 16
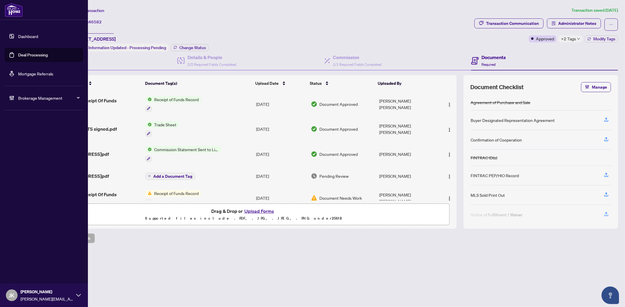
click at [28, 55] on link "Deal Processing" at bounding box center [33, 54] width 30 height 5
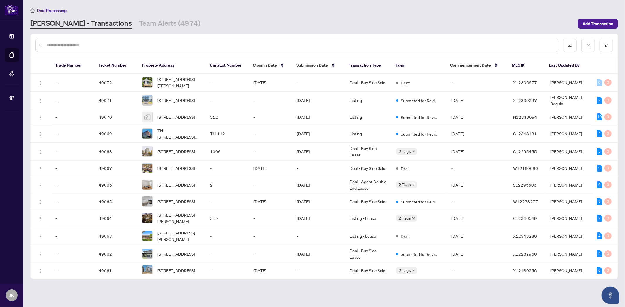
click at [96, 45] on input "text" at bounding box center [299, 45] width 507 height 6
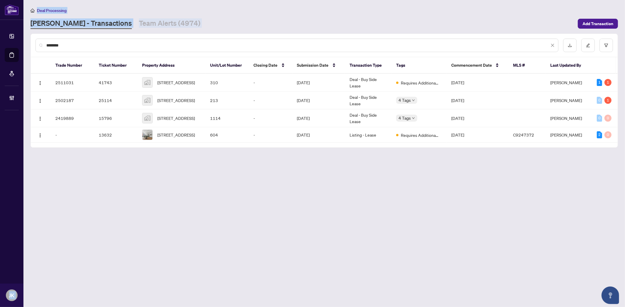
drag, startPoint x: 52, startPoint y: 48, endPoint x: 17, endPoint y: 48, distance: 35.1
click at [17, 48] on div "Dashboard Deal Processing Mortgage Referrals Brokerage Management JK Jaye Khosr…" at bounding box center [312, 153] width 625 height 307
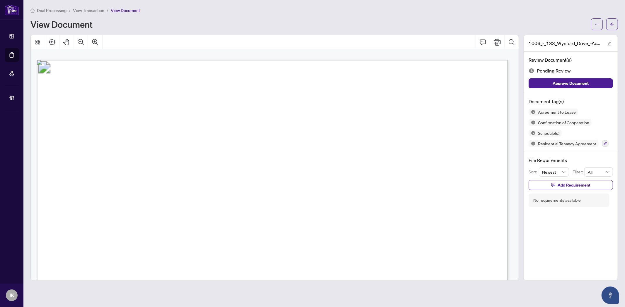
scroll to position [1269, 0]
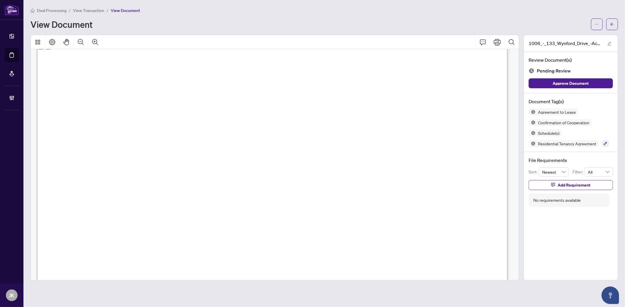
drag, startPoint x: 110, startPoint y: 148, endPoint x: 175, endPoint y: 149, distance: 65.0
drag, startPoint x: 214, startPoint y: 147, endPoint x: 113, endPoint y: 149, distance: 101.0
click at [113, 149] on span "M.X. Property Management" at bounding box center [162, 149] width 100 height 7
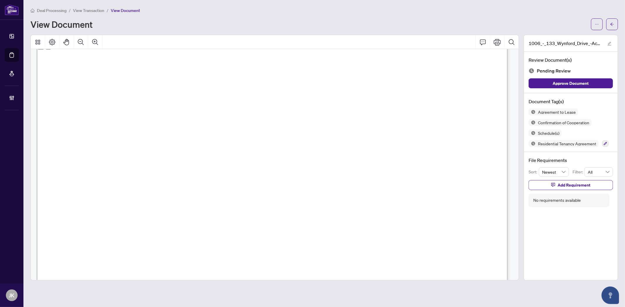
drag, startPoint x: 193, startPoint y: 134, endPoint x: 102, endPoint y: 134, distance: 90.8
click at [102, 134] on span "Syeda Tabassum Hossain, Sajidul Bari" at bounding box center [187, 133] width 170 height 7
drag, startPoint x: 201, startPoint y: 134, endPoint x: 259, endPoint y: 132, distance: 58.0
click at [259, 132] on span "Syeda Tabassum Hossain, Sajidul Bari" at bounding box center [187, 133] width 170 height 7
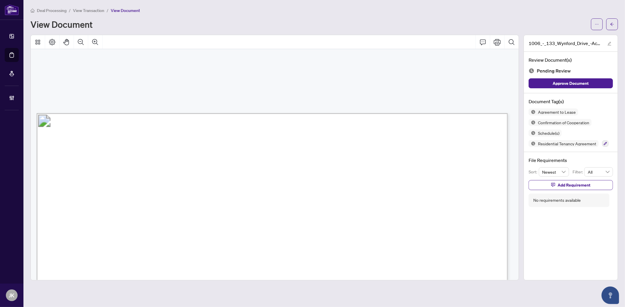
scroll to position [15382, 0]
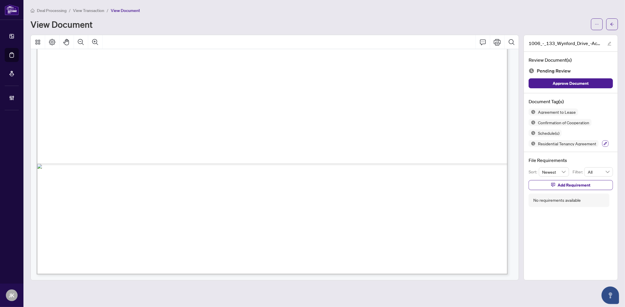
click at [605, 146] on button "button" at bounding box center [605, 144] width 6 height 6
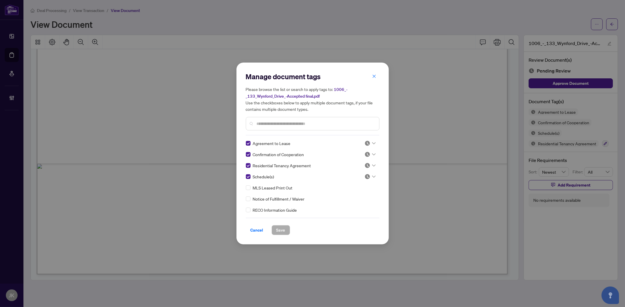
click at [365, 144] on img at bounding box center [367, 144] width 6 height 6
click at [363, 170] on div "Approved" at bounding box center [350, 172] width 37 height 6
click at [367, 155] on img at bounding box center [367, 155] width 6 height 6
click at [359, 184] on div "Approved" at bounding box center [350, 183] width 37 height 6
click at [365, 164] on img at bounding box center [367, 166] width 6 height 6
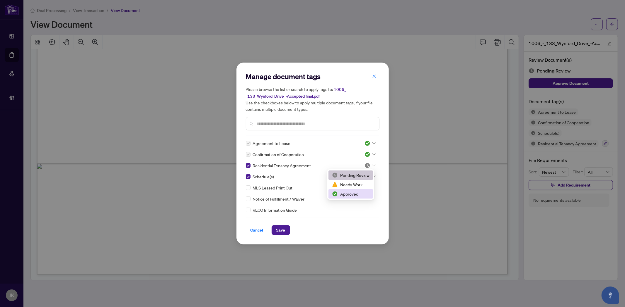
click at [362, 195] on div "Approved" at bounding box center [350, 194] width 37 height 6
click at [367, 177] on img at bounding box center [367, 177] width 6 height 6
click at [358, 204] on div "Approved" at bounding box center [350, 205] width 37 height 6
drag, startPoint x: 277, startPoint y: 232, endPoint x: 285, endPoint y: 224, distance: 11.4
click at [278, 232] on span "Save" at bounding box center [280, 230] width 9 height 9
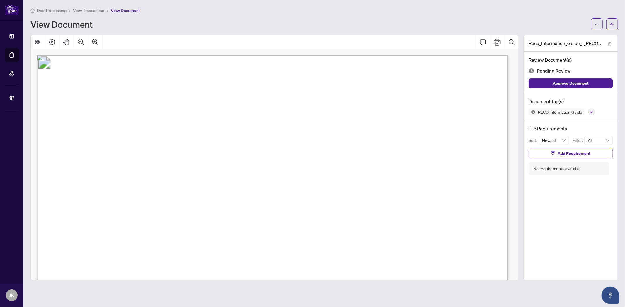
drag, startPoint x: 510, startPoint y: 56, endPoint x: 517, endPoint y: 58, distance: 7.5
click at [517, 58] on div "RECO INFORMATION GUIDE | VERSION: DECEMBER 1, 2023 PAGE 1 OF 1 Working with a r…" at bounding box center [275, 164] width 488 height 231
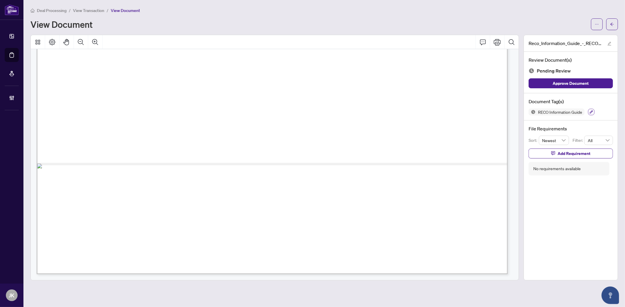
click at [562, 113] on button "button" at bounding box center [591, 112] width 6 height 6
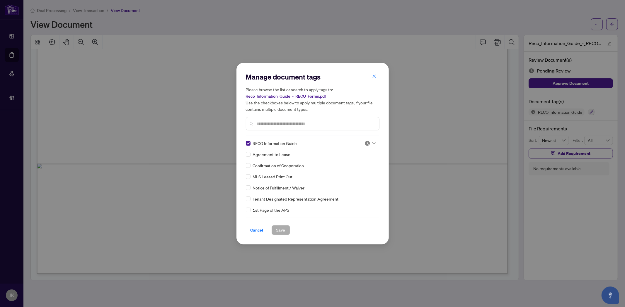
click at [311, 133] on div "Manage document tags Please browse the list or search to apply tags to: Reco_In…" at bounding box center [313, 103] width 134 height 63
click at [365, 142] on img at bounding box center [367, 144] width 6 height 6
click at [356, 176] on div "2 3 Pending Review Needs Work Approved" at bounding box center [350, 162] width 47 height 30
click at [353, 166] on div "Needs Work" at bounding box center [350, 162] width 45 height 9
click at [368, 141] on img at bounding box center [367, 144] width 6 height 6
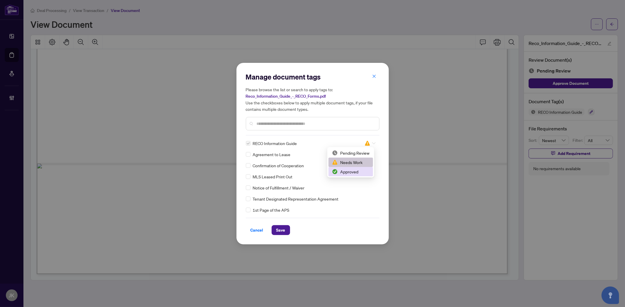
click at [358, 169] on div "Approved" at bounding box center [350, 172] width 37 height 6
drag, startPoint x: 286, startPoint y: 230, endPoint x: 238, endPoint y: 138, distance: 103.5
click at [286, 230] on button "Save" at bounding box center [280, 230] width 18 height 10
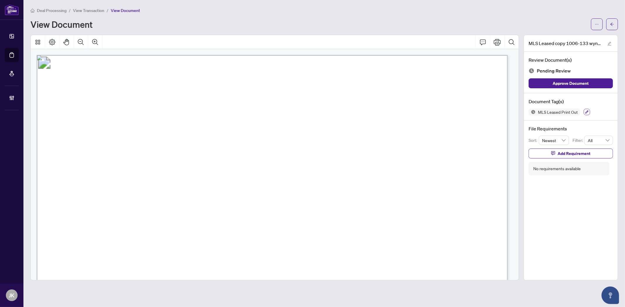
click at [562, 112] on icon "button" at bounding box center [587, 112] width 4 height 4
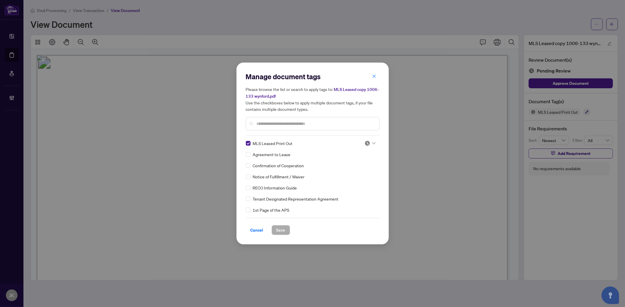
click at [364, 142] on img at bounding box center [367, 144] width 6 height 6
click at [360, 169] on div "Approved" at bounding box center [350, 172] width 37 height 6
click at [281, 233] on span "Save" at bounding box center [280, 230] width 9 height 9
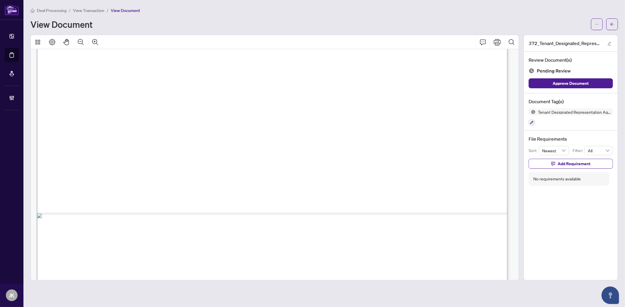
scroll to position [2888, 0]
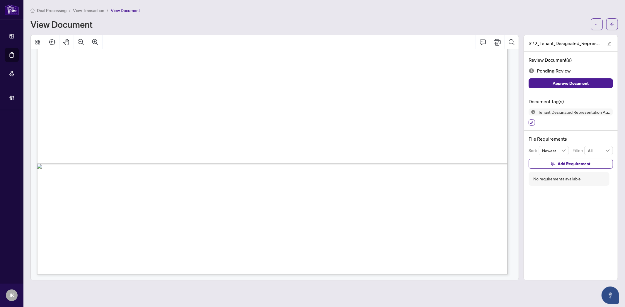
click at [531, 124] on icon "button" at bounding box center [532, 123] width 4 height 4
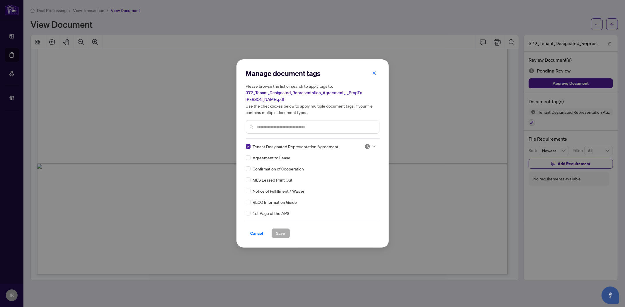
click at [365, 147] on img at bounding box center [367, 147] width 6 height 6
drag, startPoint x: 367, startPoint y: 174, endPoint x: 358, endPoint y: 186, distance: 15.7
click at [367, 174] on div "Approved" at bounding box center [350, 175] width 37 height 6
drag, startPoint x: 282, startPoint y: 232, endPoint x: 290, endPoint y: 225, distance: 11.2
click at [283, 232] on span "Save" at bounding box center [280, 233] width 9 height 9
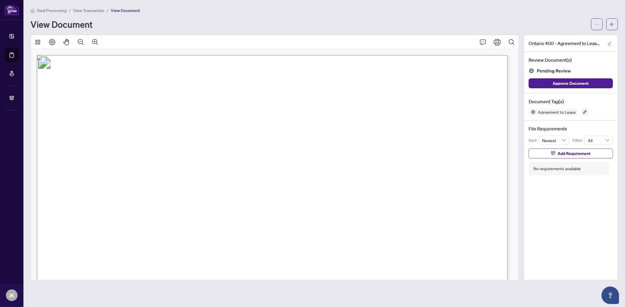
drag, startPoint x: 148, startPoint y: 169, endPoint x: 251, endPoint y: 168, distance: 103.7
click at [237, 168] on span "1001076931 ONTARIO INC." at bounding box center [192, 167] width 90 height 7
drag, startPoint x: 164, startPoint y: 151, endPoint x: 215, endPoint y: 152, distance: 50.4
click at [215, 152] on span "[PERSON_NAME]" at bounding box center [190, 151] width 53 height 7
click at [217, 152] on span "[PERSON_NAME]" at bounding box center [190, 151] width 53 height 7
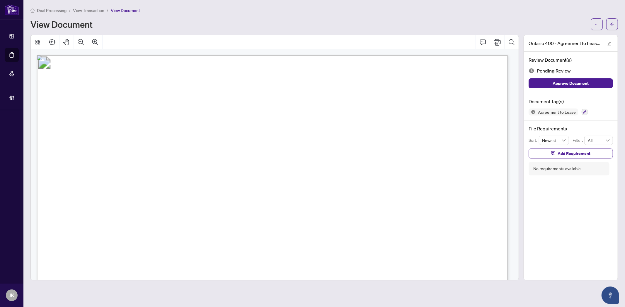
drag, startPoint x: 379, startPoint y: 152, endPoint x: 403, endPoint y: 152, distance: 24.3
click at [397, 153] on span "Libby Setiadi" at bounding box center [394, 151] width 62 height 7
drag, startPoint x: 362, startPoint y: 153, endPoint x: 388, endPoint y: 153, distance: 25.5
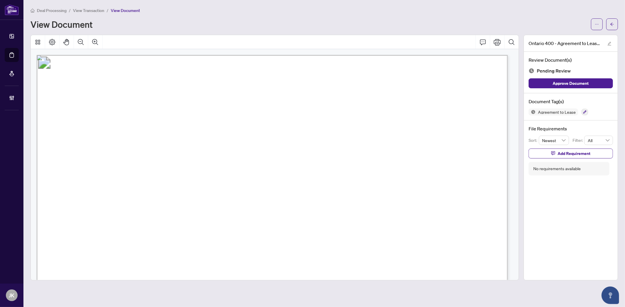
drag, startPoint x: 381, startPoint y: 153, endPoint x: 394, endPoint y: 151, distance: 13.2
click at [382, 153] on span "[PERSON_NAME]" at bounding box center [394, 151] width 62 height 7
click at [408, 151] on span "[PERSON_NAME]" at bounding box center [394, 151] width 62 height 7
drag, startPoint x: 408, startPoint y: 151, endPoint x: 367, endPoint y: 150, distance: 41.0
click at [367, 150] on span "[PERSON_NAME]" at bounding box center [394, 151] width 62 height 7
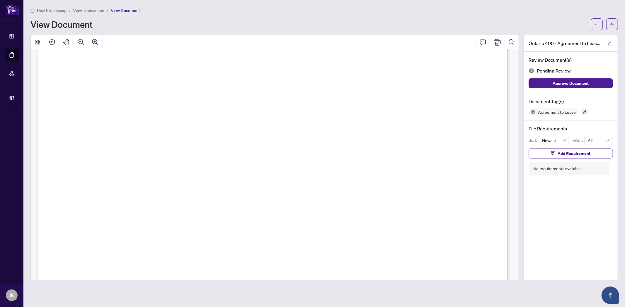
scroll to position [92, 0]
click at [583, 111] on icon "button" at bounding box center [585, 112] width 4 height 4
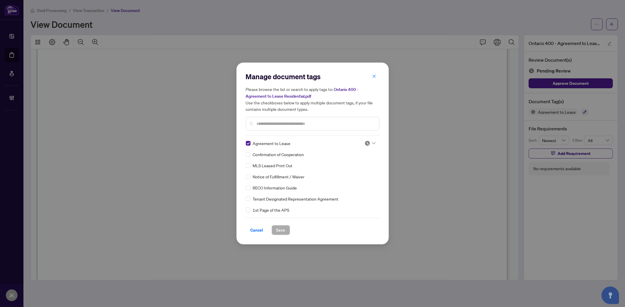
click at [364, 142] on img at bounding box center [367, 144] width 6 height 6
drag, startPoint x: 363, startPoint y: 173, endPoint x: 329, endPoint y: 198, distance: 42.6
click at [364, 174] on div "Approved" at bounding box center [350, 172] width 37 height 6
click at [285, 232] on button "Save" at bounding box center [280, 230] width 18 height 10
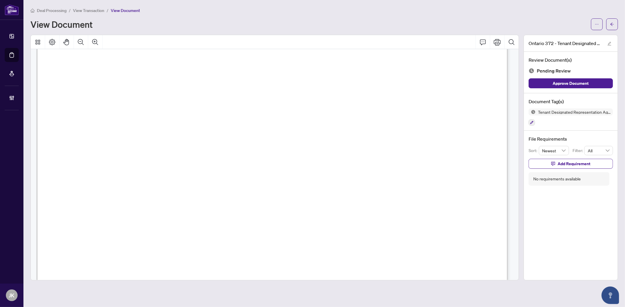
scroll to position [2557, 0]
click at [532, 123] on icon "button" at bounding box center [532, 123] width 4 height 4
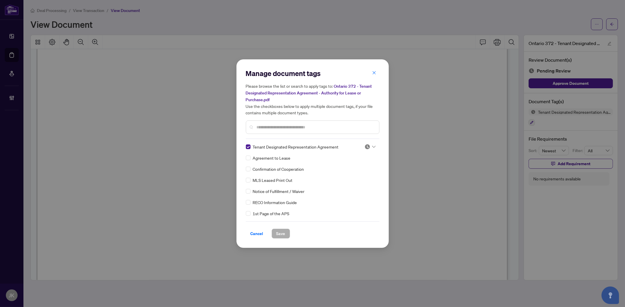
click at [361, 146] on div at bounding box center [368, 147] width 15 height 6
drag, startPoint x: 350, startPoint y: 176, endPoint x: 309, endPoint y: 209, distance: 52.7
click at [350, 176] on div "Approved" at bounding box center [350, 175] width 37 height 6
click at [283, 234] on span "Save" at bounding box center [280, 233] width 9 height 9
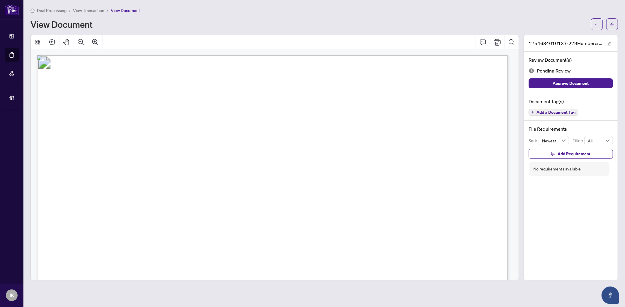
click at [557, 115] on button "Add a Document Tag" at bounding box center [552, 112] width 49 height 7
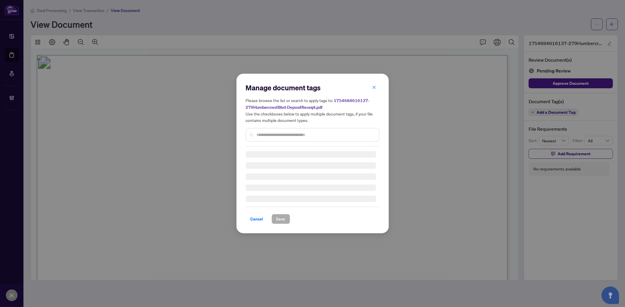
click at [275, 134] on div "Manage document tags Please browse the list or search to apply tags to: 1754684…" at bounding box center [313, 115] width 134 height 64
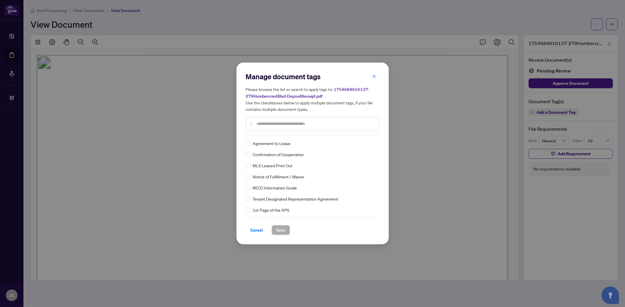
click at [273, 126] on input "text" at bounding box center [315, 124] width 118 height 6
type input "*****"
click at [250, 179] on label at bounding box center [248, 177] width 5 height 6
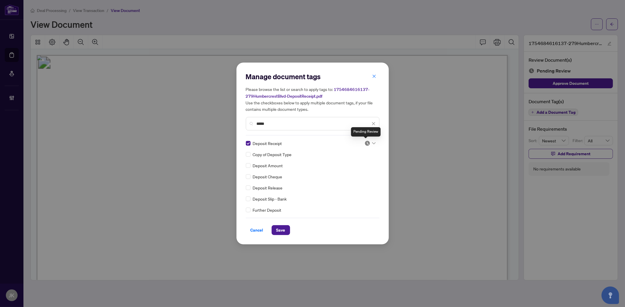
click at [364, 142] on img at bounding box center [367, 144] width 6 height 6
click at [359, 170] on div "Approved" at bounding box center [350, 172] width 37 height 6
click at [285, 231] on button "Save" at bounding box center [280, 230] width 18 height 10
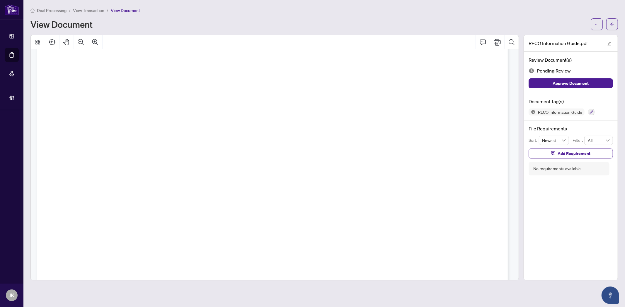
scroll to position [7886, 0]
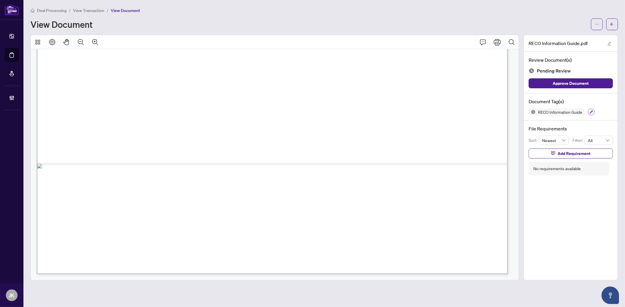
click at [562, 114] on button "button" at bounding box center [591, 112] width 6 height 6
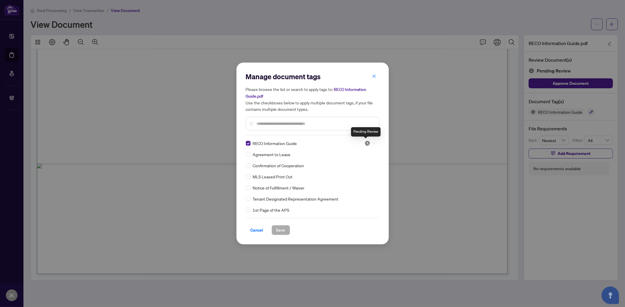
click at [369, 145] on div at bounding box center [369, 144] width 11 height 6
click at [362, 173] on div "Approved" at bounding box center [350, 172] width 37 height 6
click at [281, 227] on span "Save" at bounding box center [280, 230] width 9 height 9
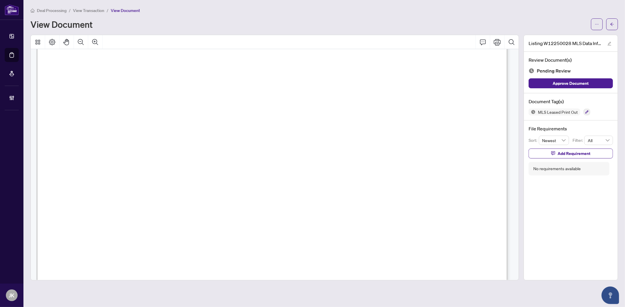
scroll to position [195, 0]
click at [562, 112] on icon "button" at bounding box center [586, 112] width 3 height 3
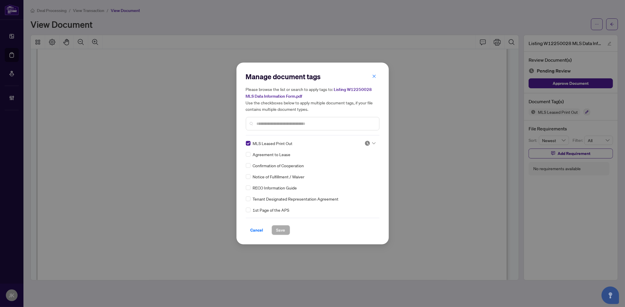
drag, startPoint x: 365, startPoint y: 143, endPoint x: 369, endPoint y: 145, distance: 4.9
click at [365, 143] on img at bounding box center [367, 144] width 6 height 6
click at [354, 175] on div "Approved" at bounding box center [350, 171] width 45 height 9
click at [285, 229] on span "Save" at bounding box center [280, 230] width 9 height 9
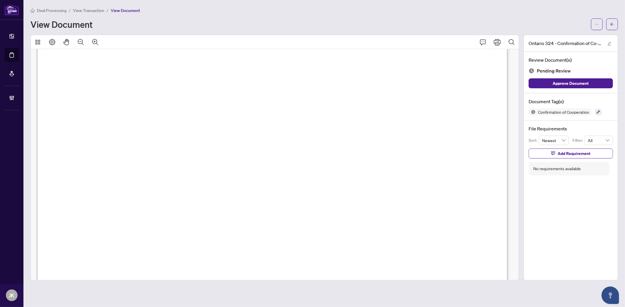
scroll to position [943, 0]
click at [562, 112] on icon "button" at bounding box center [598, 112] width 4 height 4
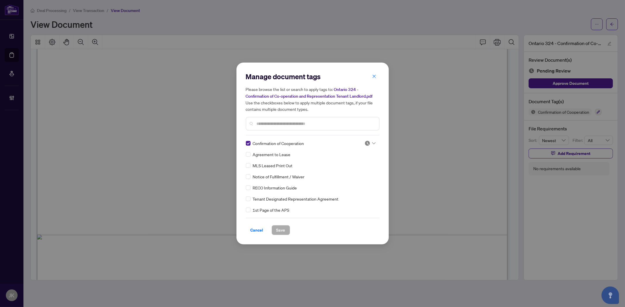
click at [370, 142] on div at bounding box center [369, 144] width 11 height 6
click at [359, 170] on div "Approved" at bounding box center [350, 172] width 37 height 6
drag, startPoint x: 283, startPoint y: 228, endPoint x: 267, endPoint y: 88, distance: 140.5
click at [283, 227] on span "Save" at bounding box center [280, 230] width 9 height 9
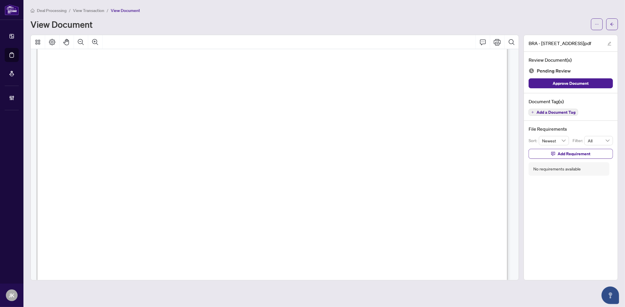
scroll to position [10051, 0]
click at [556, 112] on span "Add a Document Tag" at bounding box center [555, 112] width 39 height 4
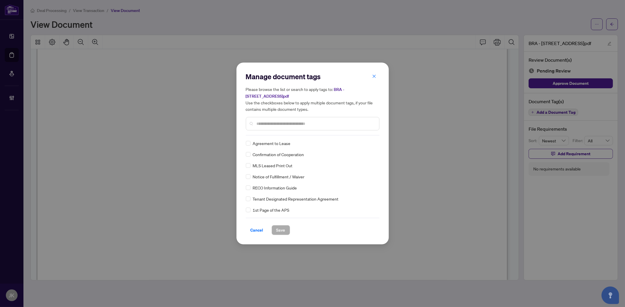
click at [271, 124] on input "text" at bounding box center [315, 124] width 118 height 6
click at [367, 145] on img at bounding box center [367, 144] width 6 height 6
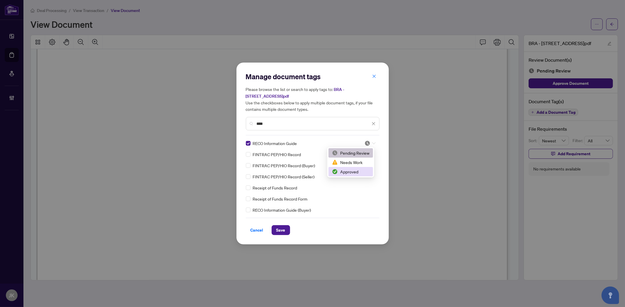
click at [355, 173] on div "Approved" at bounding box center [350, 172] width 37 height 6
drag, startPoint x: 272, startPoint y: 124, endPoint x: 225, endPoint y: 124, distance: 47.7
click at [225, 124] on div "Manage document tags Please browse the list or search to apply tags to: BRA - 5…" at bounding box center [312, 153] width 625 height 307
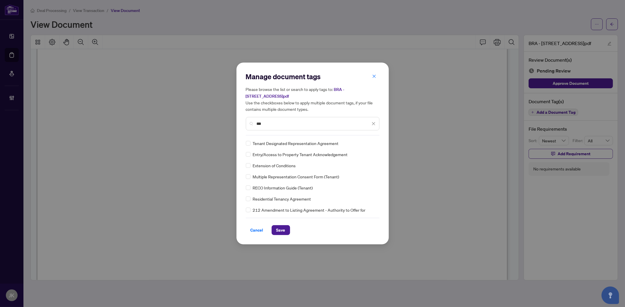
type input "***"
click at [365, 142] on img at bounding box center [367, 144] width 6 height 6
click at [367, 163] on div "Needs Work" at bounding box center [350, 162] width 37 height 6
click at [279, 231] on span "Save" at bounding box center [280, 230] width 9 height 9
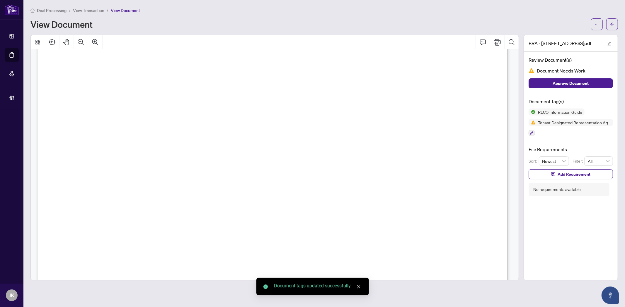
click at [566, 155] on div "File Requirements Sort: Newest Filter: All Add Requirement No requirements avai…" at bounding box center [571, 171] width 94 height 60
click at [566, 175] on span "Add Requirement" at bounding box center [573, 174] width 33 height 9
click at [561, 179] on textarea at bounding box center [576, 179] width 63 height 11
type textarea "*"
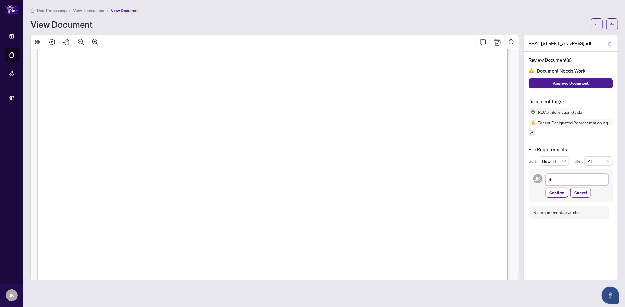
type textarea "**"
type textarea "***"
type textarea "****"
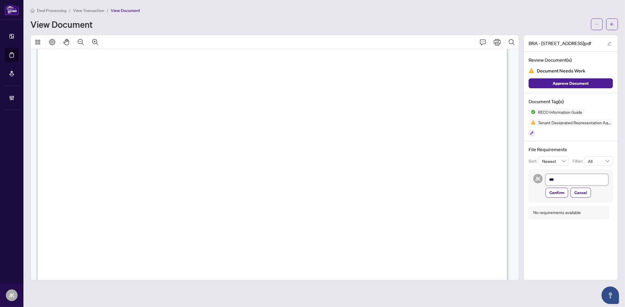
type textarea "****"
type textarea "*****"
type textarea "******"
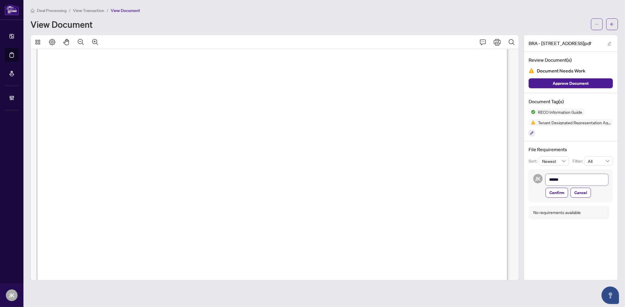
type textarea "******"
type textarea "********"
type textarea "*********"
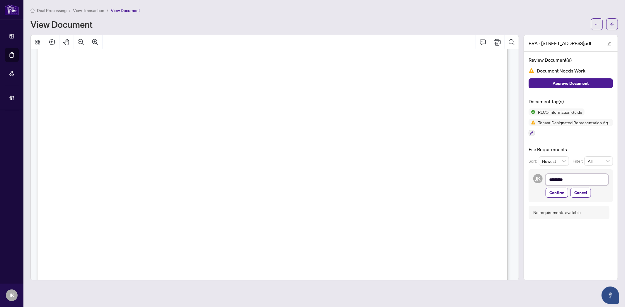
type textarea "**********"
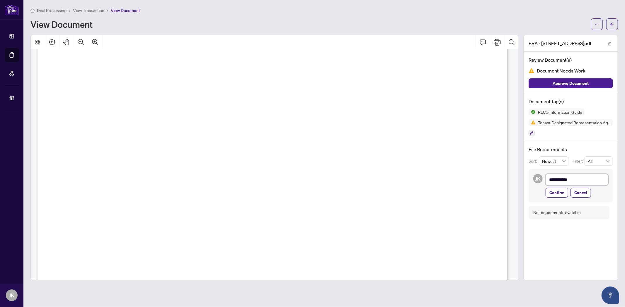
type textarea "**********"
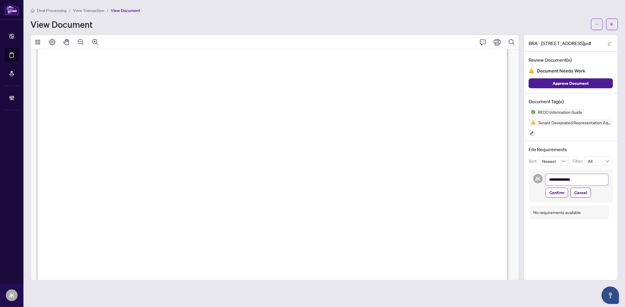
type textarea "**********"
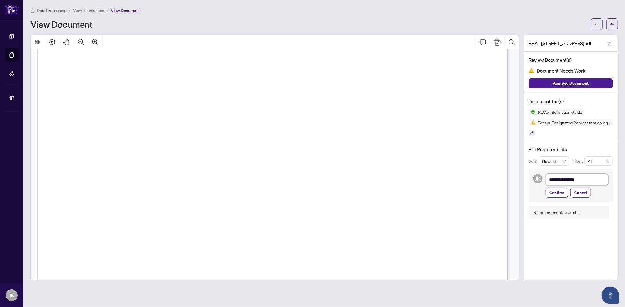
type textarea "**********"
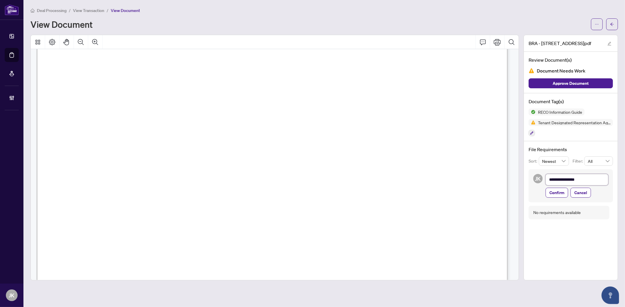
type textarea "**********"
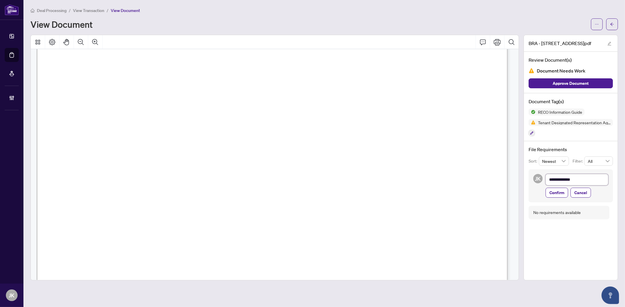
type textarea "**********"
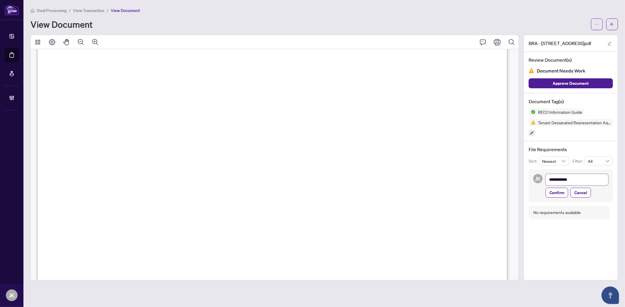
type textarea "**********"
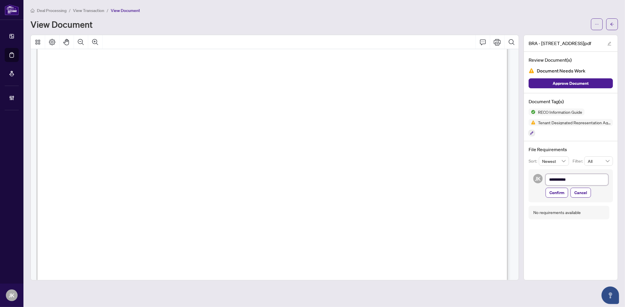
type textarea "**********"
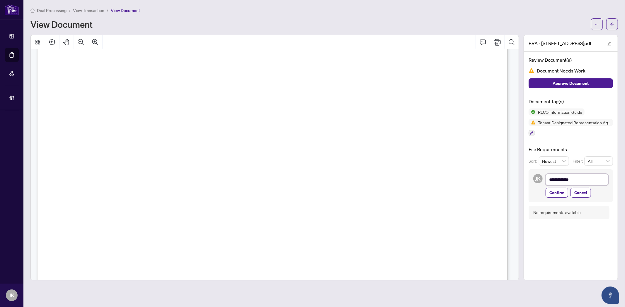
type textarea "**********"
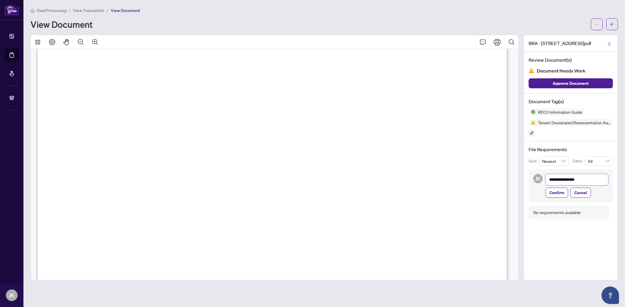
type textarea "**********"
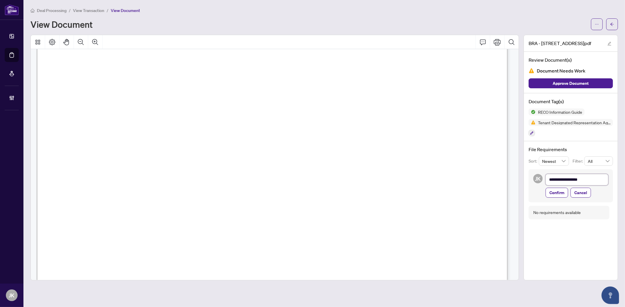
type textarea "**********"
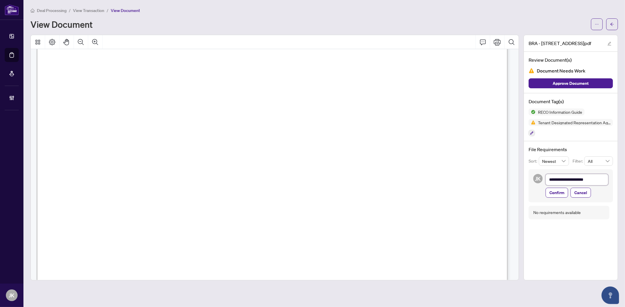
type textarea "**********"
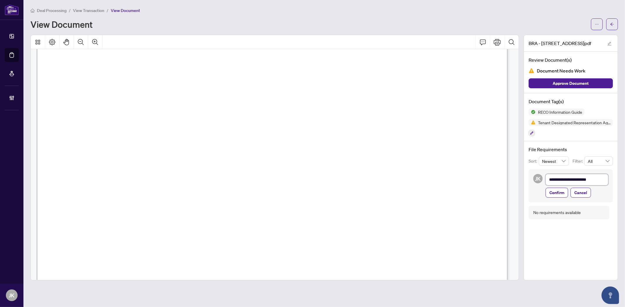
type textarea "**********"
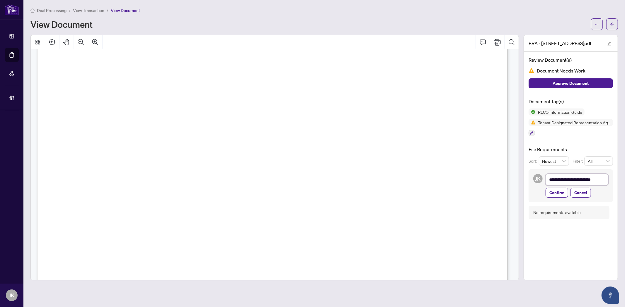
type textarea "**********"
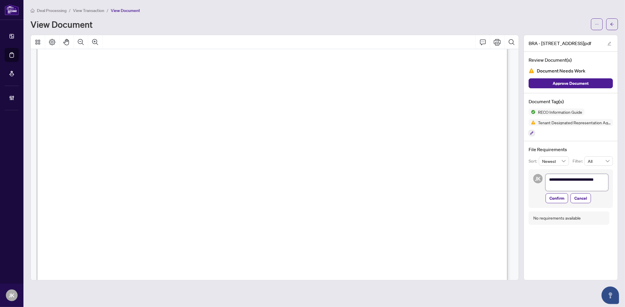
scroll to position [0, 0]
type textarea "**********"
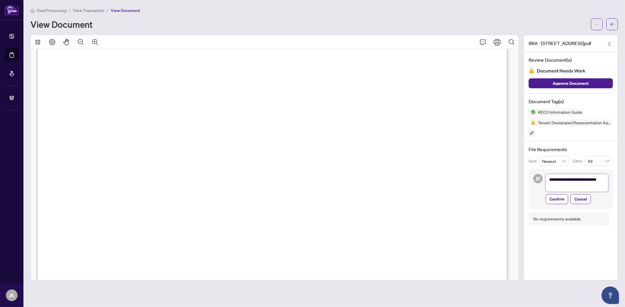
type textarea "**********"
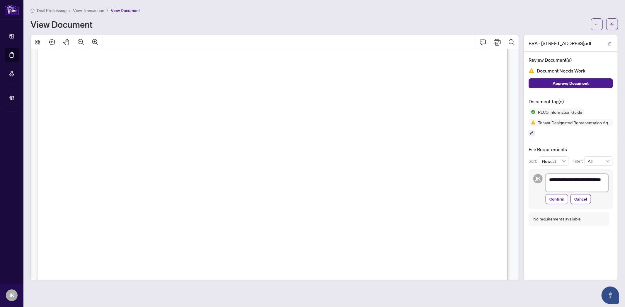
type textarea "**********"
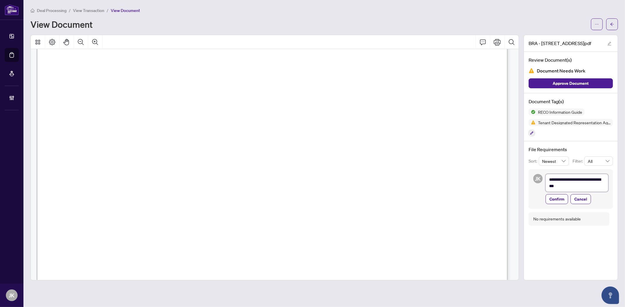
type textarea "**********"
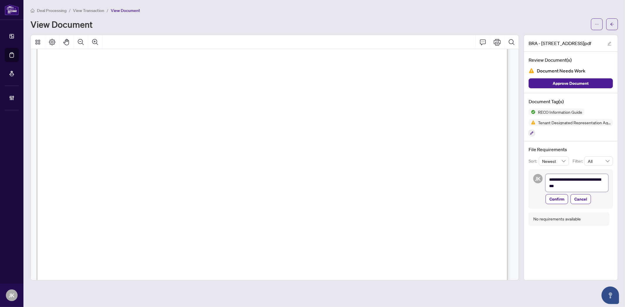
type textarea "**********"
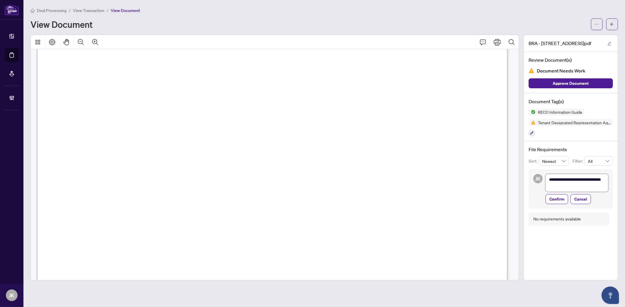
type textarea "**********"
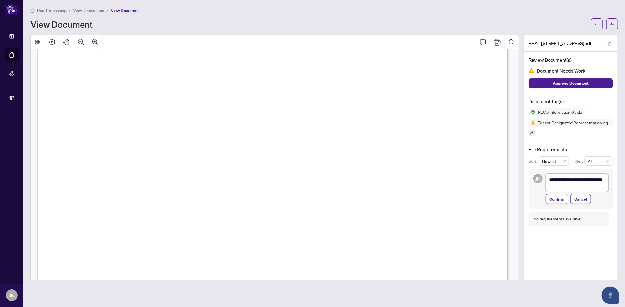
type textarea "**********"
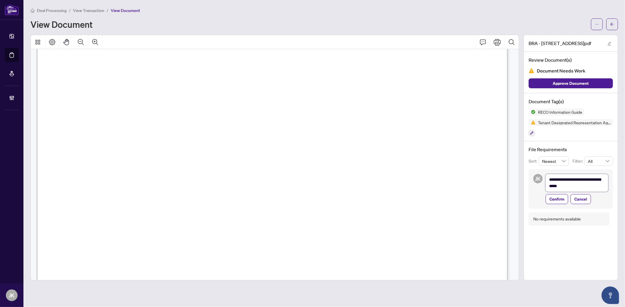
type textarea "**********"
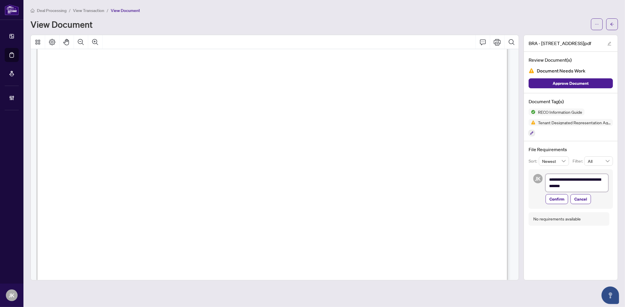
type textarea "**********"
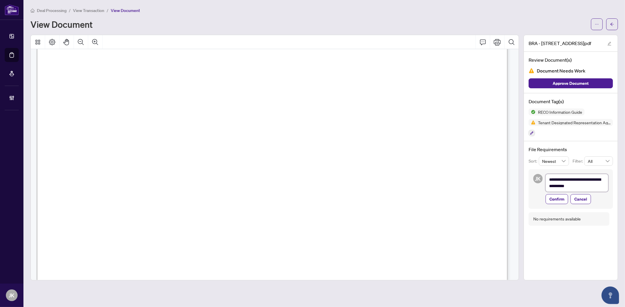
type textarea "**********"
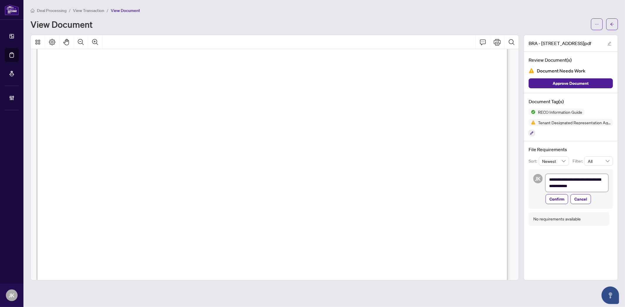
type textarea "**********"
click at [560, 201] on span "Confirm" at bounding box center [556, 199] width 15 height 9
type textarea "**********"
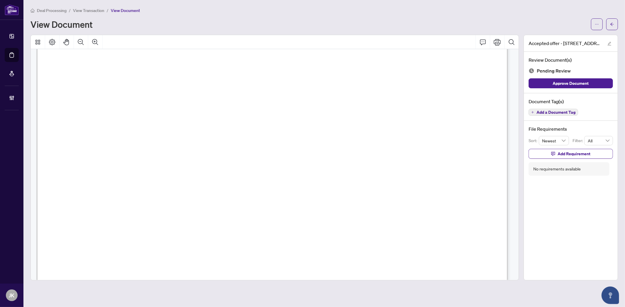
scroll to position [33, 0]
drag, startPoint x: 166, startPoint y: 135, endPoint x: 112, endPoint y: 134, distance: 54.2
click at [112, 134] on span "[PERSON_NAME]" at bounding box center [139, 135] width 54 height 7
drag, startPoint x: 140, startPoint y: 119, endPoint x: 103, endPoint y: 119, distance: 36.9
click at [103, 119] on span "[PERSON_NAME], [PERSON_NAME], [PERSON_NAME], [PERSON_NAME]" at bounding box center [222, 120] width 243 height 7
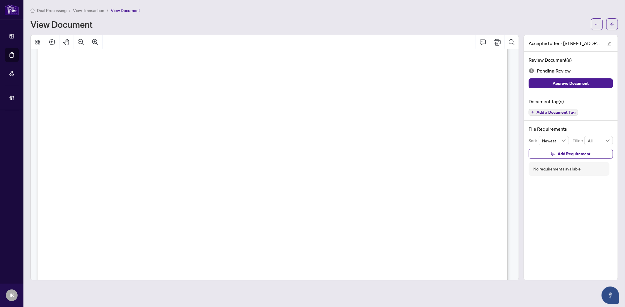
drag, startPoint x: 201, startPoint y: 118, endPoint x: 146, endPoint y: 120, distance: 54.8
click at [146, 120] on span "[PERSON_NAME], [PERSON_NAME], [PERSON_NAME], [PERSON_NAME]" at bounding box center [222, 120] width 243 height 7
drag, startPoint x: 140, startPoint y: 119, endPoint x: 101, endPoint y: 121, distance: 38.7
click at [101, 121] on span "[PERSON_NAME], [PERSON_NAME], [PERSON_NAME], [PERSON_NAME]" at bounding box center [222, 120] width 243 height 7
drag, startPoint x: 247, startPoint y: 122, endPoint x: 211, endPoint y: 120, distance: 35.8
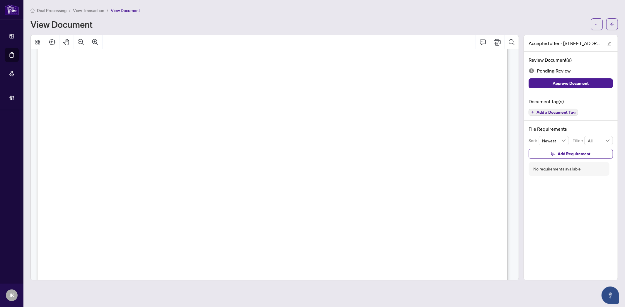
click at [211, 120] on span "[PERSON_NAME], [PERSON_NAME], [PERSON_NAME], [PERSON_NAME]" at bounding box center [222, 120] width 243 height 7
drag, startPoint x: 270, startPoint y: 121, endPoint x: 317, endPoint y: 122, distance: 47.1
click at [317, 122] on span "[PERSON_NAME], [PERSON_NAME], [PERSON_NAME], [PERSON_NAME]" at bounding box center [222, 120] width 243 height 7
drag, startPoint x: 128, startPoint y: 181, endPoint x: 253, endPoint y: 182, distance: 125.6
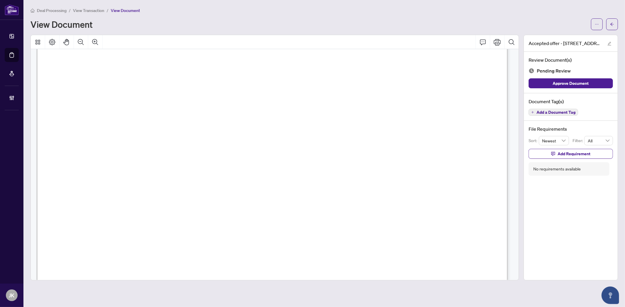
click at [253, 182] on span "RE/MAX REALTRON [PERSON_NAME] REALTY" at bounding box center [202, 181] width 151 height 7
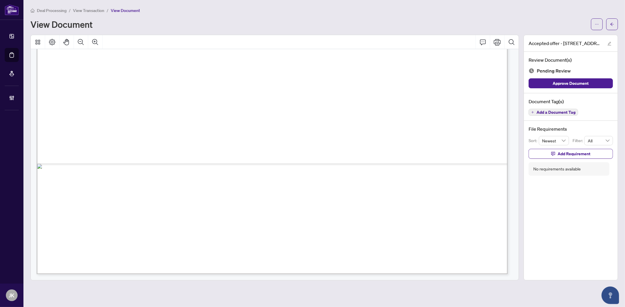
scroll to position [6629, 0]
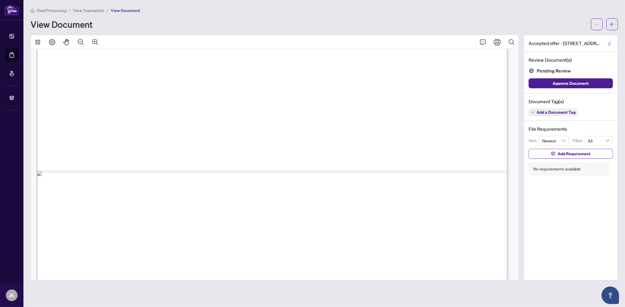
click at [549, 112] on span "Add a Document Tag" at bounding box center [555, 112] width 39 height 4
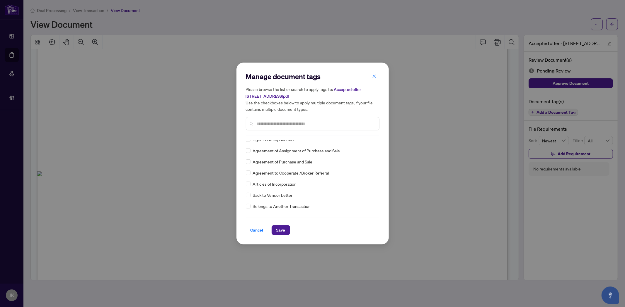
scroll to position [98, 0]
click at [266, 125] on input "text" at bounding box center [315, 124] width 118 height 6
type input "**"
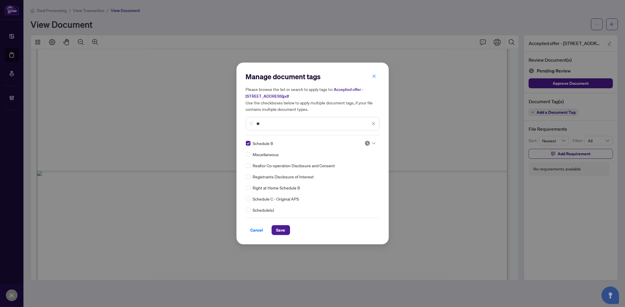
click at [373, 124] on icon "close" at bounding box center [373, 124] width 4 height 4
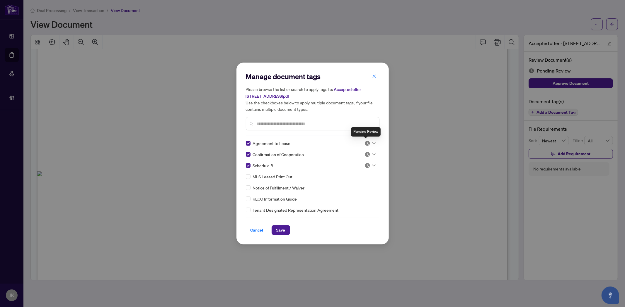
click at [364, 143] on img at bounding box center [367, 144] width 6 height 6
drag, startPoint x: 360, startPoint y: 174, endPoint x: 361, endPoint y: 160, distance: 14.1
click at [360, 172] on div "Approved" at bounding box center [350, 172] width 37 height 6
click at [365, 157] on img at bounding box center [367, 155] width 6 height 6
drag, startPoint x: 360, startPoint y: 180, endPoint x: 364, endPoint y: 179, distance: 4.1
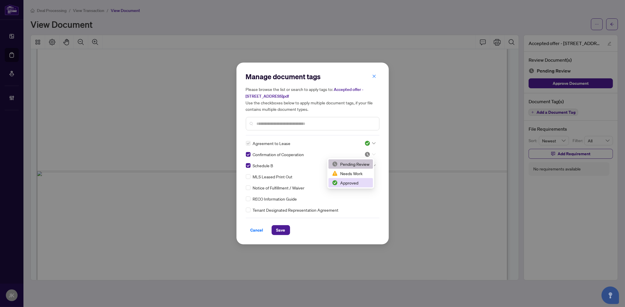
click at [362, 181] on div "Approved" at bounding box center [350, 183] width 37 height 6
click at [366, 167] on img at bounding box center [367, 166] width 6 height 6
click at [357, 191] on div "Approved" at bounding box center [350, 194] width 37 height 6
click at [285, 230] on button "Save" at bounding box center [280, 230] width 18 height 10
